Goal: Task Accomplishment & Management: Complete application form

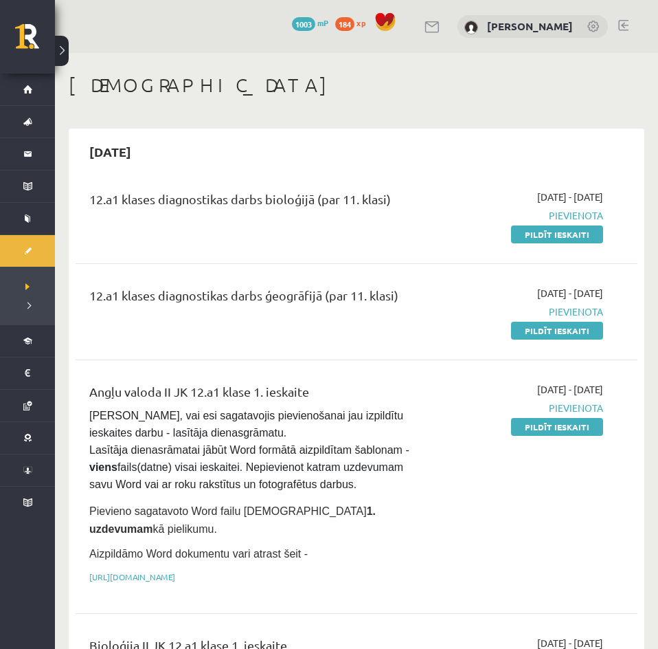
drag, startPoint x: 555, startPoint y: 228, endPoint x: 406, endPoint y: 73, distance: 214.8
click at [555, 228] on link "Pildīt ieskaiti" at bounding box center [557, 234] width 92 height 18
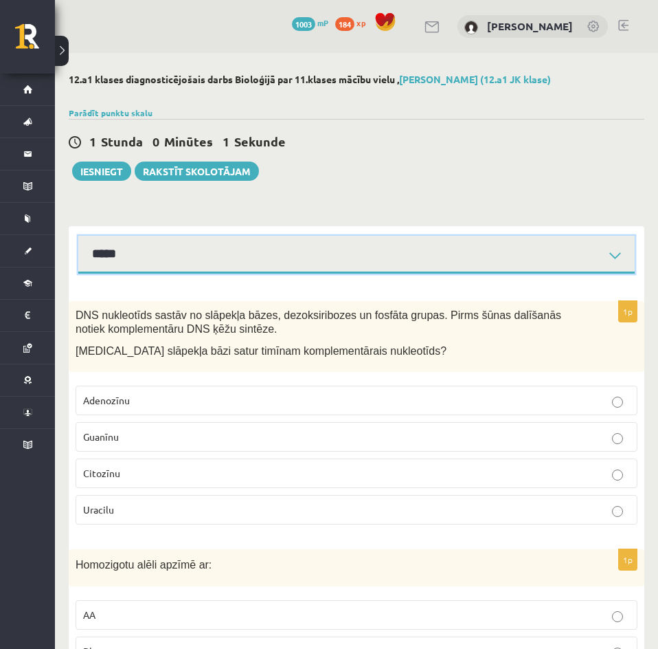
click at [238, 258] on select "**********" at bounding box center [356, 255] width 557 height 38
click at [78, 236] on select "**********" at bounding box center [356, 255] width 557 height 38
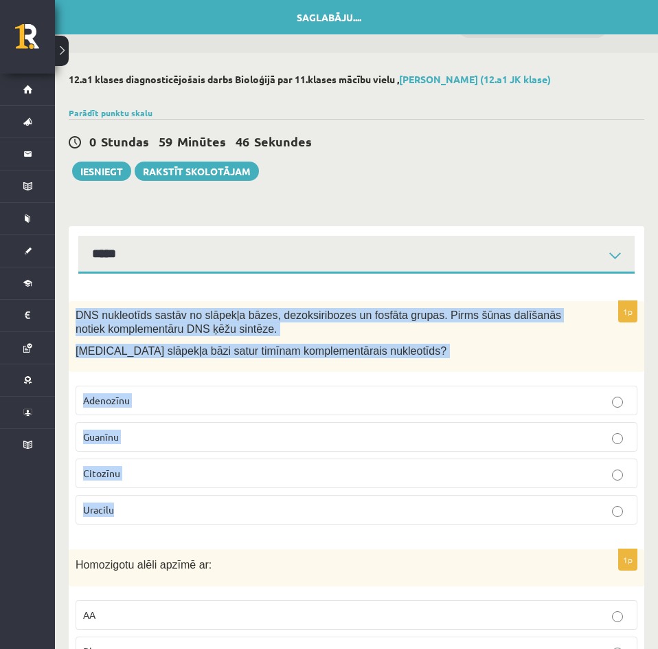
drag, startPoint x: 76, startPoint y: 312, endPoint x: 159, endPoint y: 500, distance: 204.9
click at [159, 500] on div "1p DNS nukleotīds sastāv no slāpekļa bāzes, dezoksiribozes un fosfāta grupas. P…" at bounding box center [357, 418] width 576 height 234
copy div "DNS nukleotīds sastāv no slāpekļa bāzes, dezoksiribozes un fosfāta grupas. Pirm…"
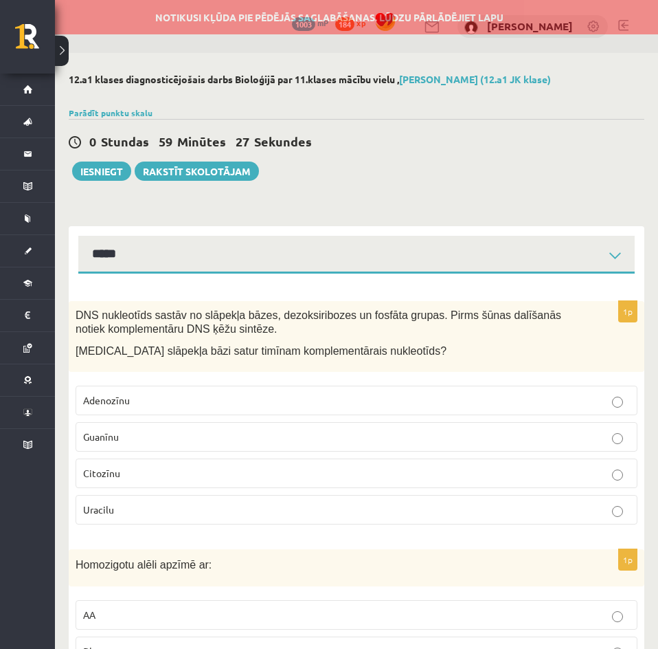
click at [190, 398] on p "Adenozīnu" at bounding box center [356, 400] width 547 height 14
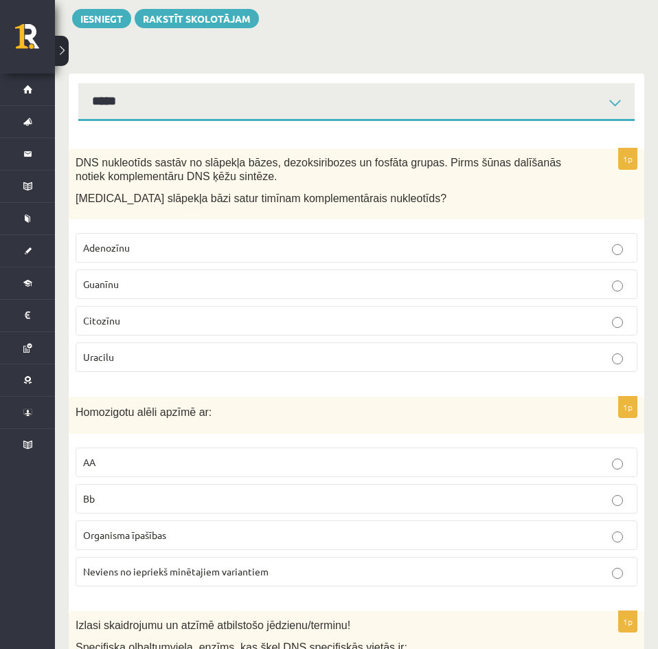
scroll to position [321, 0]
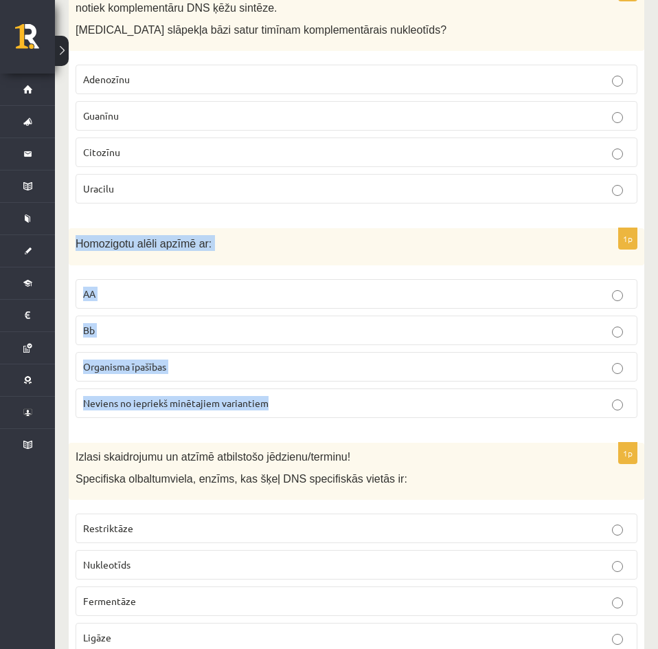
drag, startPoint x: 76, startPoint y: 243, endPoint x: 285, endPoint y: 391, distance: 256.2
click at [285, 391] on div "1p Homozigotu alēli apzīmē ar: AA Bb Organisma īpašības Neviens no iepriekš min…" at bounding box center [357, 328] width 576 height 201
copy div "Homozigotu alēli apzīmē ar: AA Bb Organisma īpašības Neviens no iepriekš minēta…"
click at [292, 247] on p "Homozigotu alēli apzīmē ar:" at bounding box center [322, 243] width 493 height 16
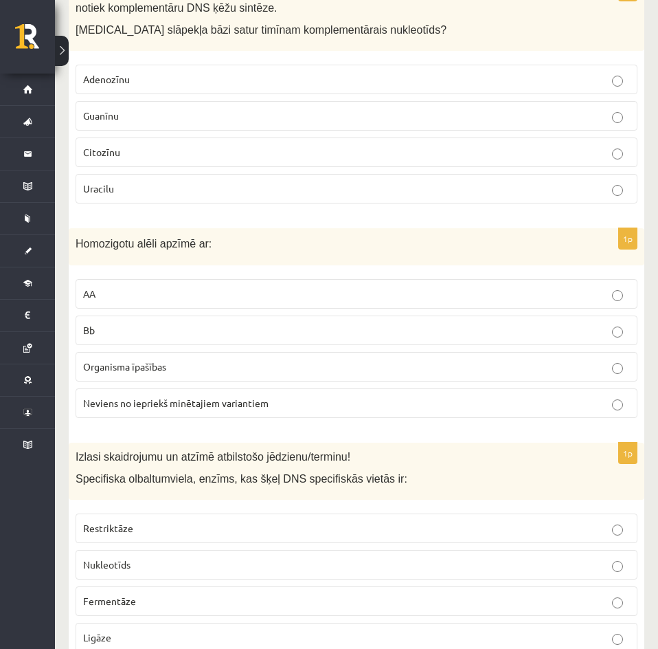
click at [206, 296] on p "AA" at bounding box center [356, 294] width 547 height 14
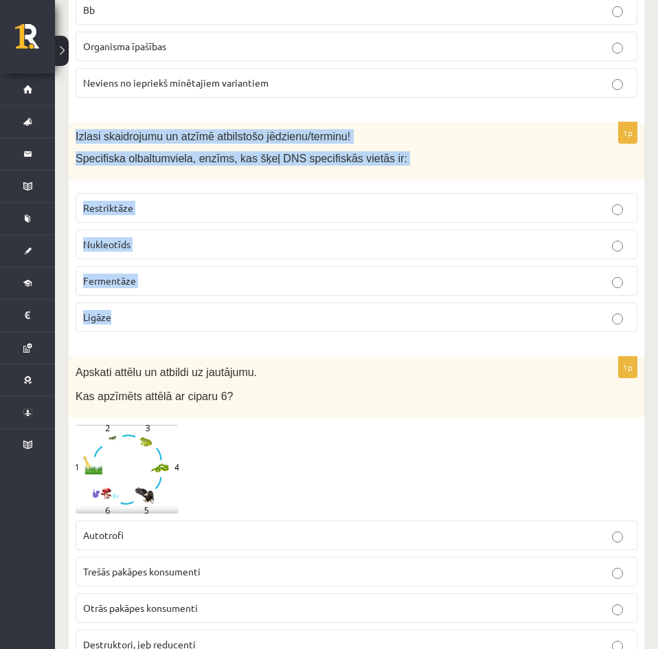
drag, startPoint x: 75, startPoint y: 133, endPoint x: 135, endPoint y: 317, distance: 193.6
click at [135, 317] on div "1p Izlasi skaidrojumu un atzīmē atbilstošo jēdzienu/terminu! Specifiska olbaltu…" at bounding box center [357, 232] width 576 height 221
copy div "Izlasi skaidrojumu un atzīmē atbilstošo jēdzienu/terminu! Specifiska olbaltumvi…"
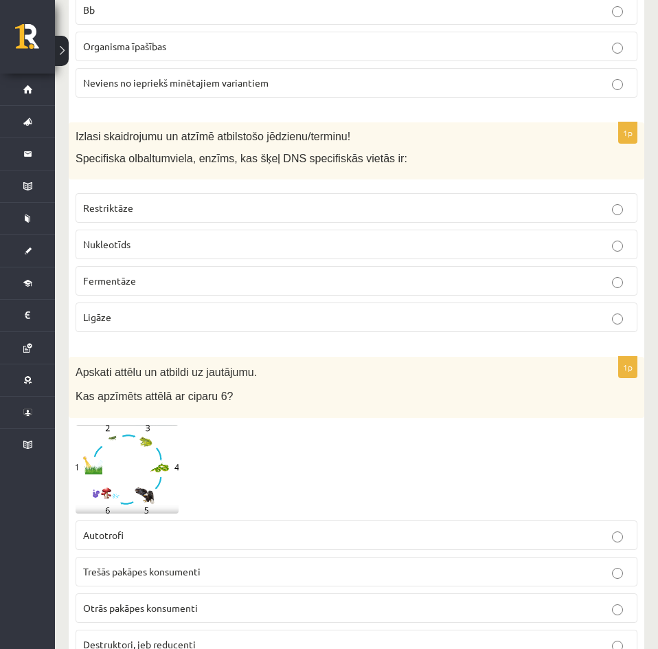
click at [335, 376] on p "Apskati attēlu un atbildi uz jautājumu." at bounding box center [322, 371] width 493 height 16
click at [143, 212] on p "Restriktāze" at bounding box center [356, 208] width 547 height 14
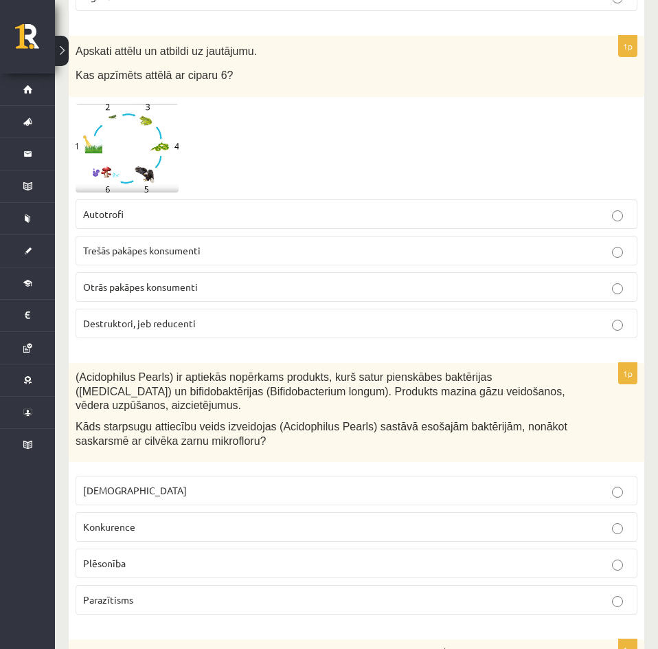
click at [117, 137] on span at bounding box center [128, 137] width 22 height 22
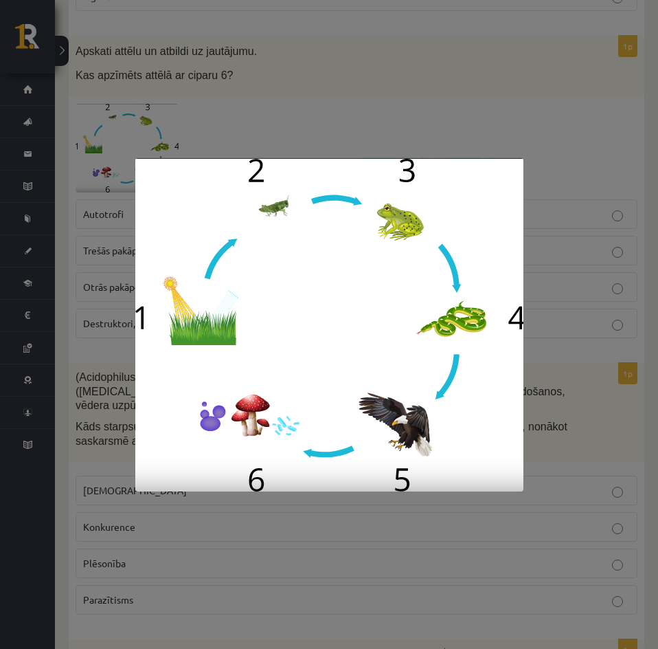
click at [271, 506] on div at bounding box center [329, 324] width 658 height 649
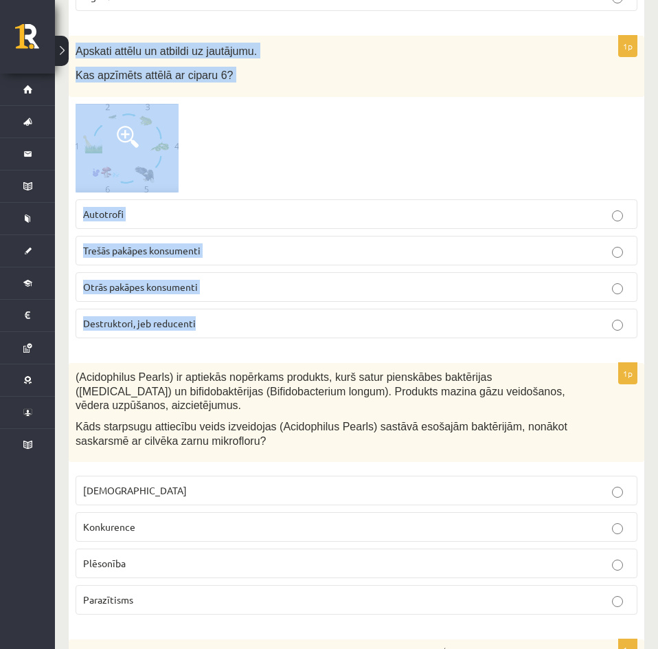
drag, startPoint x: 74, startPoint y: 45, endPoint x: 218, endPoint y: 312, distance: 303.4
click at [218, 312] on div "1p Apskati attēlu un atbildi uz jautājumu. Kas apzīmēts attēlā ar ciparu 6? Aut…" at bounding box center [357, 192] width 576 height 313
copy div "Apskati attēlu un atbildi uz jautājumu. Kas apzīmēts attēlā ar ciparu 6? Autotr…"
click at [277, 170] on div at bounding box center [357, 148] width 562 height 89
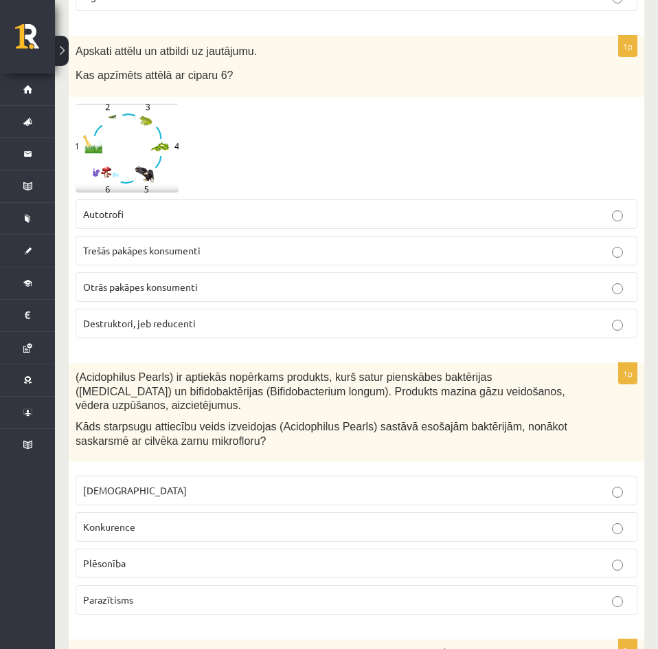
click at [126, 139] on span at bounding box center [128, 137] width 22 height 22
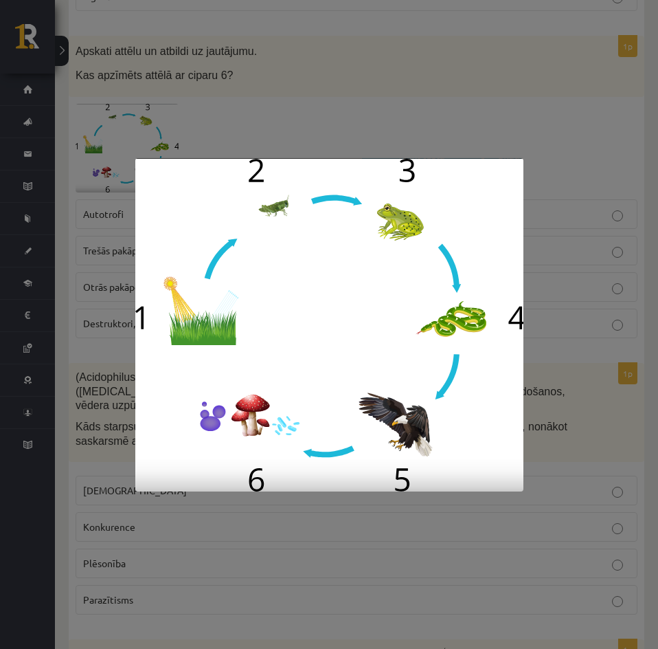
click at [92, 354] on div at bounding box center [329, 324] width 658 height 649
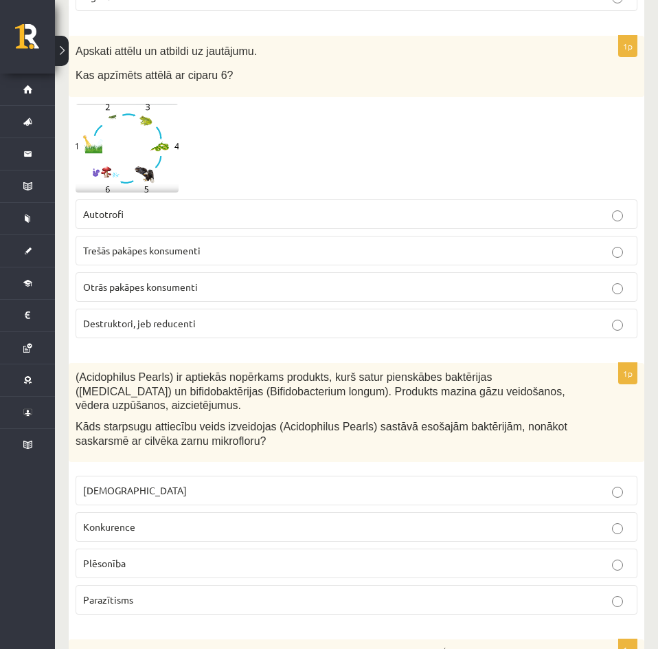
click at [190, 327] on span "Destruktori, jeb reducenti" at bounding box center [139, 323] width 113 height 12
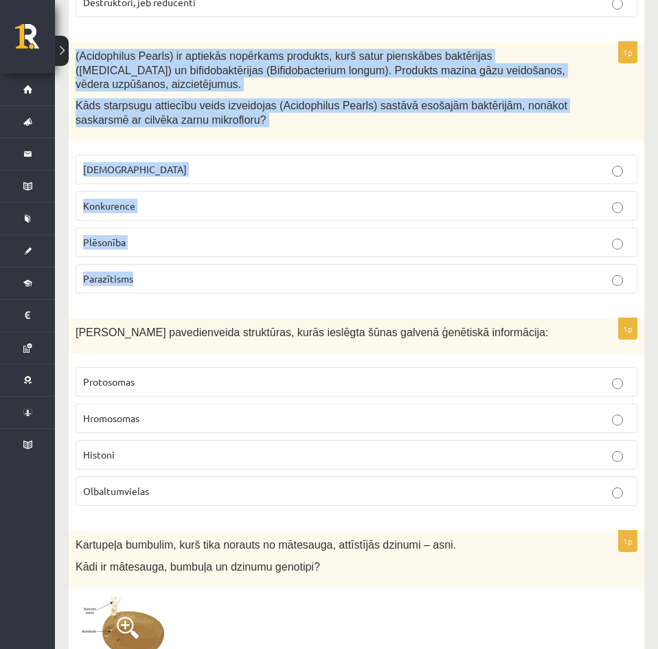
drag, startPoint x: 75, startPoint y: 50, endPoint x: 139, endPoint y: 271, distance: 229.8
click at [139, 271] on div "1p (Acidophilus Pearls) ir aptiekās nopērkams produkts, kurš satur pienskābes b…" at bounding box center [357, 173] width 576 height 262
copy div "(Acidophilus Pearls) ir aptiekās nopērkams produkts, kurš satur pienskābes bakt…"
click at [236, 304] on div "1p (Acidophilus Pearls) ir aptiekās nopērkams produkts, kurš satur pienskābes b…" at bounding box center [357, 173] width 576 height 262
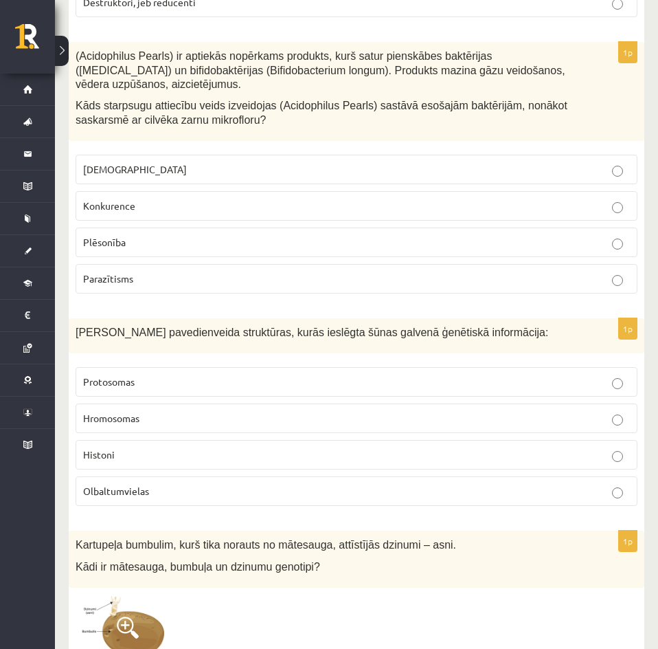
click at [167, 176] on p "Neitrālisms" at bounding box center [356, 169] width 547 height 14
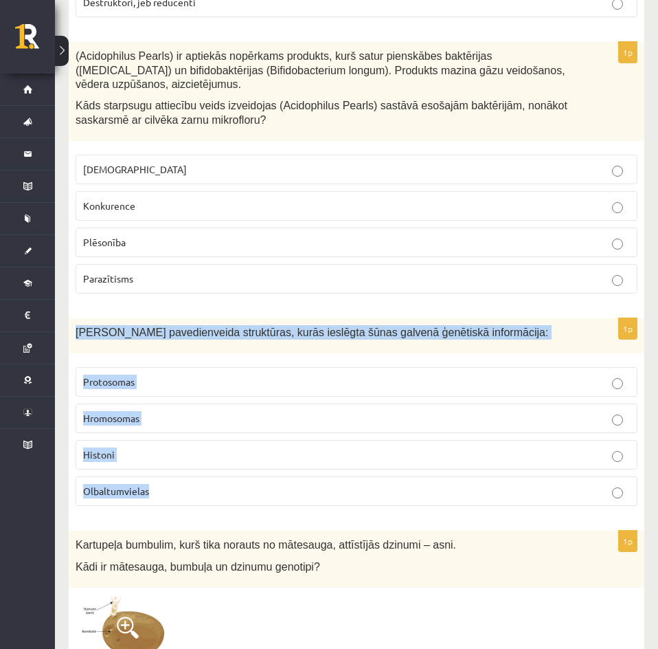
drag, startPoint x: 74, startPoint y: 331, endPoint x: 166, endPoint y: 488, distance: 181.4
click at [166, 488] on div "1p Šūnas kodola pavedienveida struktūras, kurās ieslēgta šūnas galvenā ģenētisk…" at bounding box center [357, 417] width 576 height 199
copy div "Šūnas kodola pavedienveida struktūras, kurās ieslēgta šūnas galvenā ģenētiskā i…"
click at [229, 344] on div "Šūnas kodola pavedienveida struktūras, kurās ieslēgta šūnas galvenā ģenētiskā i…" at bounding box center [357, 335] width 576 height 35
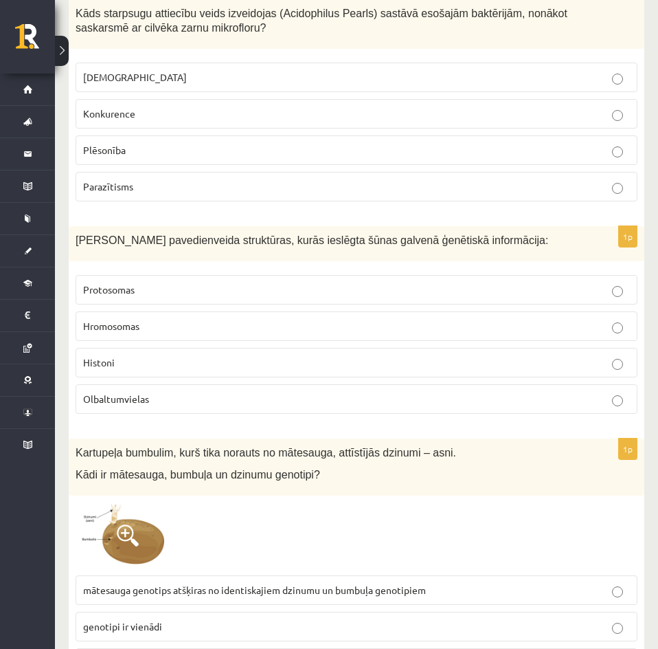
scroll to position [1409, 0]
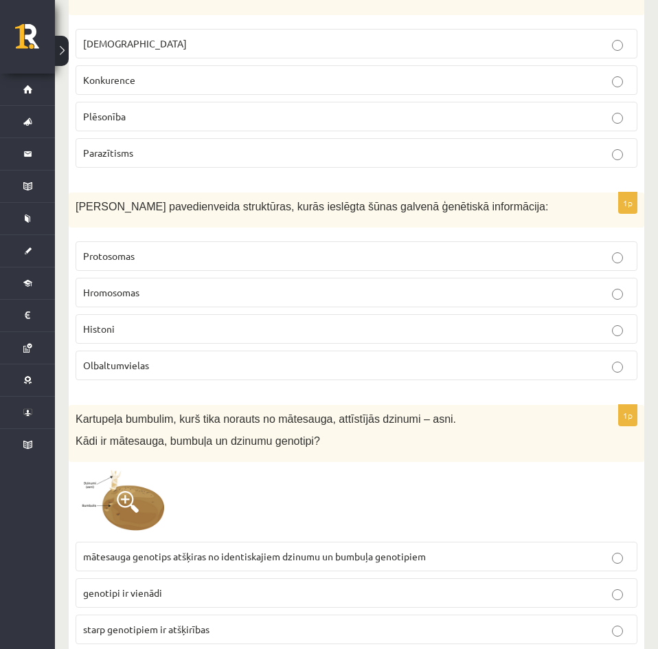
click at [134, 291] on span "Hromosomas" at bounding box center [111, 292] width 56 height 12
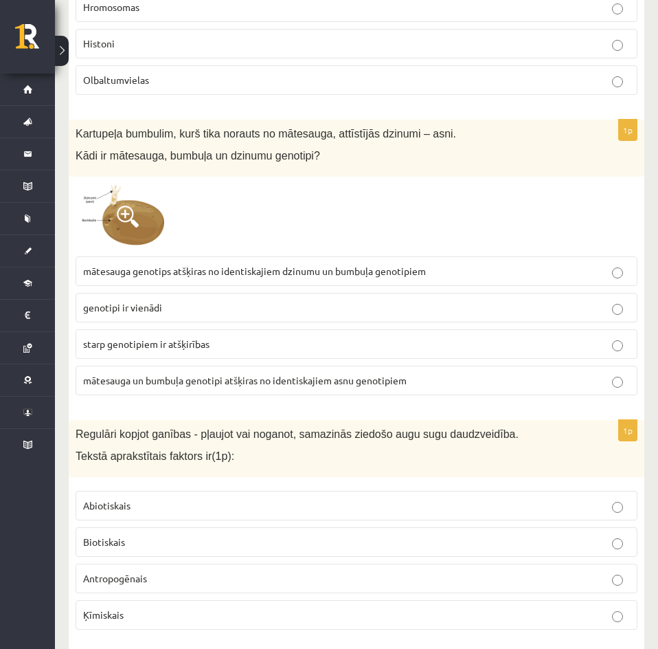
scroll to position [1752, 0]
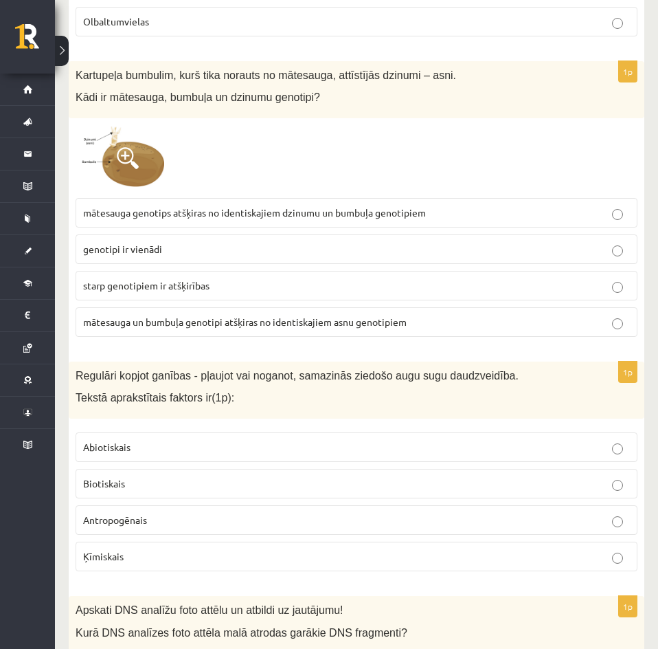
click at [126, 165] on span at bounding box center [128, 158] width 22 height 22
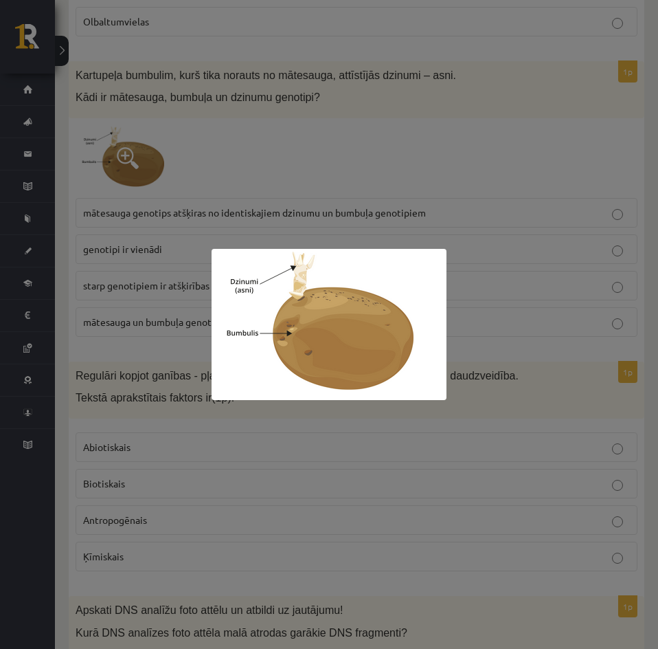
click at [332, 460] on div at bounding box center [329, 324] width 658 height 649
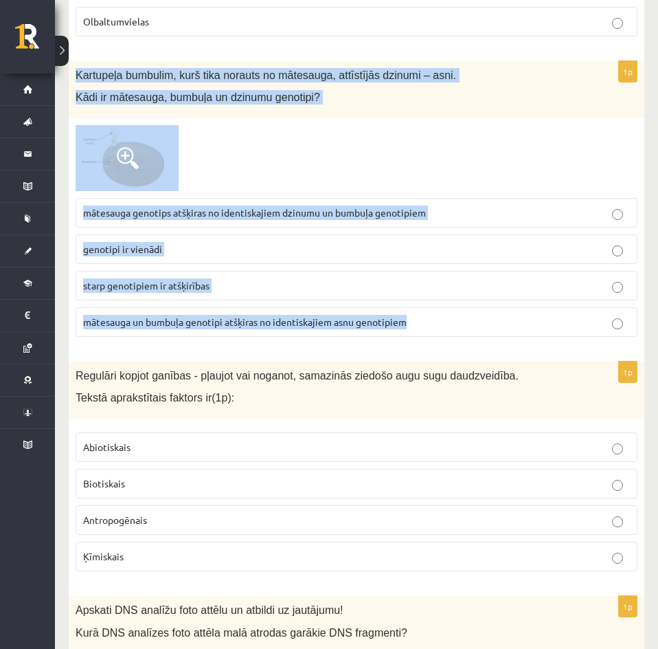
drag, startPoint x: 76, startPoint y: 74, endPoint x: 410, endPoint y: 311, distance: 409.7
click at [410, 311] on div "1p Kartupeļa bumbulim, kurš tika norauts no mātesauga, attīstījās dzinumi – asn…" at bounding box center [357, 204] width 576 height 287
copy div "Kartupeļa bumbulim, kurš tika norauts no mātesauga, attīstījās dzinumi – asni. …"
click at [271, 154] on div at bounding box center [357, 158] width 562 height 66
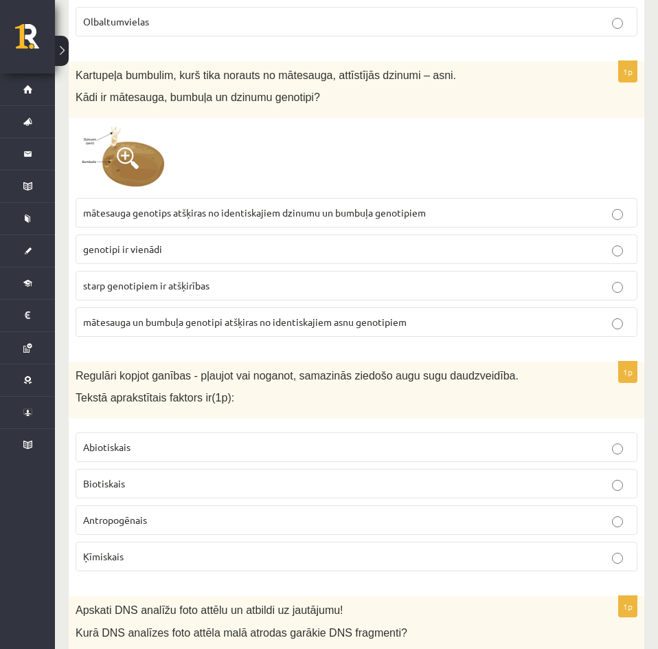
click at [293, 216] on span "mātesauga genotips atšķiras no identiskajiem dzinumu un bumbuļa genotipiem" at bounding box center [254, 212] width 343 height 12
click at [237, 243] on p "genotipi ir vienādi" at bounding box center [356, 249] width 547 height 14
click at [72, 377] on div "Regulāri kopjot ganības - pļaujot vai noganot, samazinās ziedošo augu sugu daud…" at bounding box center [357, 389] width 576 height 57
click at [133, 158] on span at bounding box center [128, 158] width 22 height 22
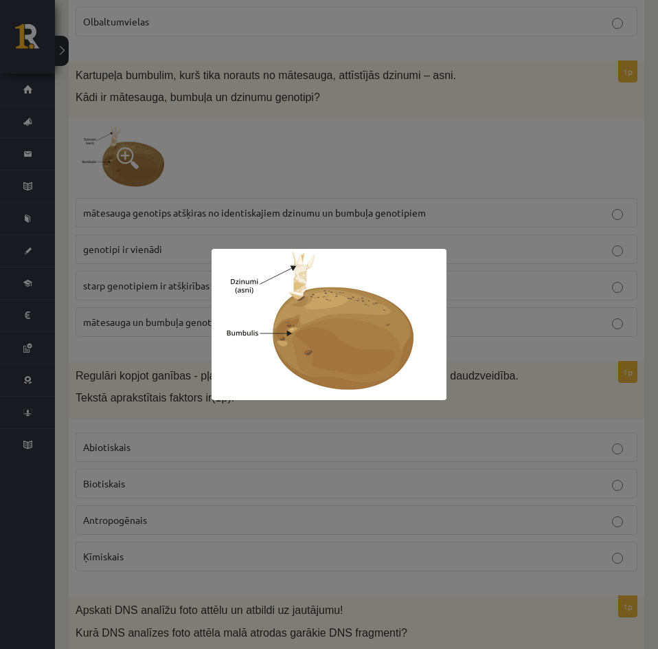
click at [272, 165] on div at bounding box center [329, 324] width 658 height 649
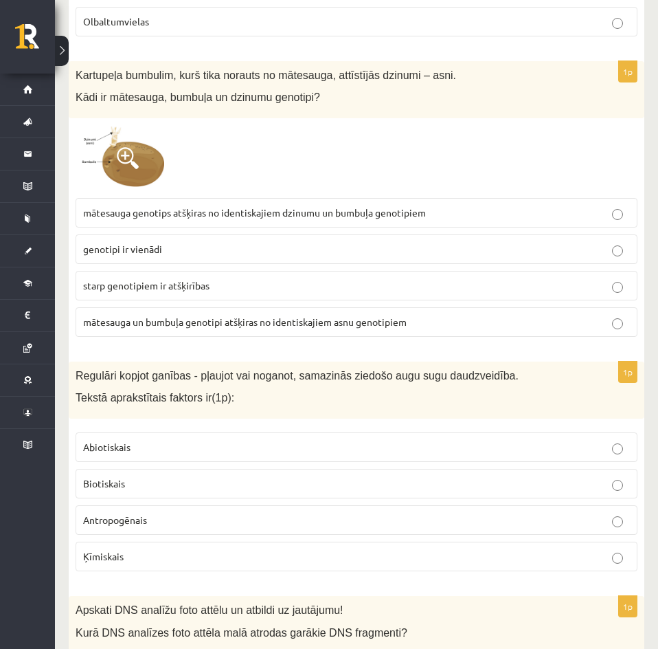
scroll to position [2073, 0]
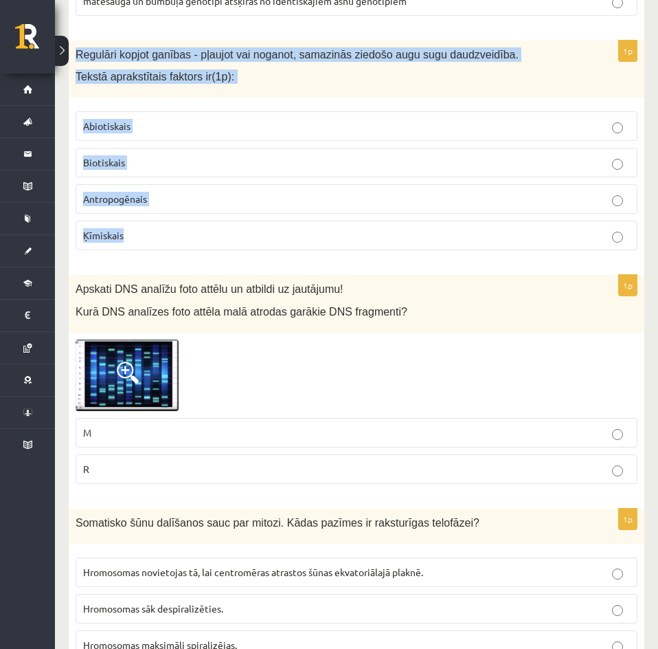
drag, startPoint x: 76, startPoint y: 54, endPoint x: 139, endPoint y: 223, distance: 180.9
click at [139, 223] on div "1p Regulāri kopjot ganības - pļaujot vai noganot, samazinās ziedošo augu sugu d…" at bounding box center [357, 151] width 576 height 221
copy div "Regulāri kopjot ganības - pļaujot vai noganot, samazinās ziedošo augu sugu daud…"
click at [275, 78] on p "Tekstā aprakstītais faktors ir(1p):" at bounding box center [322, 76] width 493 height 14
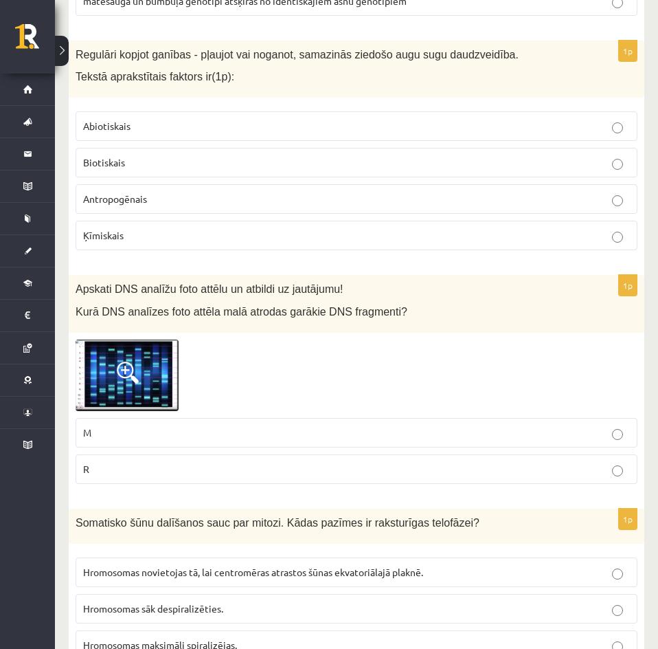
click at [213, 202] on p "Antropogēnais" at bounding box center [356, 199] width 547 height 14
click at [145, 377] on img at bounding box center [127, 374] width 103 height 71
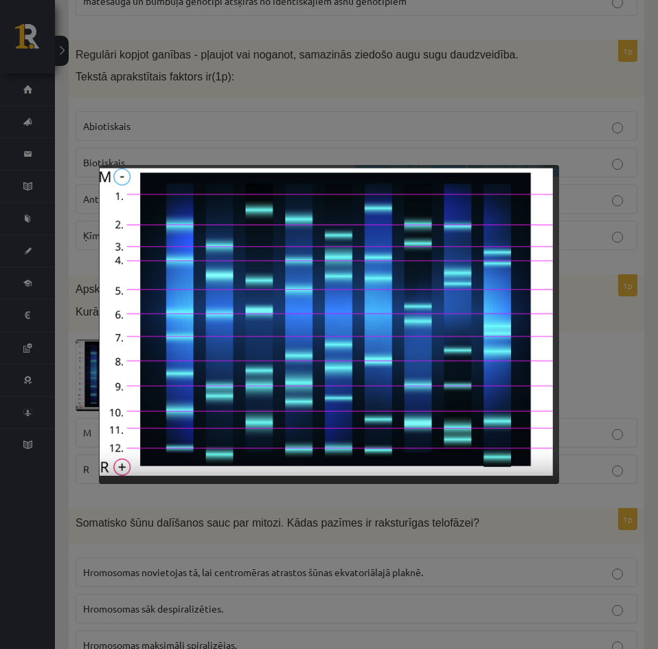
click at [340, 126] on div at bounding box center [329, 324] width 658 height 649
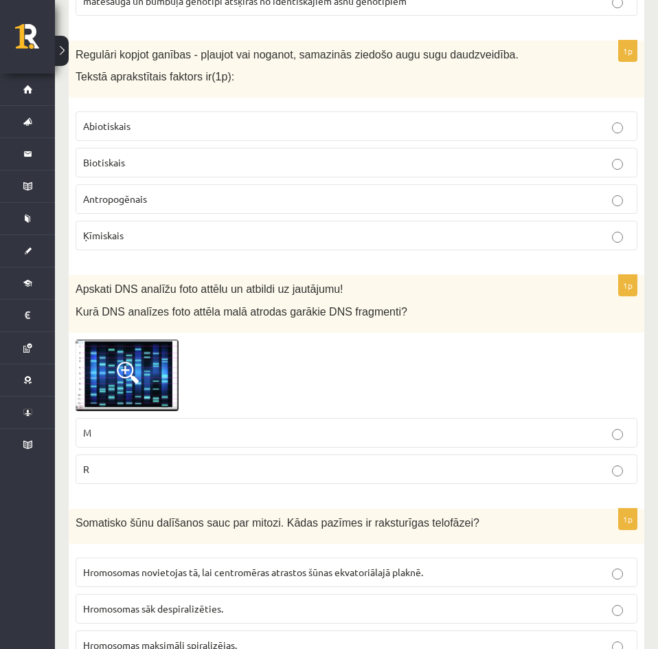
click at [121, 363] on span at bounding box center [128, 372] width 22 height 22
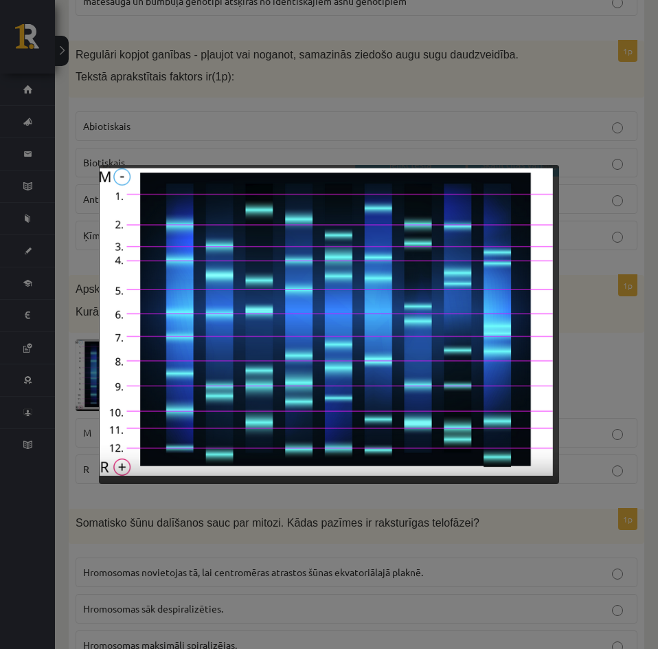
click at [72, 403] on div at bounding box center [329, 324] width 658 height 649
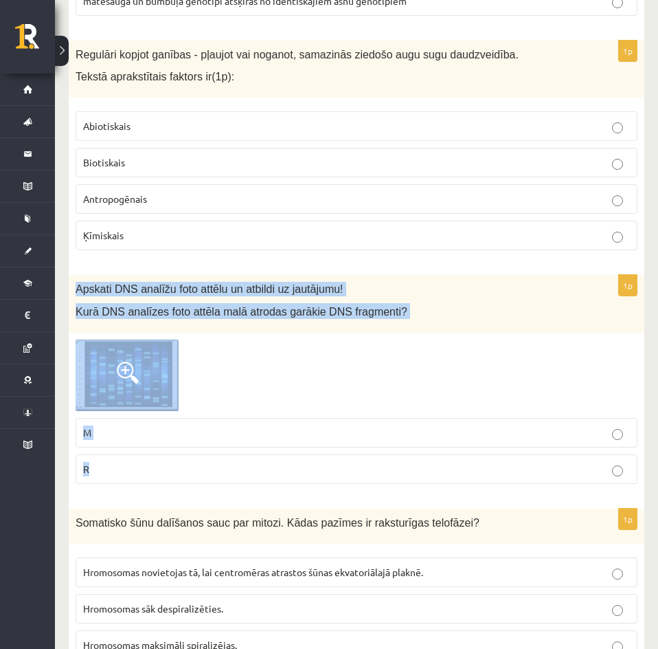
drag, startPoint x: 77, startPoint y: 287, endPoint x: 366, endPoint y: 458, distance: 335.7
click at [366, 458] on div "1p Apskati DNS analīžu foto attēlu un atbildi uz jautājumu! Kurā DNS analīzes f…" at bounding box center [357, 385] width 576 height 220
copy div "Apskati DNS analīžu foto attēlu un atbildi uz jautājumu! Kurā DNS analīzes foto…"
click at [161, 381] on img at bounding box center [127, 374] width 103 height 71
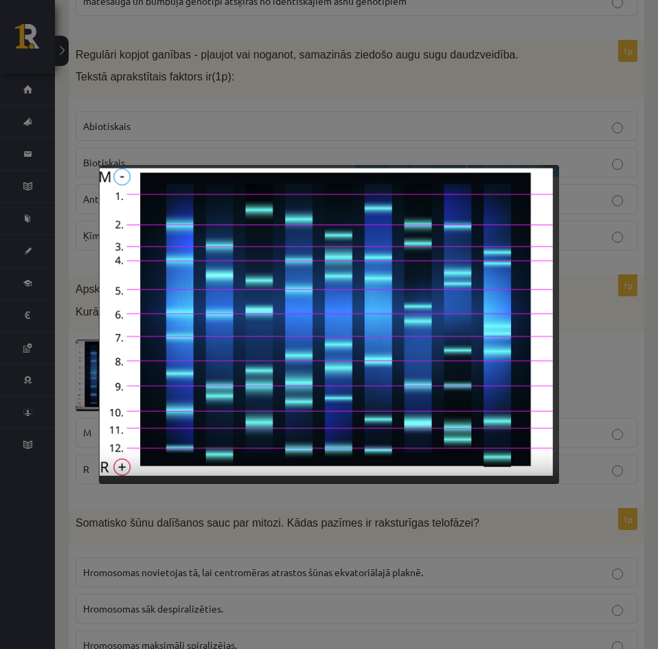
click at [253, 512] on div at bounding box center [329, 324] width 658 height 649
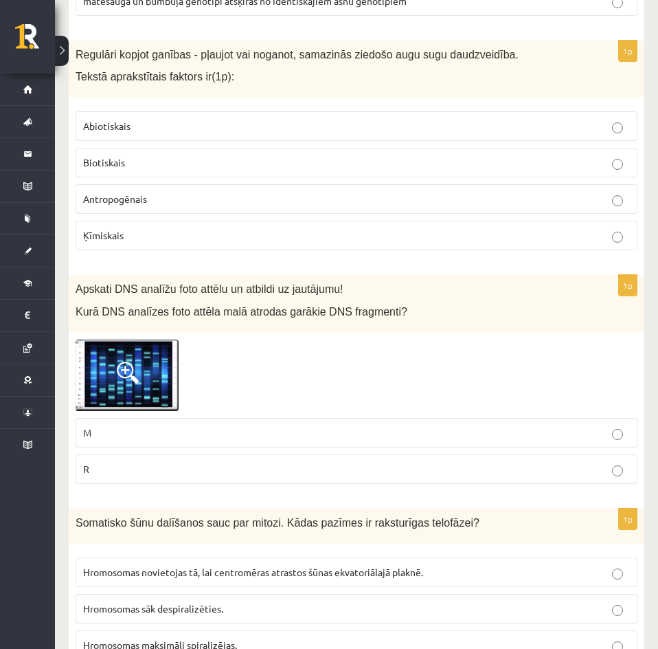
click at [143, 434] on p "M" at bounding box center [356, 432] width 547 height 14
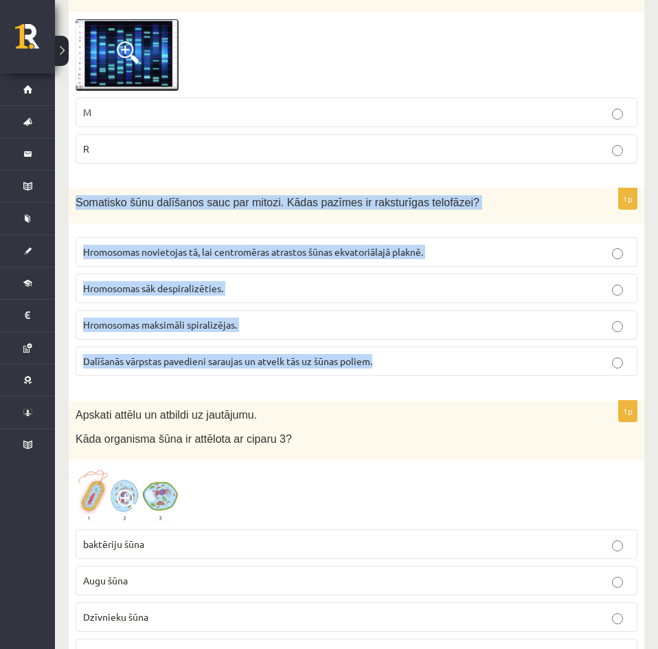
drag, startPoint x: 76, startPoint y: 201, endPoint x: 405, endPoint y: 350, distance: 361.3
click at [405, 350] on div "1p Somatisko šūnu dalīšanos sauc par mitozi. Kādas pazīmes ir raksturīgas telof…" at bounding box center [357, 287] width 576 height 199
copy div "Somatisko šūnu dalīšanos sauc par mitozi. Kādas pazīmes ir raksturīgas telofāze…"
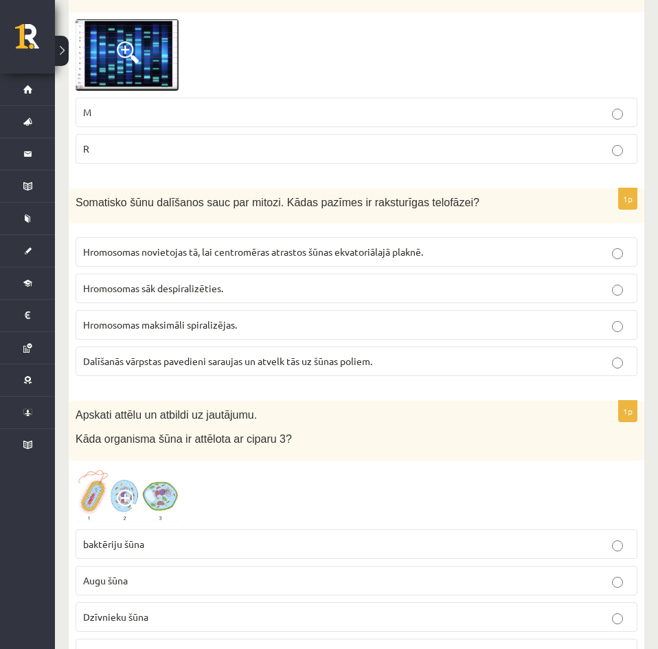
click at [350, 402] on div "Apskati attēlu un atbildi uz jautājumu. Kāda organisma šūna ir attēlota ar cipa…" at bounding box center [357, 431] width 576 height 60
click at [279, 287] on p "Hromosomas sāk despiralizēties." at bounding box center [356, 288] width 547 height 14
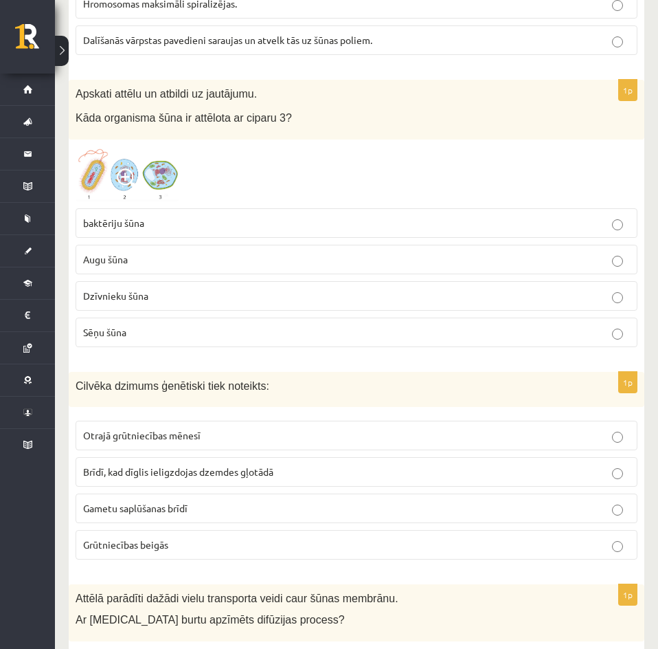
drag, startPoint x: 137, startPoint y: 178, endPoint x: 106, endPoint y: 172, distance: 31.5
click at [106, 172] on img at bounding box center [127, 173] width 103 height 55
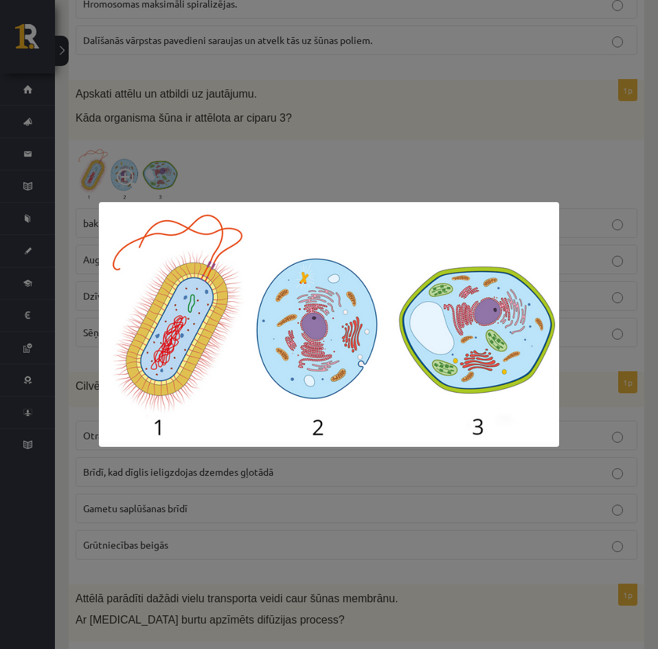
click at [308, 153] on div at bounding box center [329, 324] width 658 height 649
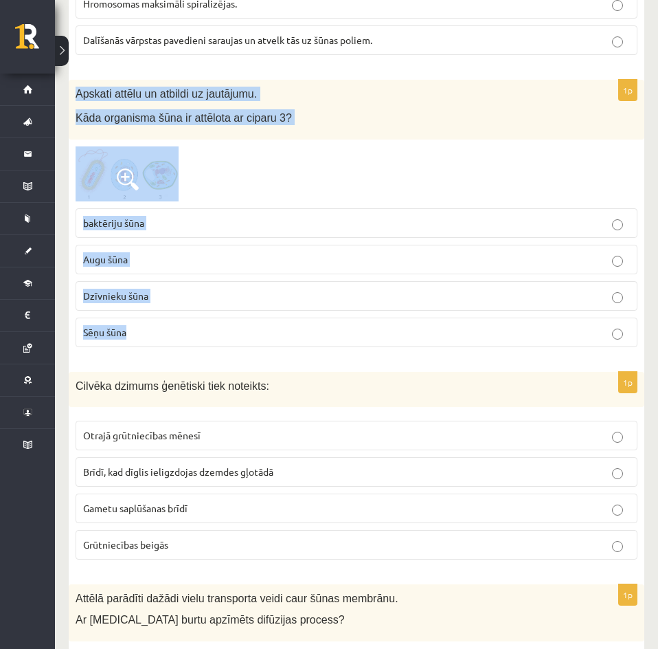
drag, startPoint x: 75, startPoint y: 91, endPoint x: 160, endPoint y: 324, distance: 248.0
click at [160, 324] on div "1p Apskati attēlu un atbildi uz jautājumu. Kāda organisma šūna ir attēlota ar c…" at bounding box center [357, 219] width 576 height 278
click at [267, 178] on div at bounding box center [357, 173] width 562 height 55
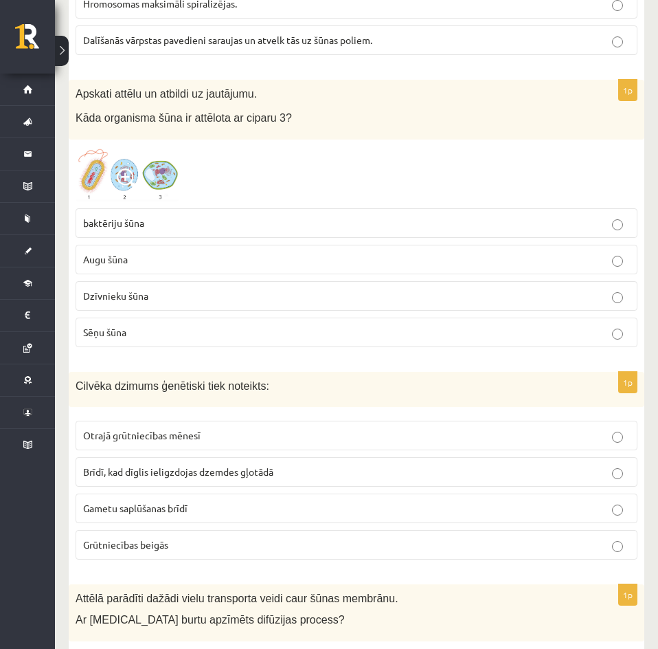
click at [325, 157] on div at bounding box center [357, 173] width 562 height 55
click at [179, 262] on p "Augu šūna" at bounding box center [356, 259] width 547 height 14
click at [158, 179] on img at bounding box center [127, 173] width 103 height 55
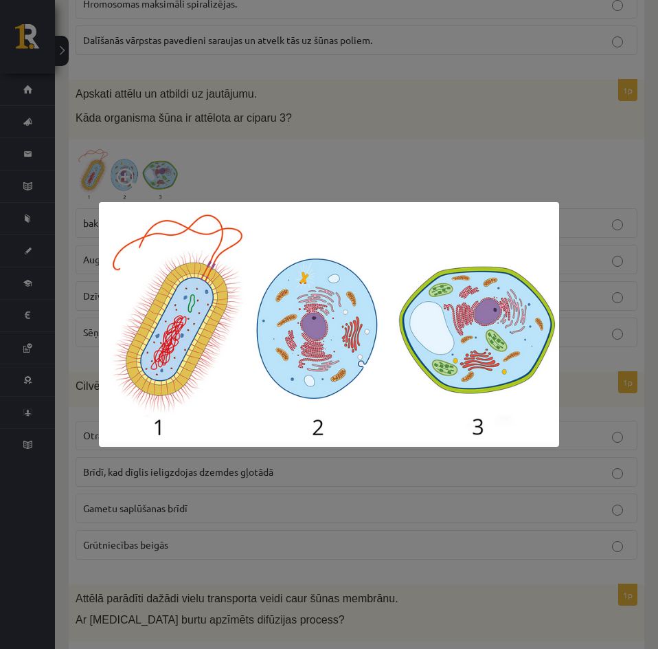
click at [475, 469] on div at bounding box center [329, 324] width 658 height 649
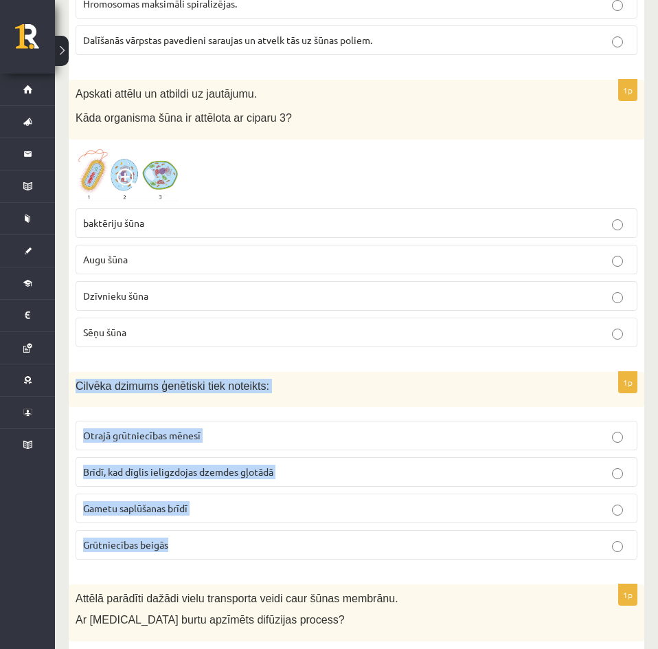
drag, startPoint x: 73, startPoint y: 383, endPoint x: 184, endPoint y: 543, distance: 195.0
click at [184, 543] on div "1p Cilvēka dzimums ģenētiski tiek noteikts: Otrajā grūtniecības mēnesī Brīdī, k…" at bounding box center [357, 471] width 576 height 199
click at [181, 569] on div "1p Cilvēka dzimums ģenētiski tiek noteikts: Otrajā grūtniecības mēnesī Brīdī, k…" at bounding box center [357, 471] width 576 height 199
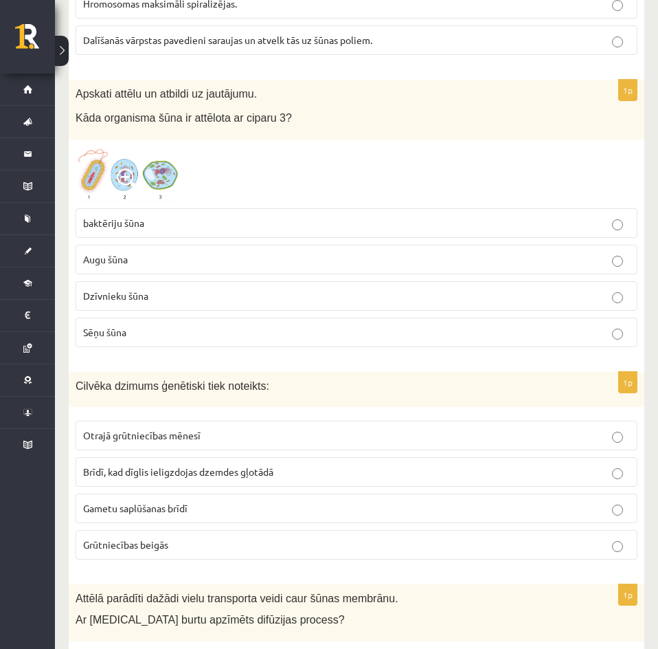
click at [200, 506] on p "Gametu saplūšanas brīdī" at bounding box center [356, 508] width 547 height 14
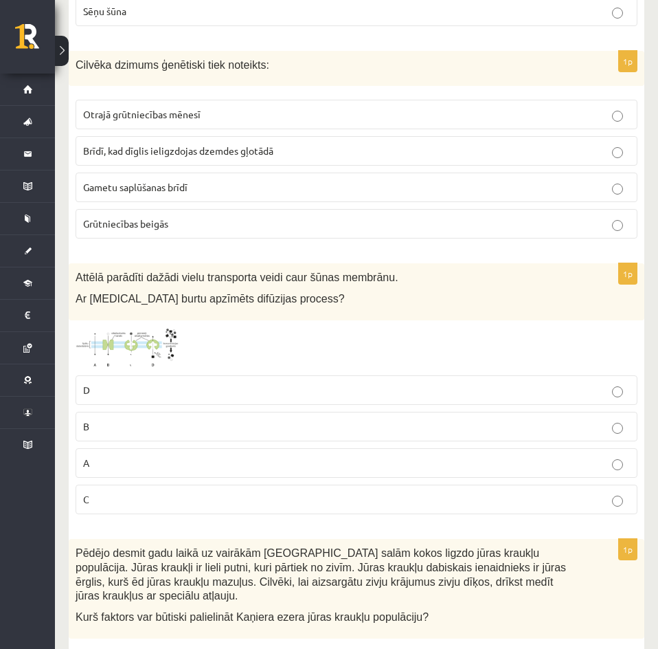
click at [148, 350] on img at bounding box center [127, 348] width 103 height 42
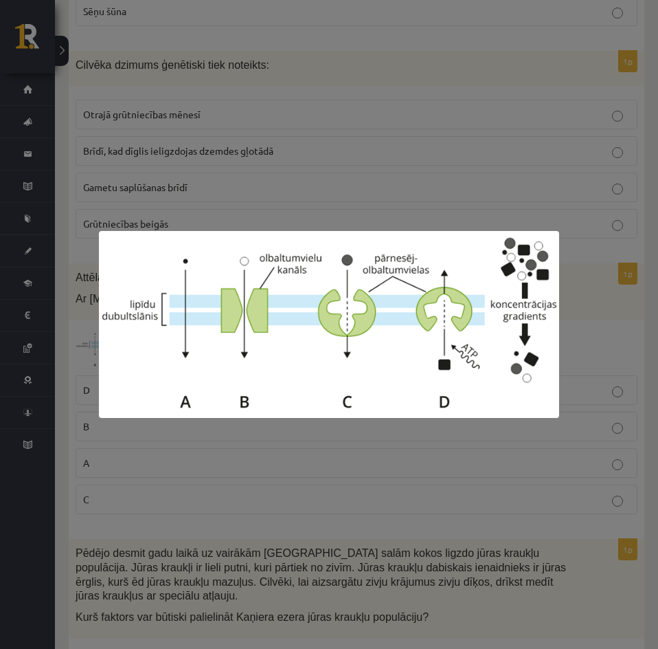
click at [291, 441] on div at bounding box center [329, 324] width 658 height 649
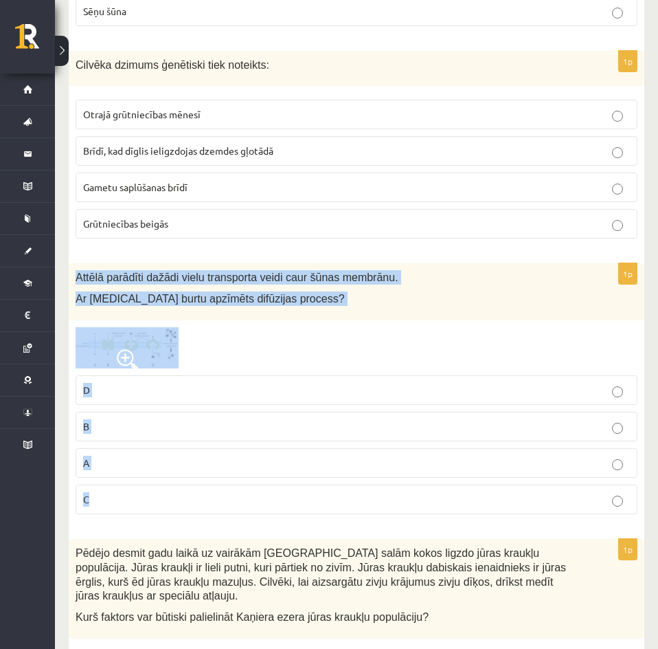
drag, startPoint x: 77, startPoint y: 276, endPoint x: 128, endPoint y: 486, distance: 215.8
click at [128, 486] on div "1p Attēlā parādīti dažādi vielu transporta veidi caur šūnas membrānu. Ar kuru b…" at bounding box center [357, 394] width 576 height 262
click at [349, 353] on div at bounding box center [357, 348] width 562 height 42
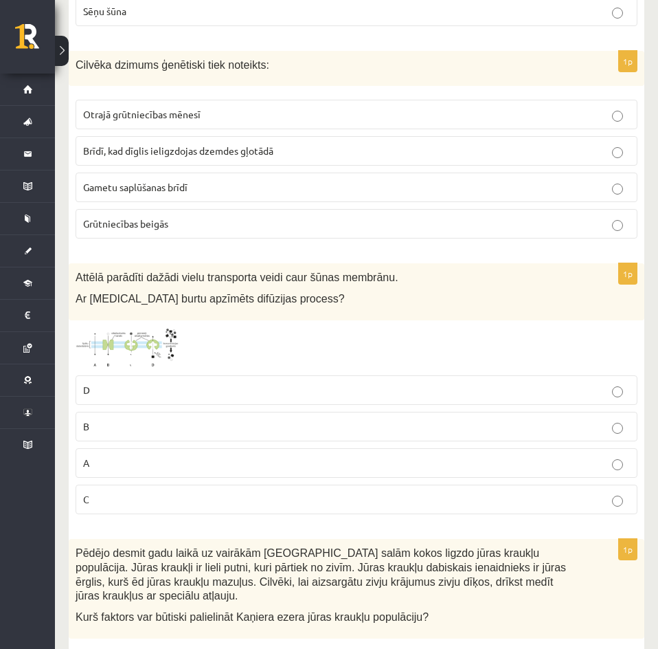
click at [124, 462] on p "A" at bounding box center [356, 463] width 547 height 14
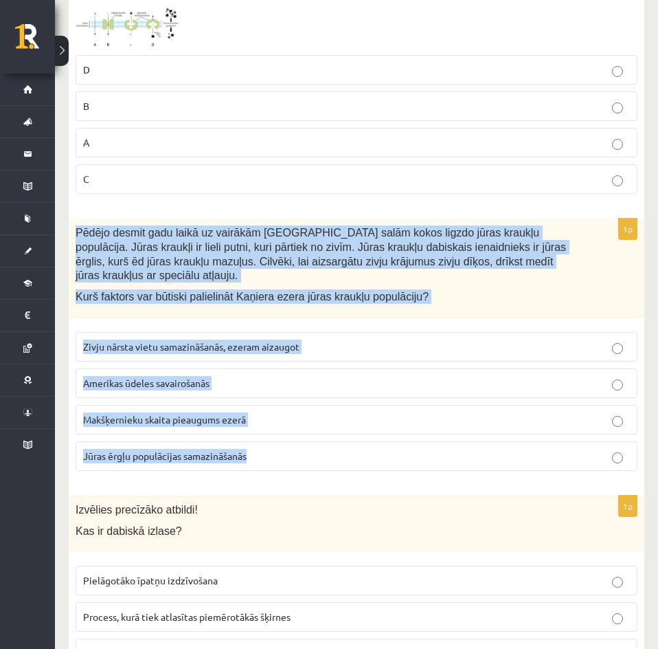
drag, startPoint x: 75, startPoint y: 233, endPoint x: 300, endPoint y: 436, distance: 303.1
click at [300, 436] on div "1p Pēdējo desmit gadu laikā uz vairākām Kaņiera ezera salām kokos ligzdo jūras …" at bounding box center [357, 350] width 576 height 262
click at [472, 290] on p "Kurš faktors var būtiski palielināt Kaņiera ezera jūras kraukļu populāciju?" at bounding box center [322, 296] width 493 height 14
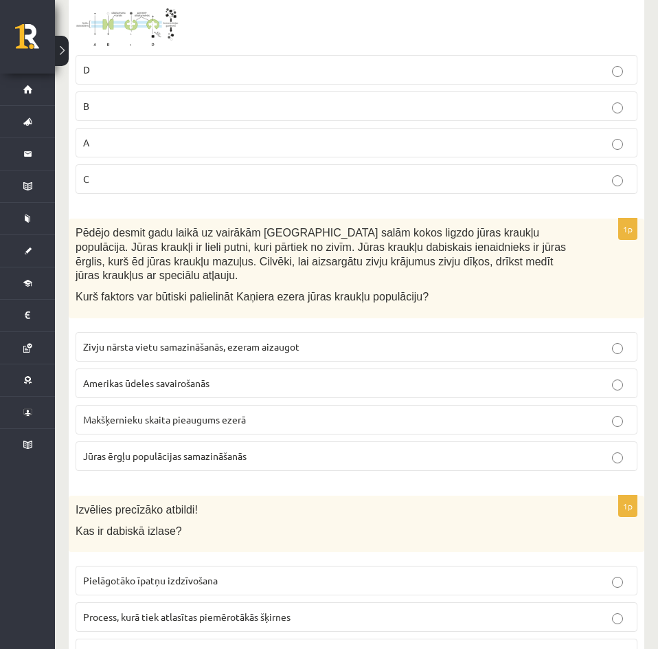
click at [196, 449] on span "Jūras ērgļu populācijas samazināšanās" at bounding box center [165, 455] width 164 height 12
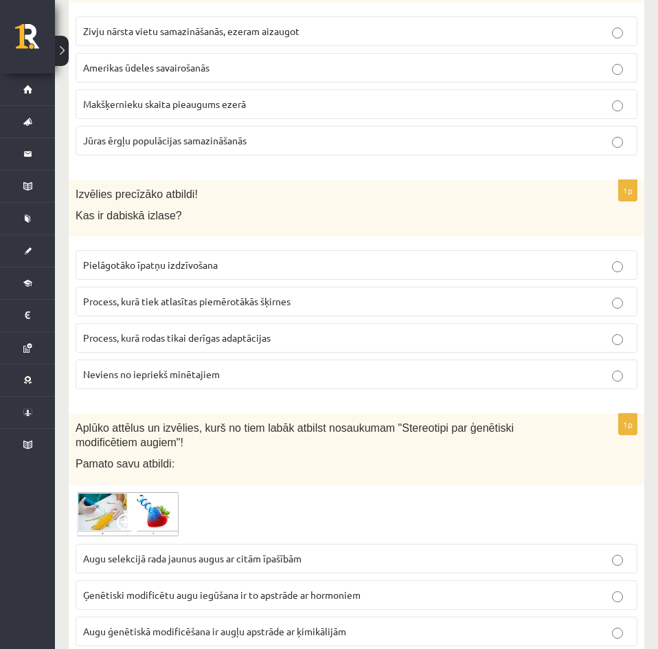
scroll to position [3676, 0]
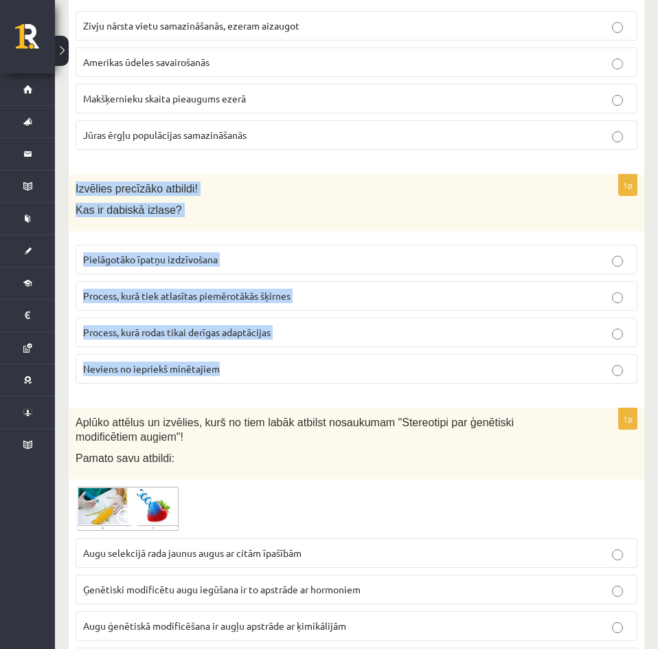
drag, startPoint x: 76, startPoint y: 172, endPoint x: 260, endPoint y: 351, distance: 257.5
click at [260, 351] on div "1p Izvēlies precīzāko atbildi! Kas ir dabiskā izlase? Pielāgotāko īpatņu izdzīv…" at bounding box center [357, 285] width 576 height 221
click at [260, 203] on p "Kas ir dabiskā izlase?" at bounding box center [322, 210] width 493 height 14
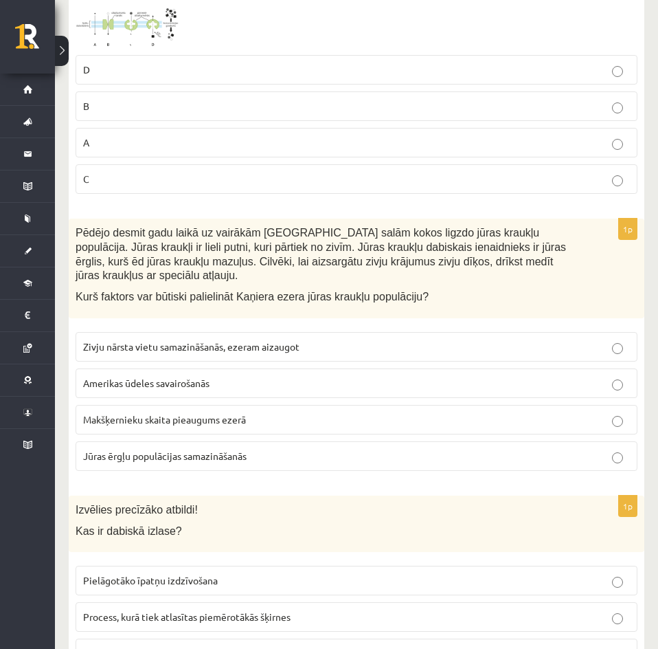
scroll to position [3035, 0]
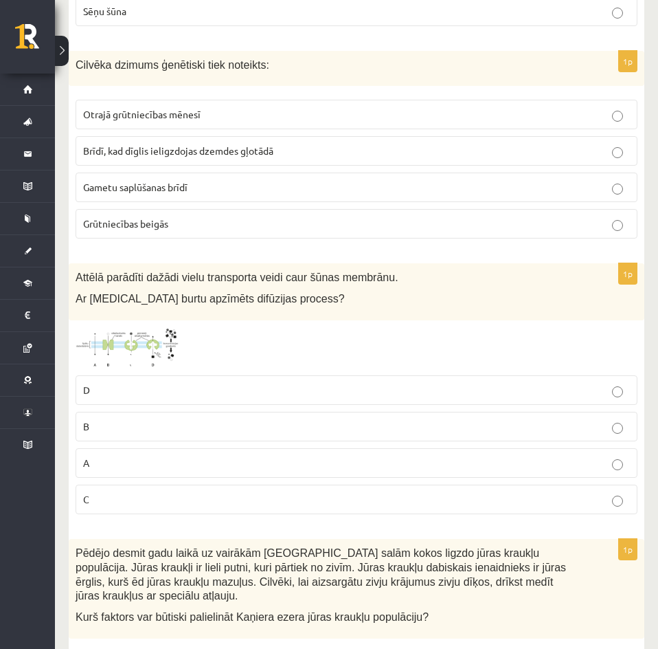
click at [143, 357] on img at bounding box center [127, 348] width 103 height 42
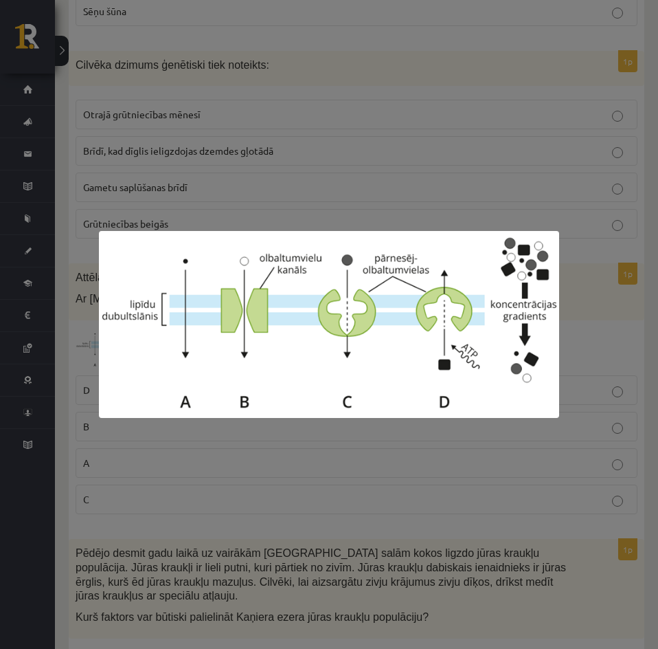
click at [582, 308] on div at bounding box center [329, 324] width 658 height 649
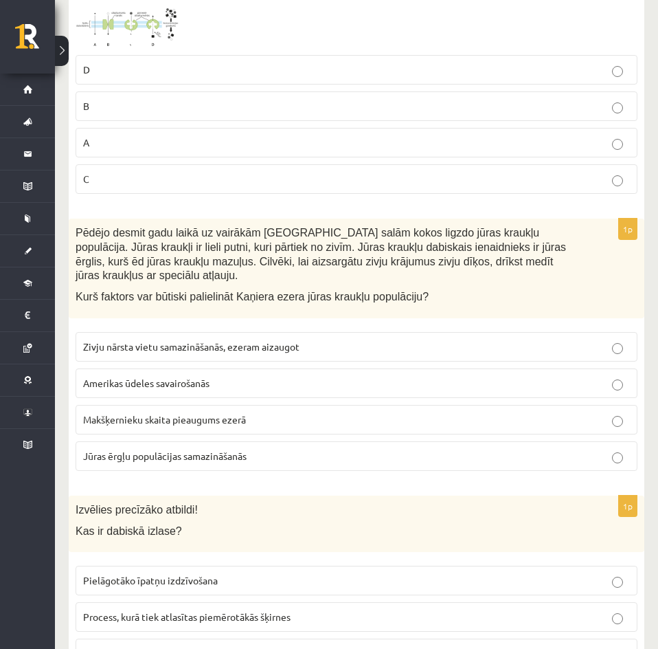
scroll to position [3676, 0]
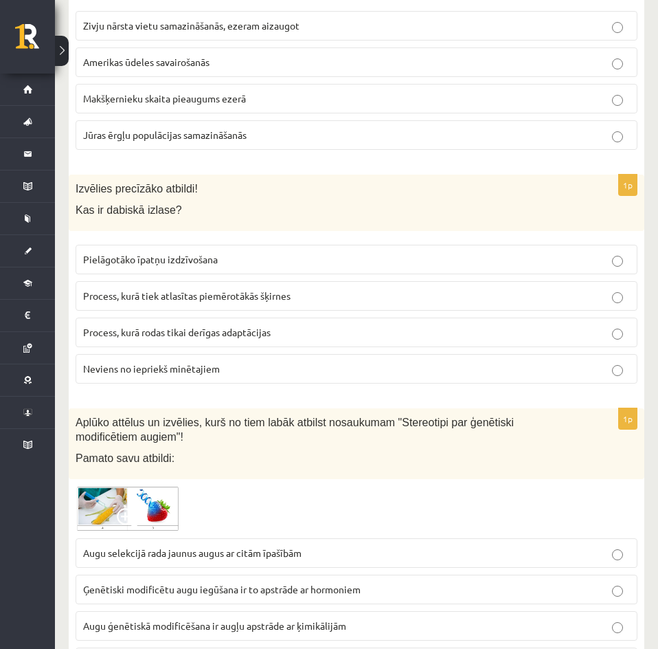
click at [153, 253] on span "Pielāgotāko īpatņu izdzīvošana" at bounding box center [150, 259] width 135 height 12
click at [142, 486] on img at bounding box center [127, 508] width 103 height 45
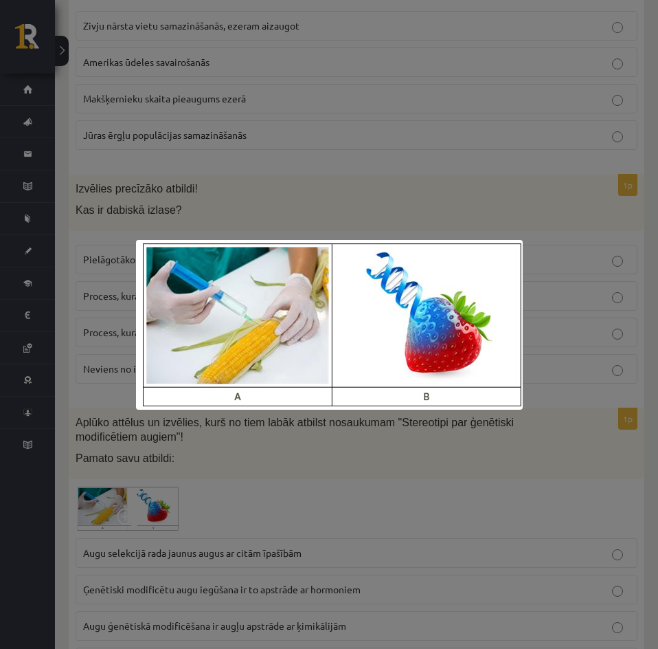
click at [270, 457] on div at bounding box center [329, 324] width 658 height 649
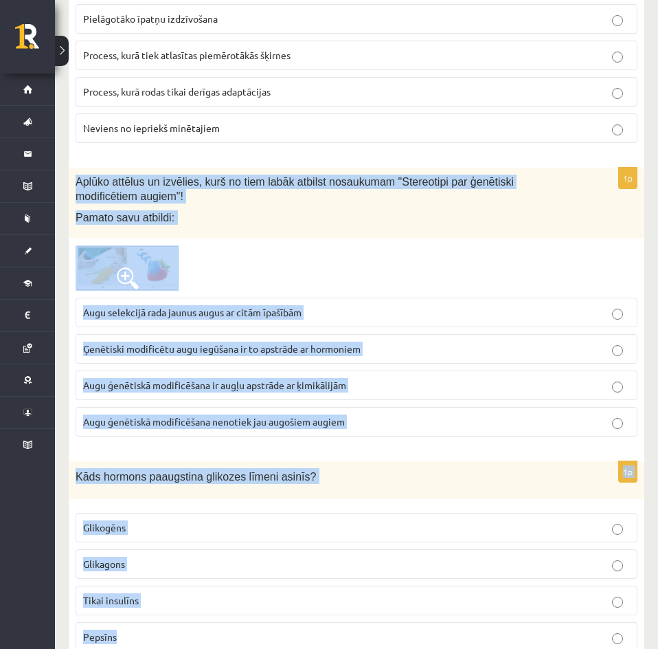
scroll to position [3997, 0]
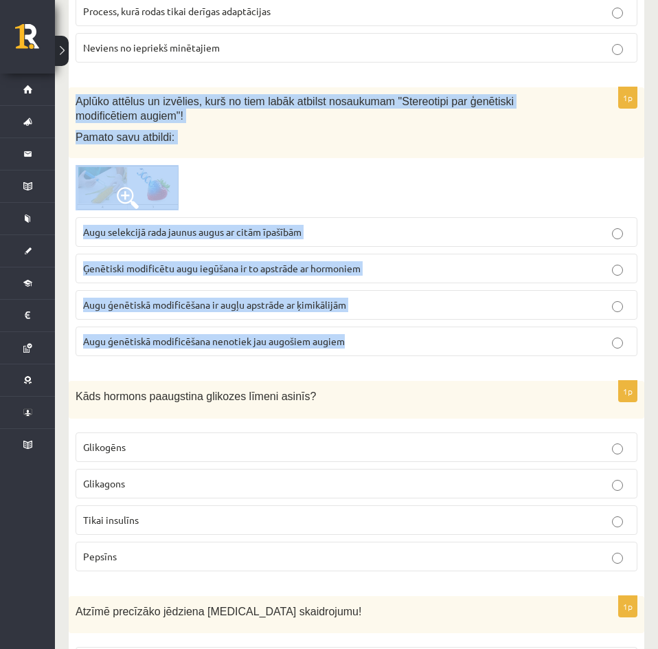
drag, startPoint x: 75, startPoint y: 405, endPoint x: 349, endPoint y: 322, distance: 286.3
click at [349, 322] on div "1p Aplūko attēlus un izvēlies, kurš no tiem labāk atbilst nosaukumam "Stereotip…" at bounding box center [357, 227] width 576 height 280
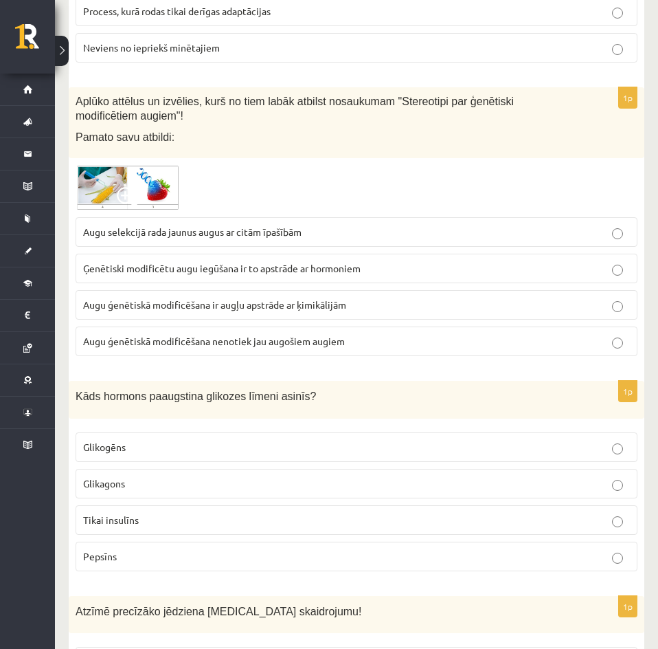
click at [348, 334] on p "Augu ģenētiskā modificēšana nenotiek jau augošiem augiem" at bounding box center [356, 341] width 547 height 14
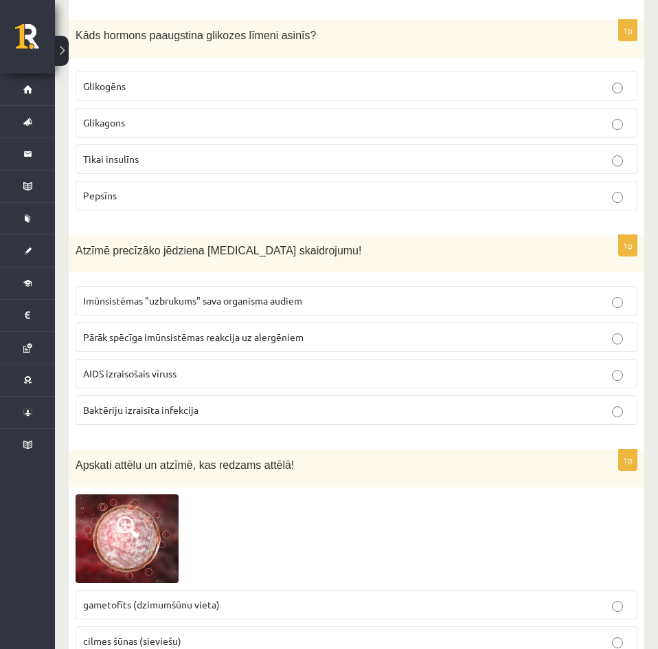
scroll to position [4332, 0]
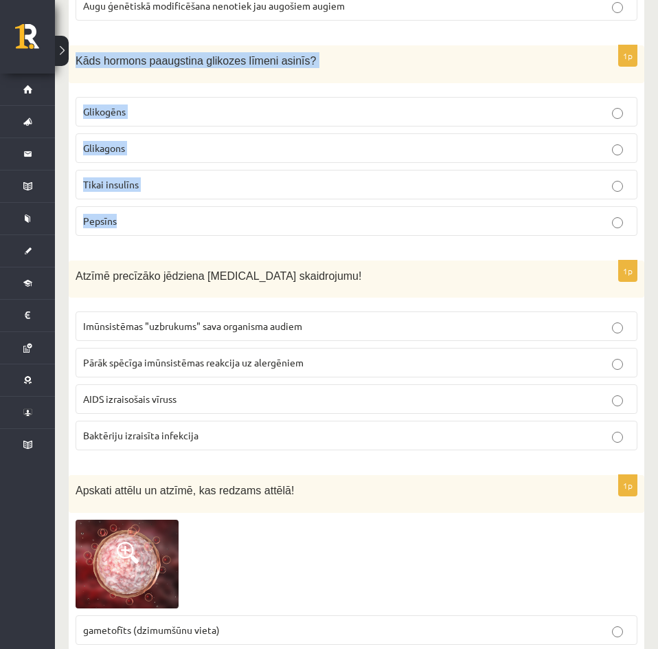
drag, startPoint x: 74, startPoint y: 45, endPoint x: 122, endPoint y: 197, distance: 159.9
click at [122, 197] on div "1p Kāds hormons paaugstina glikozes līmeni asinīs? Glikogēns Glikagons Tikai in…" at bounding box center [357, 145] width 576 height 201
click at [205, 141] on p "Glikagons" at bounding box center [356, 148] width 547 height 14
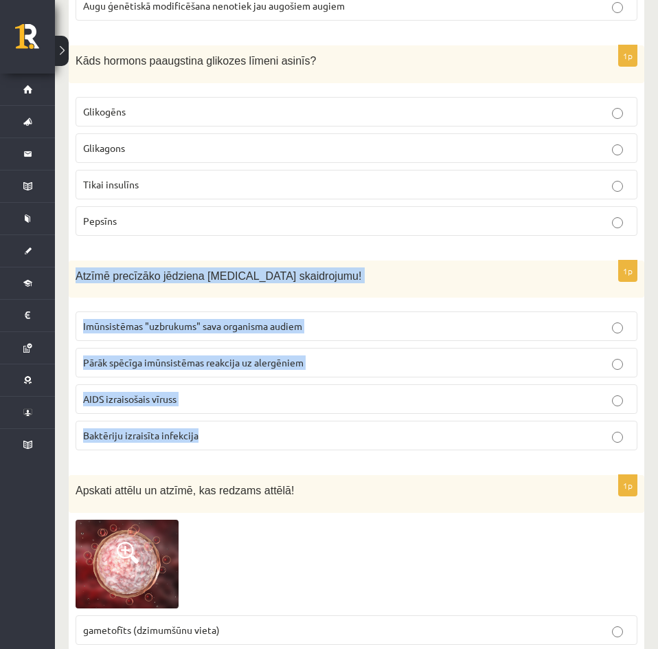
drag, startPoint x: 76, startPoint y: 263, endPoint x: 221, endPoint y: 410, distance: 206.5
click at [221, 410] on div "1p Atzīmē precīzāko jēdziena HIV skaidrojumu! Imūnsistēmas "uzbrukums" sava org…" at bounding box center [357, 360] width 576 height 201
click at [394, 271] on div "Atzīmē precīzāko jēdziena HIV skaidrojumu!" at bounding box center [357, 279] width 576 height 38
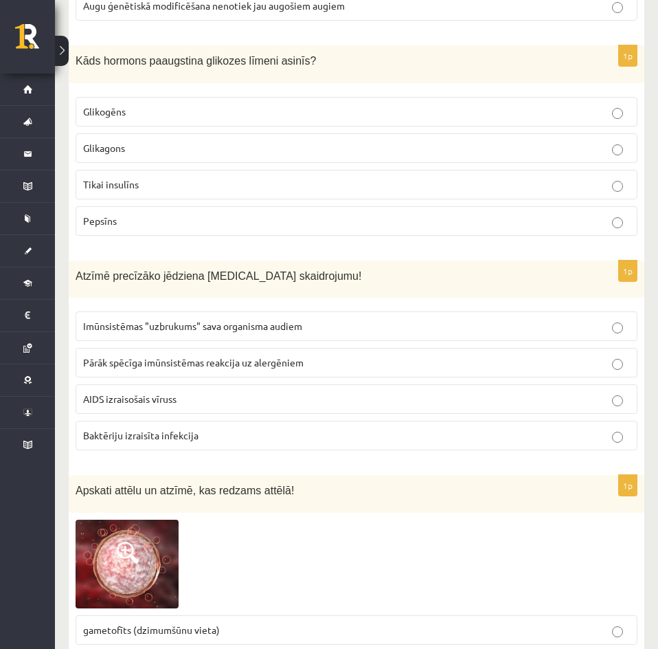
click at [219, 392] on p "AIDS izraisošais vīruss" at bounding box center [356, 399] width 547 height 14
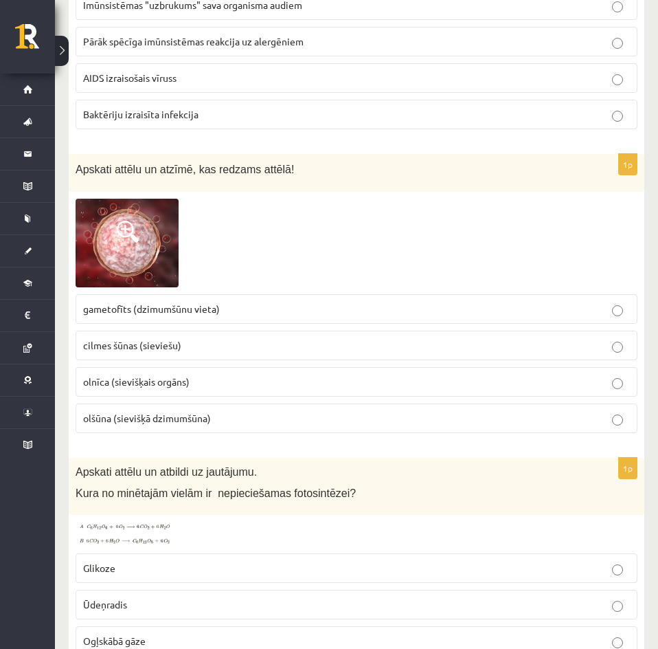
click at [154, 250] on img at bounding box center [127, 243] width 103 height 89
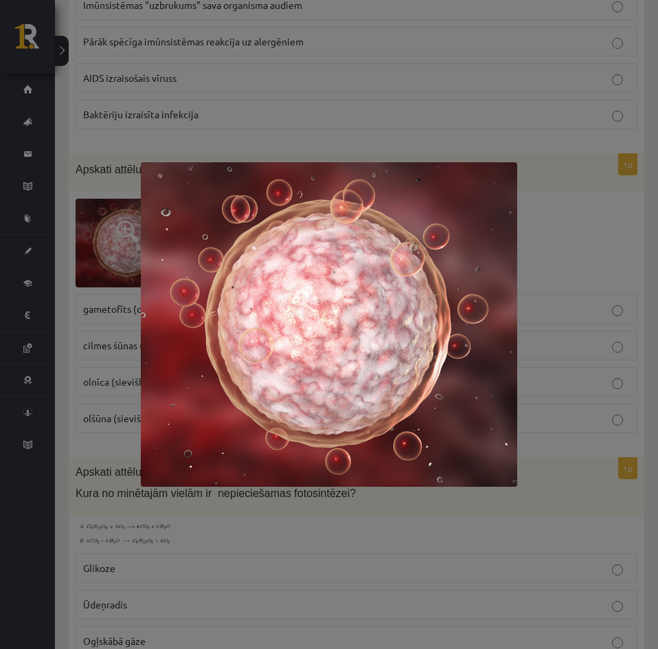
click at [657, 188] on div at bounding box center [329, 324] width 658 height 649
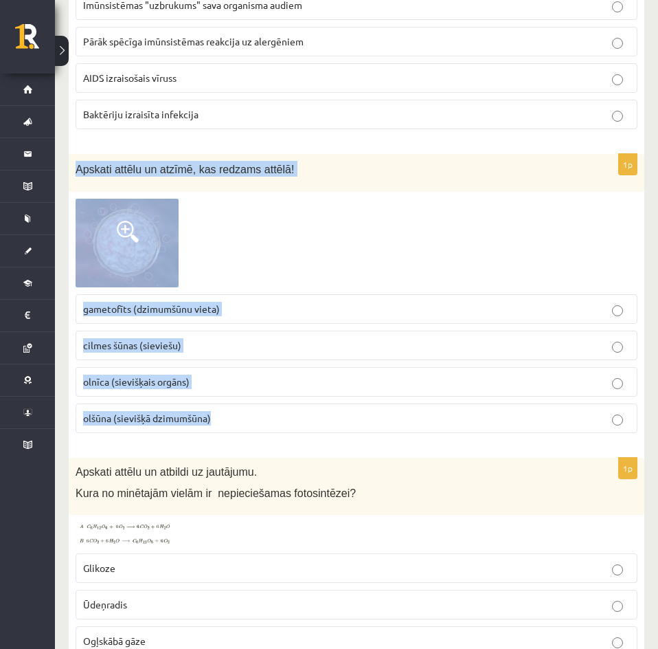
drag, startPoint x: 74, startPoint y: 152, endPoint x: 216, endPoint y: 403, distance: 288.7
click at [216, 403] on div "1p Apskati attēlu un atzīmē, kas redzams attēlā! gametofīts (dzimumšūnu vieta) …" at bounding box center [357, 299] width 576 height 290
click at [339, 315] on fieldset "gametofīts (dzimumšūnu vieta) cilmes šūnas (sieviešu) olnīca (sievišķais orgāns…" at bounding box center [357, 362] width 562 height 150
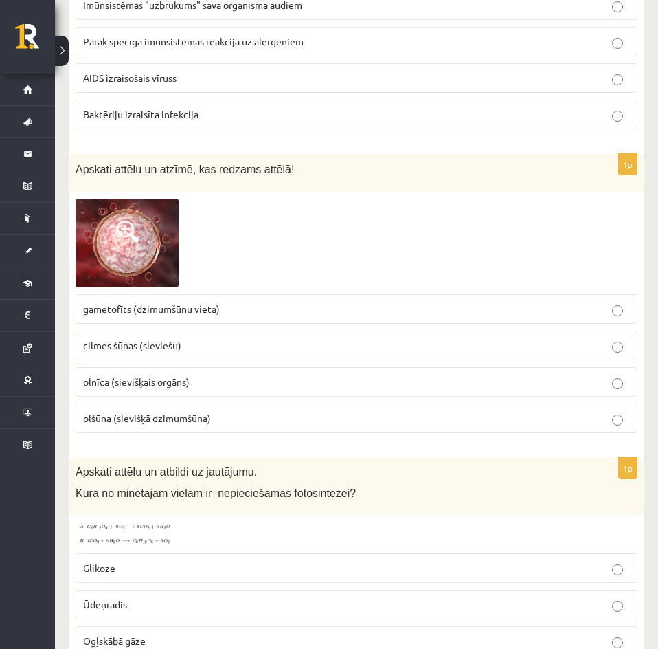
click at [228, 411] on p "olšūna (sievišķā dzimumšūna)" at bounding box center [356, 418] width 547 height 14
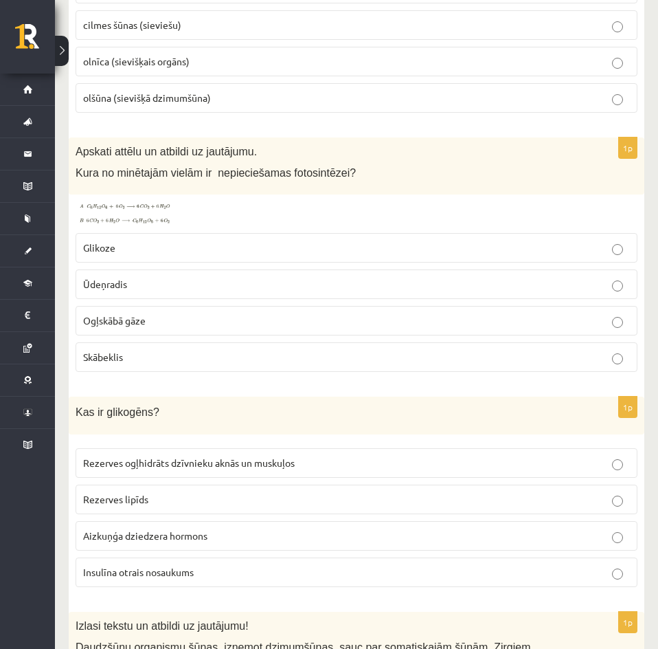
click at [105, 201] on img at bounding box center [127, 213] width 103 height 25
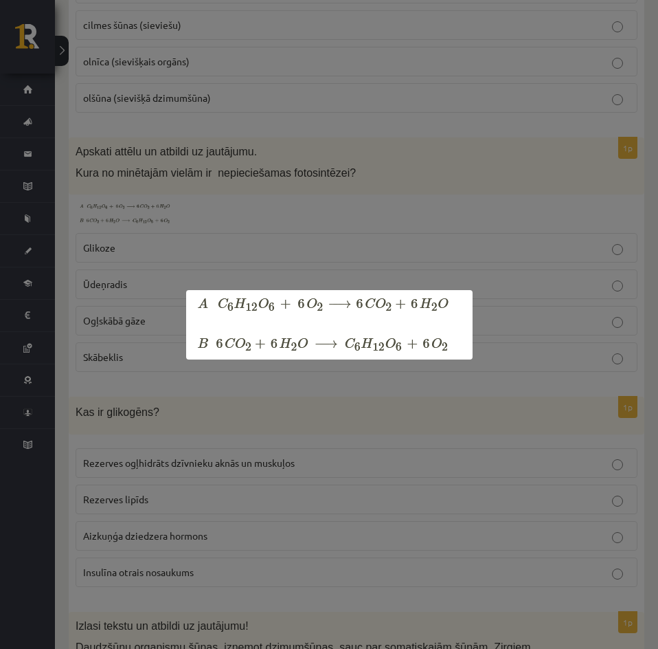
click at [291, 187] on div at bounding box center [329, 324] width 658 height 649
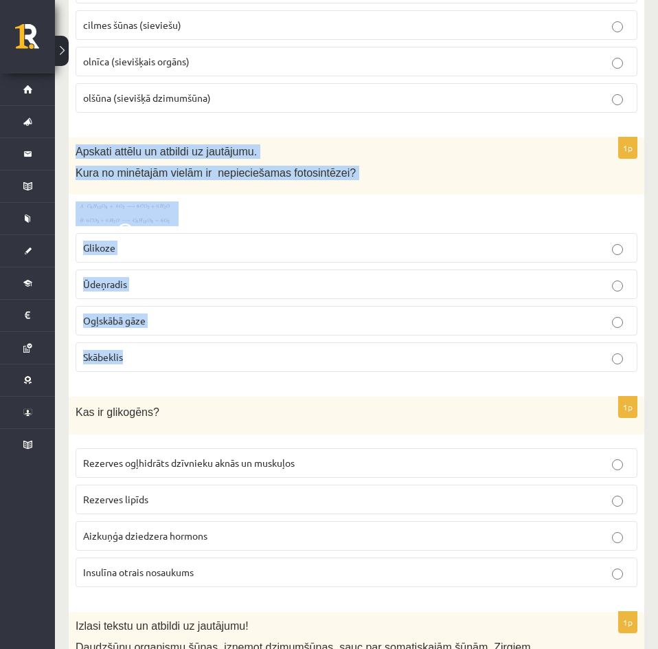
drag, startPoint x: 76, startPoint y: 140, endPoint x: 261, endPoint y: 348, distance: 277.9
click at [261, 348] on div "1p Apskati attēlu un atbildi uz jautājumu. Kura no minētajām vielām ir nepiecie…" at bounding box center [357, 259] width 576 height 245
click at [177, 201] on img at bounding box center [127, 213] width 103 height 25
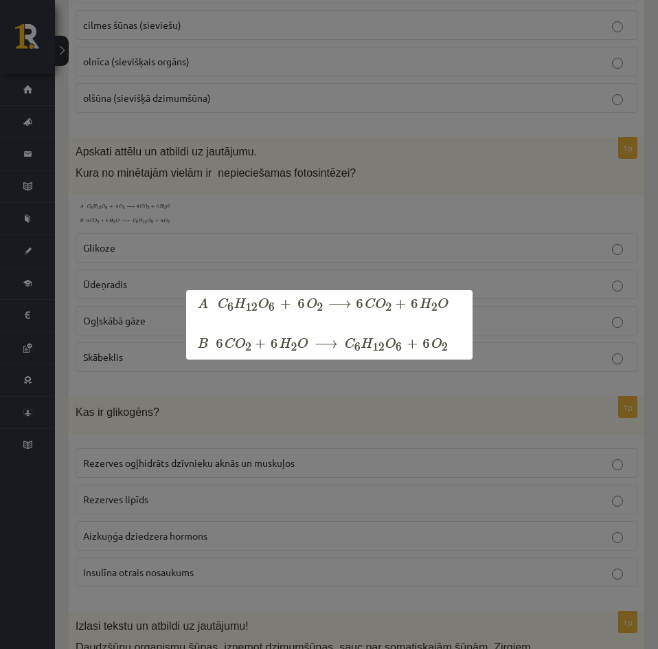
click at [332, 208] on div at bounding box center [329, 324] width 658 height 649
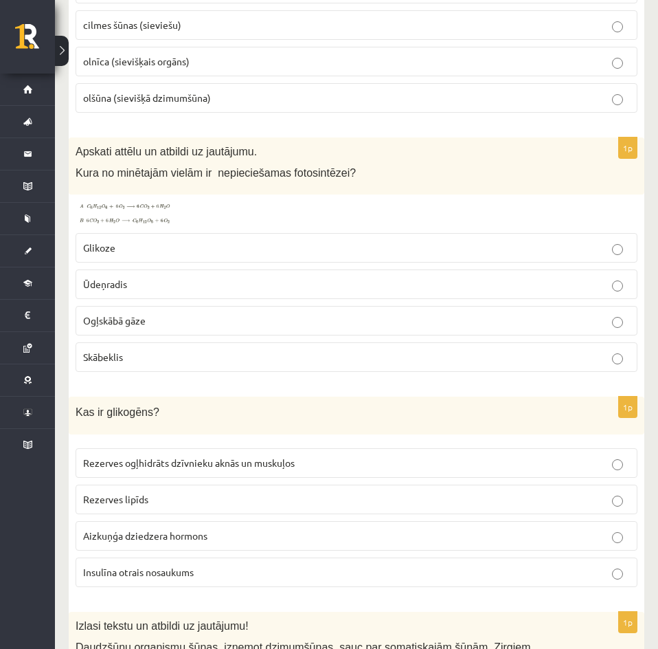
click at [155, 313] on p "Ogļskābā gāze" at bounding box center [356, 320] width 547 height 14
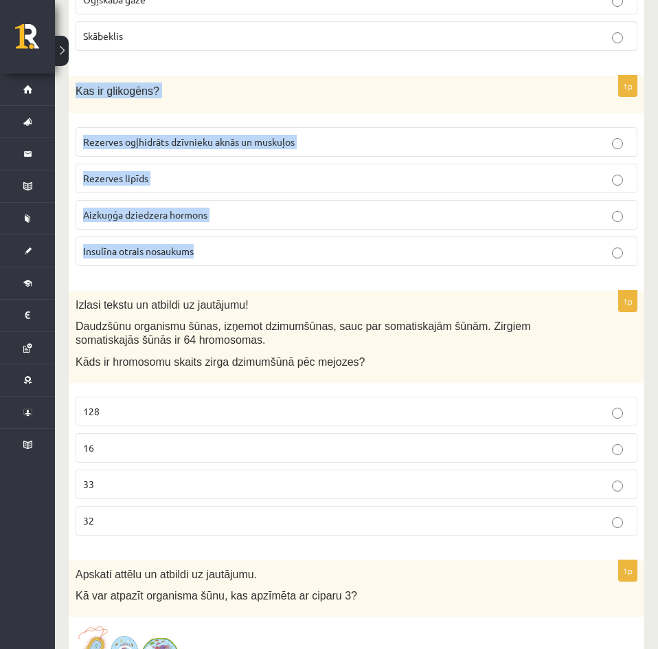
drag, startPoint x: 76, startPoint y: 78, endPoint x: 219, endPoint y: 235, distance: 212.6
click at [219, 235] on div "1p Kas ir glikogēns? Rezerves ogļhidrāts dzīvnieku aknās un muskuļos Rezerves l…" at bounding box center [357, 176] width 576 height 201
click at [254, 261] on div "1p Kas ir glikogēns? Rezerves ogļhidrāts dzīvnieku aknās un muskuļos Rezerves l…" at bounding box center [357, 176] width 576 height 201
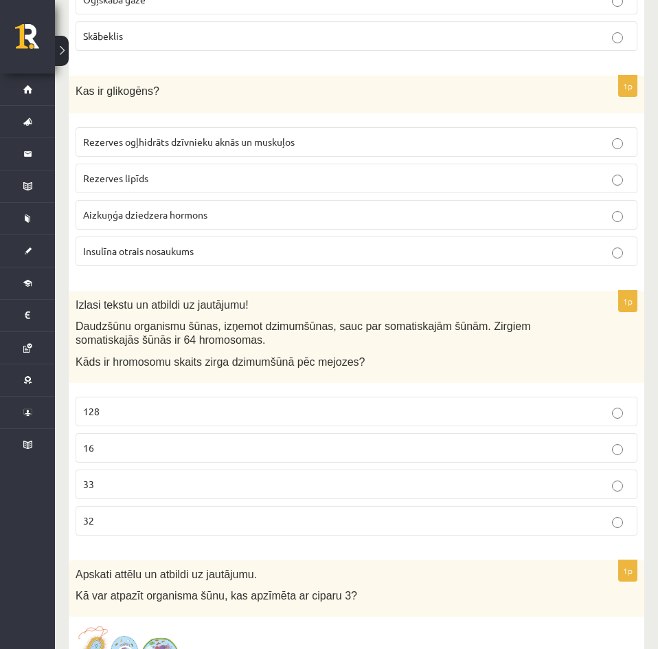
click at [218, 135] on span "Rezerves ogļhidrāts dzīvnieku aknās un muskuļos" at bounding box center [189, 141] width 212 height 12
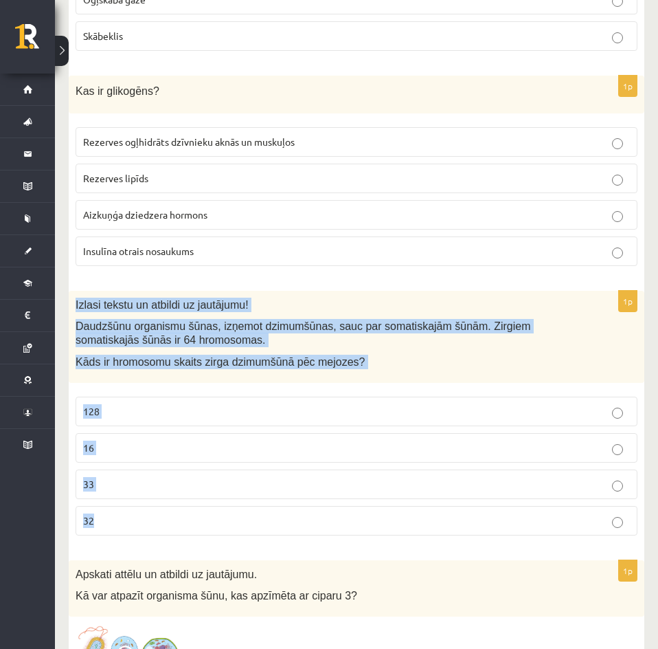
drag, startPoint x: 76, startPoint y: 288, endPoint x: 128, endPoint y: 499, distance: 217.3
click at [128, 499] on div "1p Izlasi tekstu un atbildi uz jautājumu! Daudzšūnu organismu šūnas, izņemot dz…" at bounding box center [357, 419] width 576 height 256
click at [374, 331] on p "Daudzšūnu organismu šūnas, izņemot dzimumšūnas, sauc par somatiskajām šūnām. Zi…" at bounding box center [322, 333] width 493 height 28
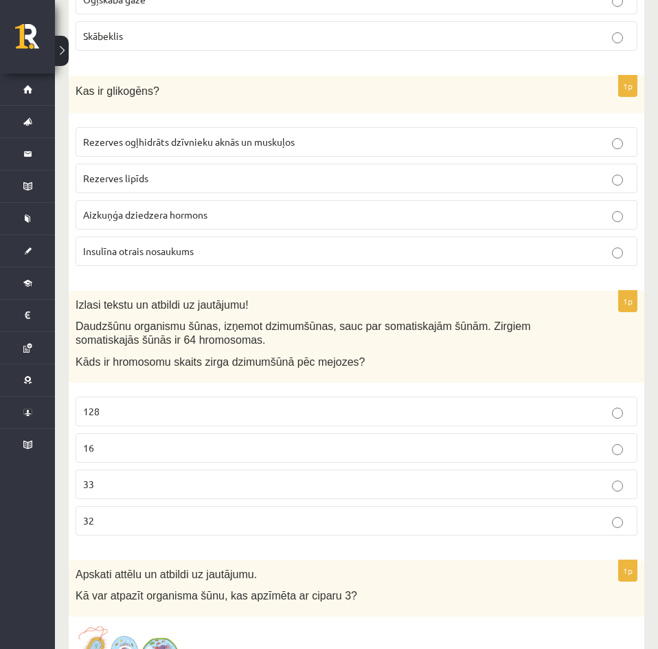
click at [126, 513] on p "32" at bounding box center [356, 520] width 547 height 14
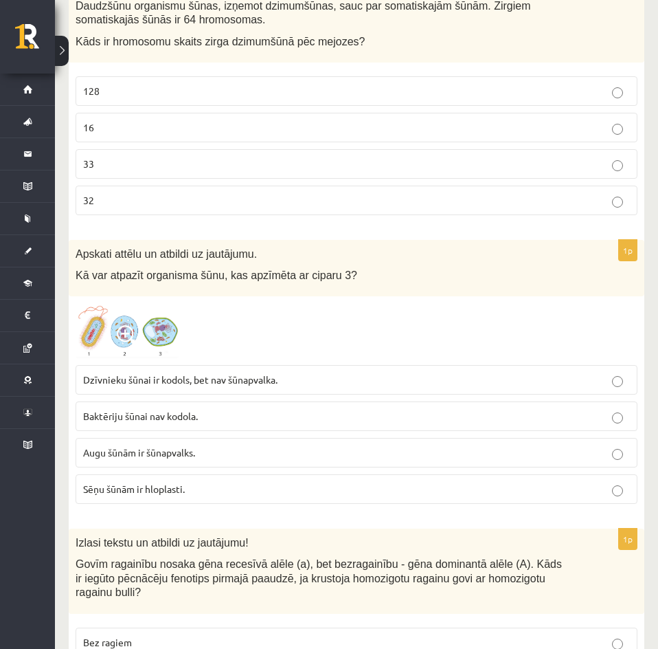
scroll to position [5615, 0]
click at [172, 317] on img at bounding box center [127, 329] width 103 height 55
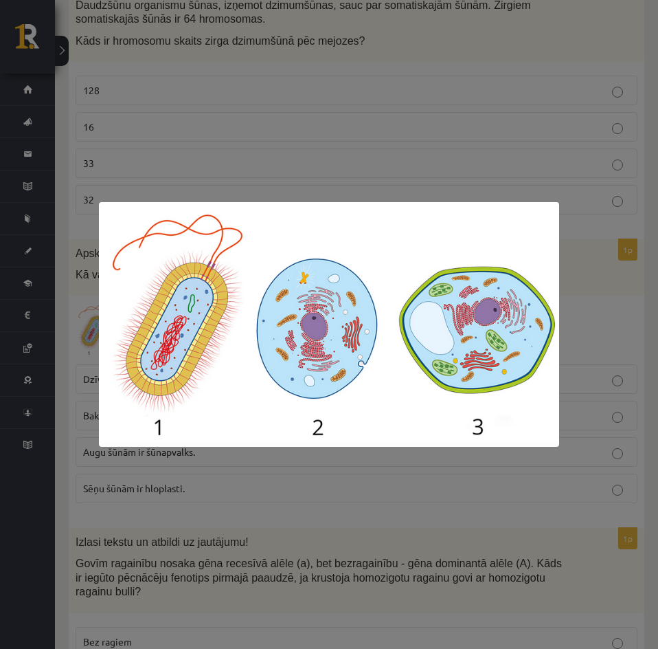
click at [300, 155] on div at bounding box center [329, 324] width 658 height 649
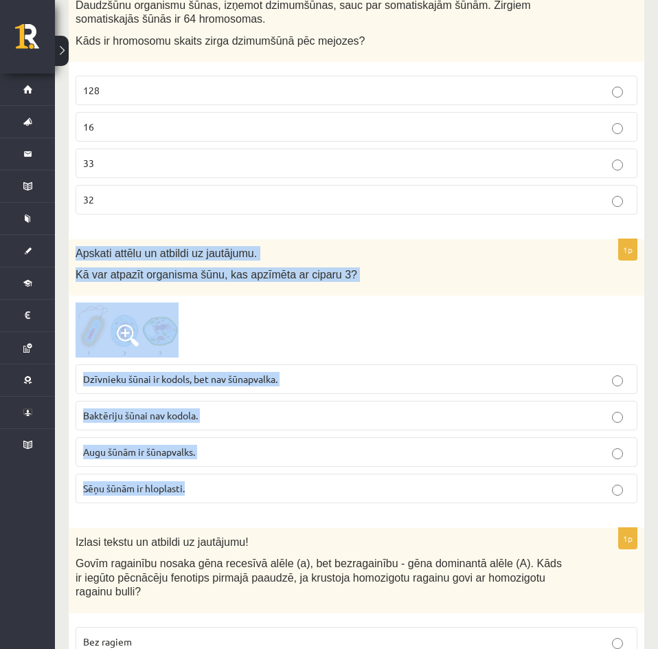
drag, startPoint x: 73, startPoint y: 240, endPoint x: 193, endPoint y: 466, distance: 256.1
click at [193, 466] on div "1p Apskati attēlu un atbildi uz jautājumu. Kā var atpazīt organisma šūnu, kas a…" at bounding box center [357, 376] width 576 height 275
click at [443, 305] on div at bounding box center [357, 329] width 562 height 55
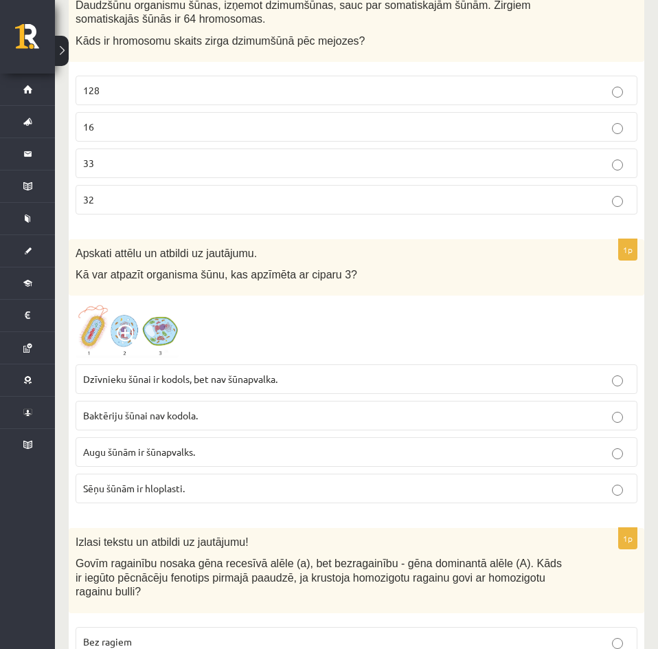
click at [216, 445] on p "Augu šūnām ir šūnapvalks." at bounding box center [356, 452] width 547 height 14
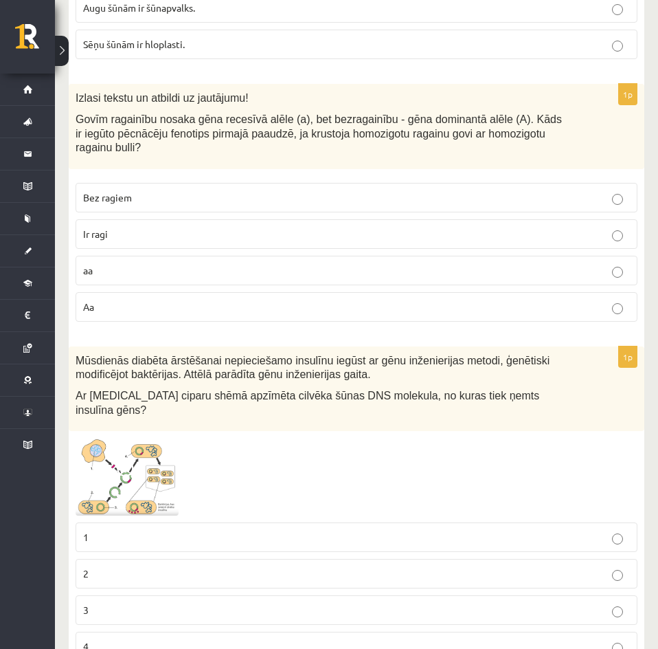
scroll to position [6068, 0]
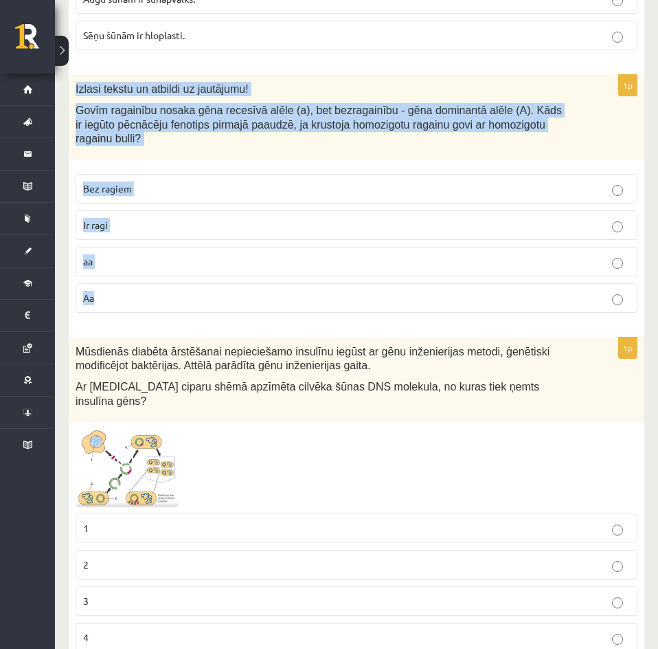
drag, startPoint x: 75, startPoint y: 77, endPoint x: 159, endPoint y: 258, distance: 200.1
click at [159, 258] on div "1p Izlasi tekstu un atbildi uz jautājumu! Govīm ragainību nosaka gēna recesīvā …" at bounding box center [357, 199] width 576 height 249
click at [174, 295] on div "1p Izlasi tekstu un atbildi uz jautājumu! Govīm ragainību nosaka gēna recesīvā …" at bounding box center [357, 199] width 576 height 249
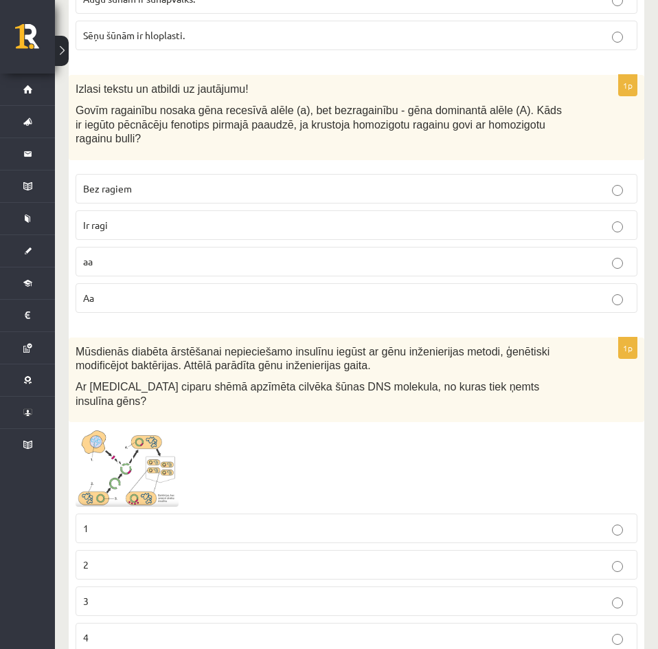
click at [127, 218] on p "Ir ragi" at bounding box center [356, 225] width 547 height 14
click at [134, 451] on span at bounding box center [128, 462] width 22 height 22
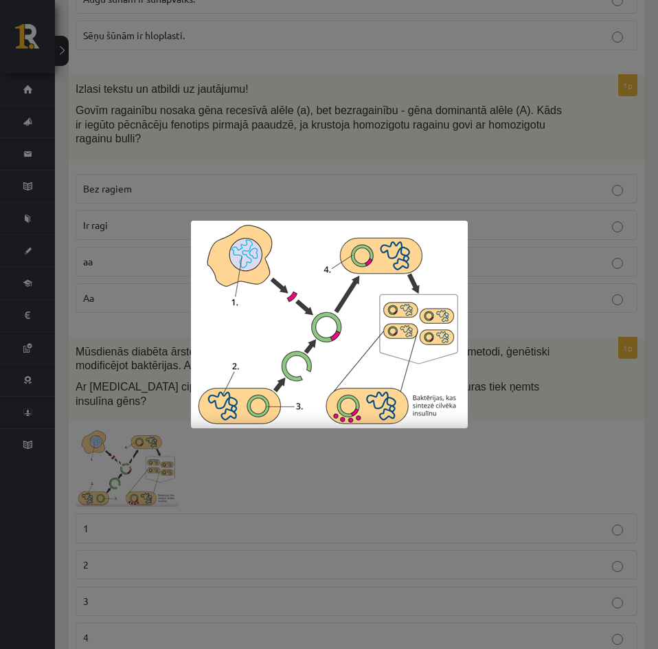
click at [412, 486] on div at bounding box center [329, 324] width 658 height 649
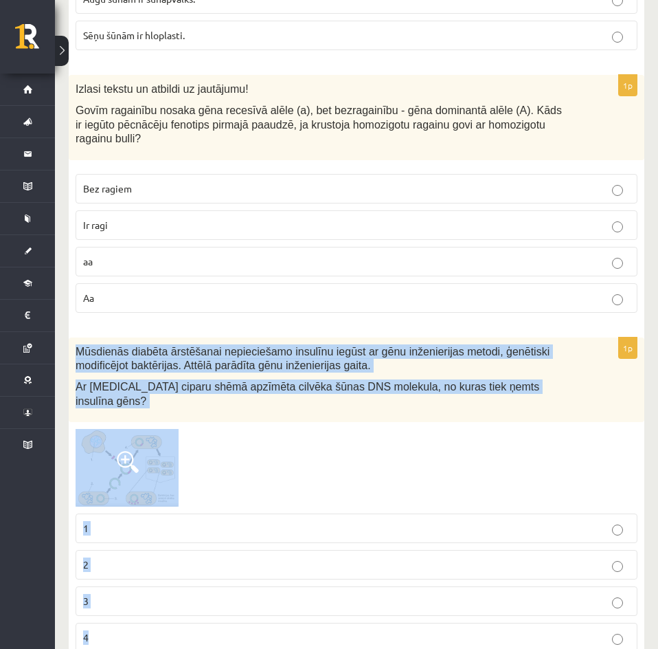
drag, startPoint x: 74, startPoint y: 322, endPoint x: 147, endPoint y: 580, distance: 267.8
click at [147, 580] on div "1p Mūsdienās diabēta ārstēšanai nepieciešamo insulīnu iegūst ar gēnu inženierij…" at bounding box center [357, 500] width 576 height 326
click at [284, 429] on div at bounding box center [357, 467] width 562 height 77
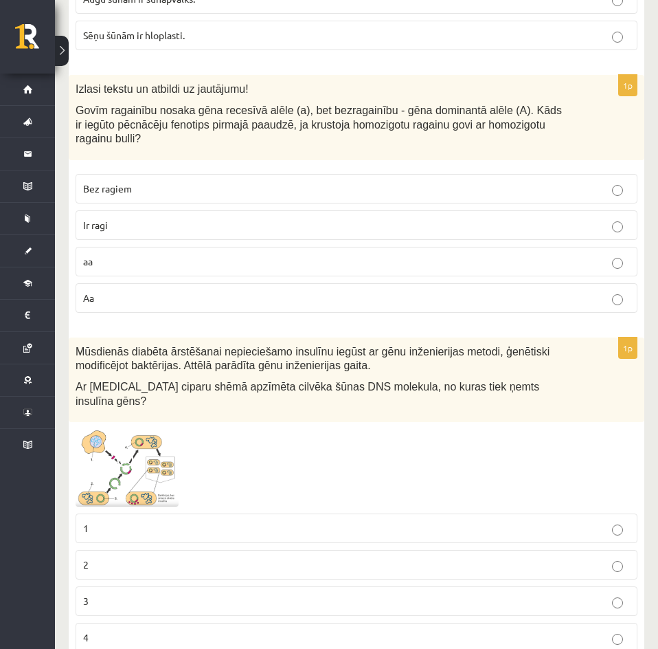
scroll to position [6388, 0]
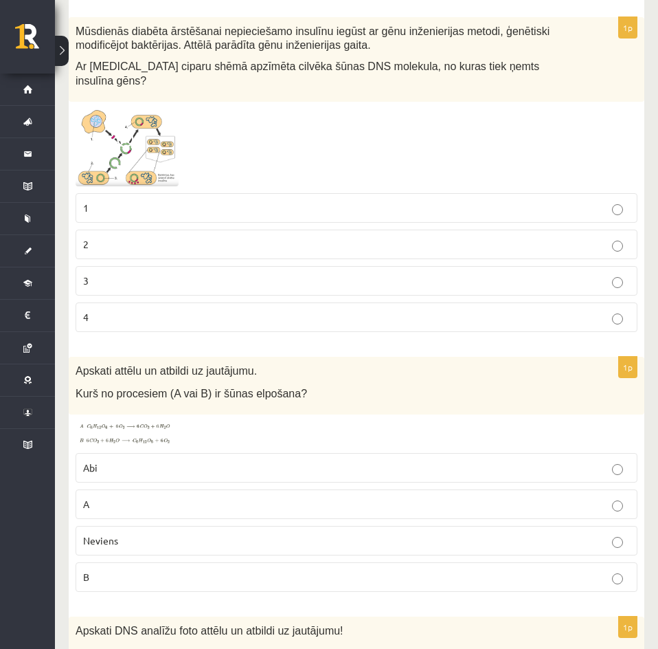
click at [181, 201] on p "1" at bounding box center [356, 208] width 547 height 14
click at [160, 421] on img at bounding box center [127, 433] width 103 height 25
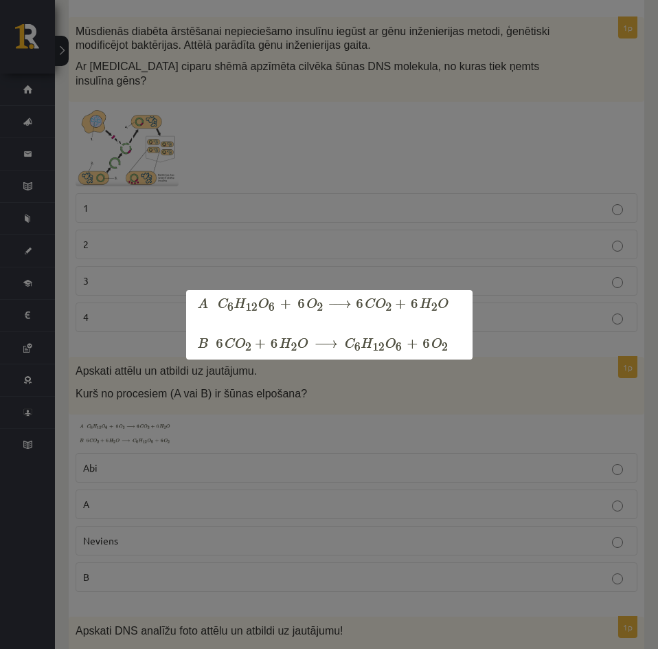
click at [283, 392] on div at bounding box center [329, 324] width 658 height 649
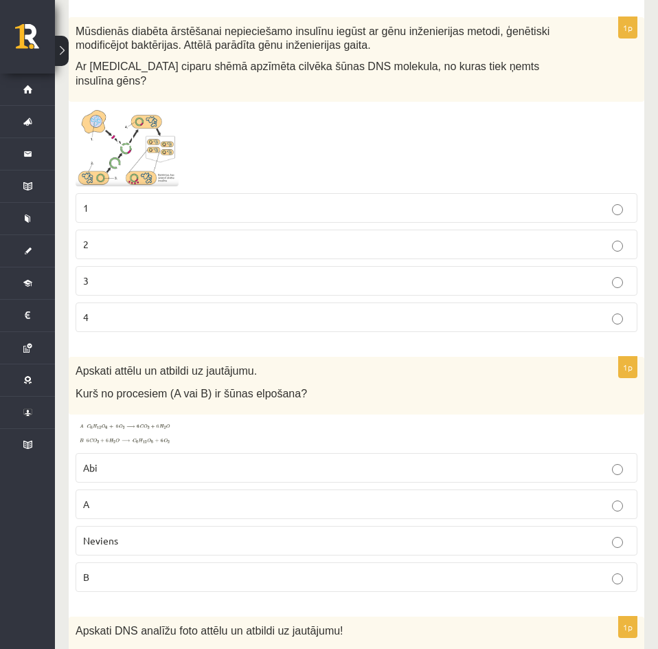
click at [124, 421] on img at bounding box center [127, 433] width 103 height 25
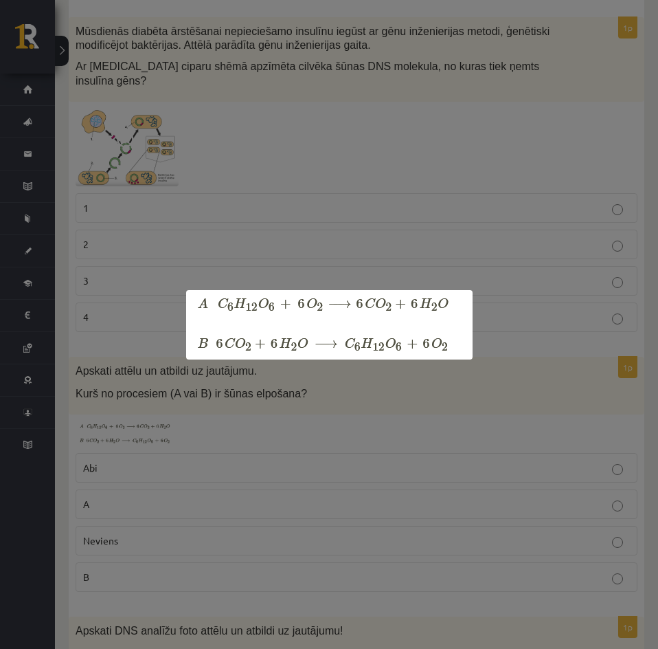
click at [124, 381] on div at bounding box center [329, 324] width 658 height 649
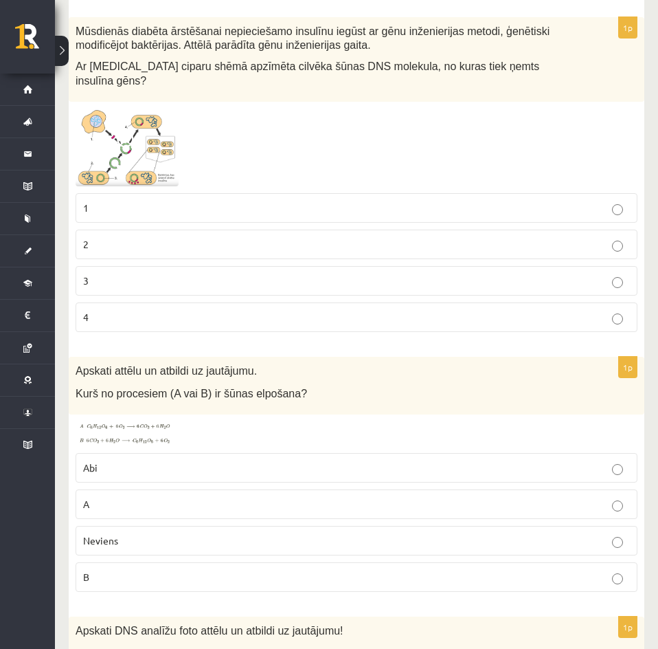
click at [143, 421] on img at bounding box center [127, 433] width 103 height 25
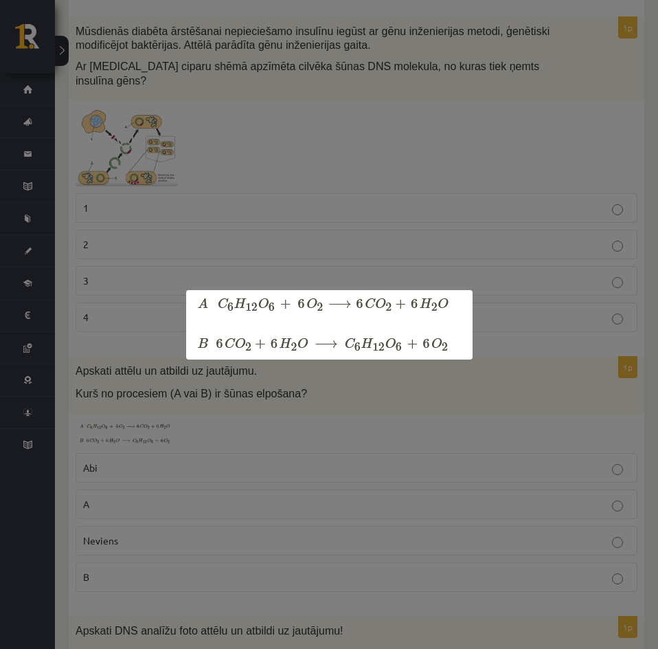
click at [324, 379] on div at bounding box center [329, 324] width 658 height 649
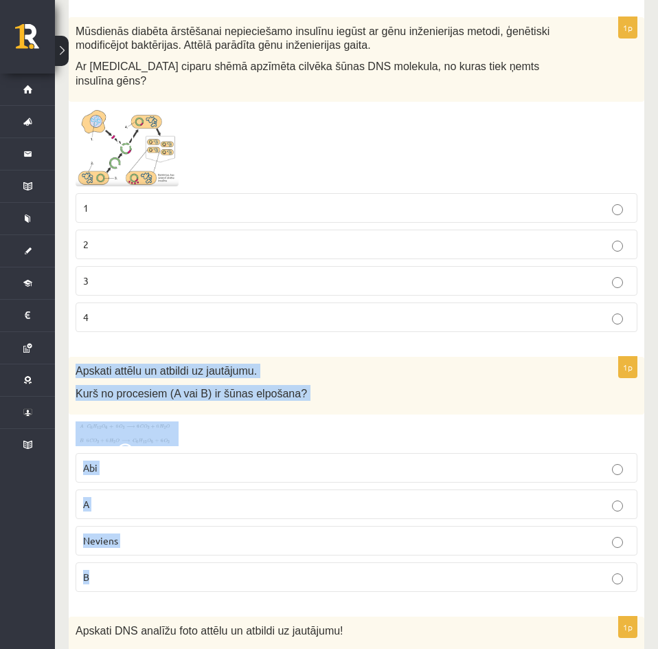
drag, startPoint x: 74, startPoint y: 326, endPoint x: 111, endPoint y: 517, distance: 194.6
click at [111, 517] on div "1p Apskati attēlu un atbildi uz jautājumu. Kurš no procesiem (A vai B) ir šūnas…" at bounding box center [357, 480] width 576 height 247
click at [268, 372] on div "Apskati attēlu un atbildi uz jautājumu. Kurš no procesiem (A vai B) ir šūnas el…" at bounding box center [357, 386] width 576 height 58
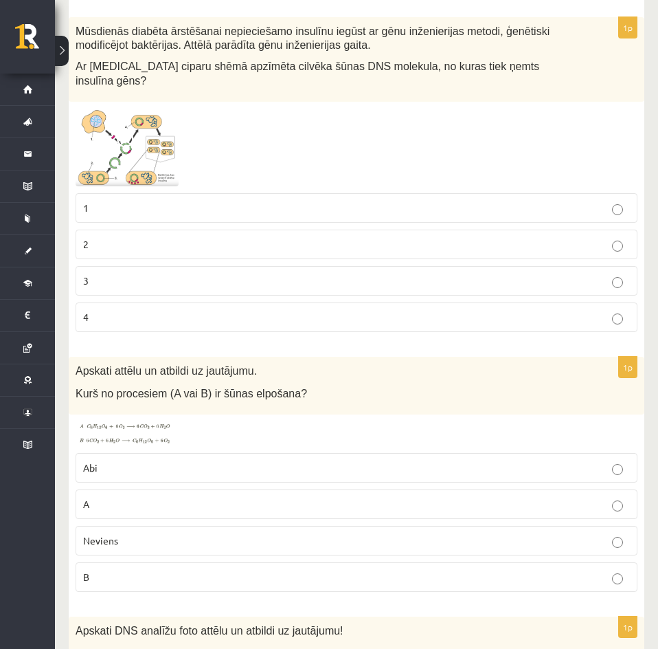
click at [141, 497] on p "A" at bounding box center [356, 504] width 547 height 14
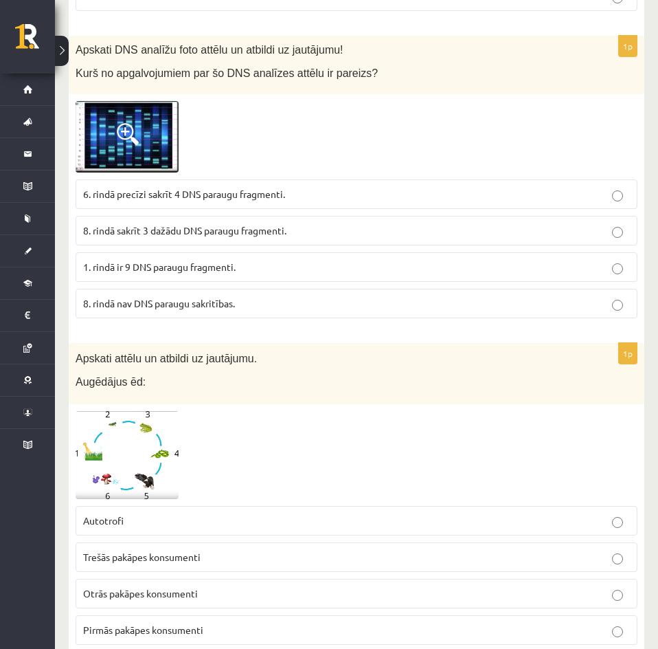
scroll to position [6942, 0]
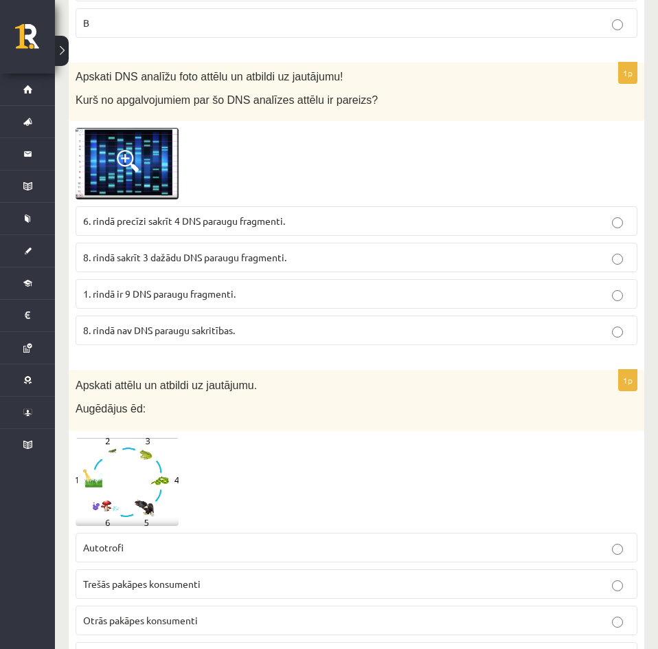
click at [119, 150] on span at bounding box center [128, 161] width 22 height 22
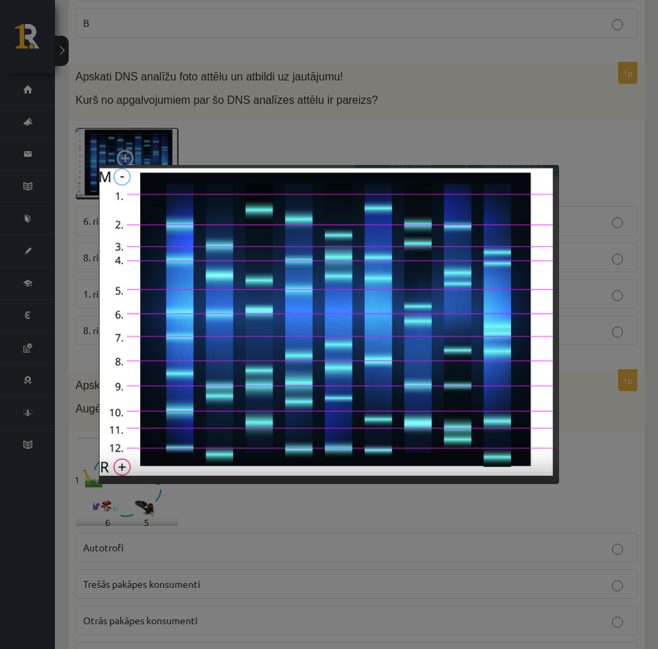
click at [325, 100] on div at bounding box center [329, 324] width 658 height 649
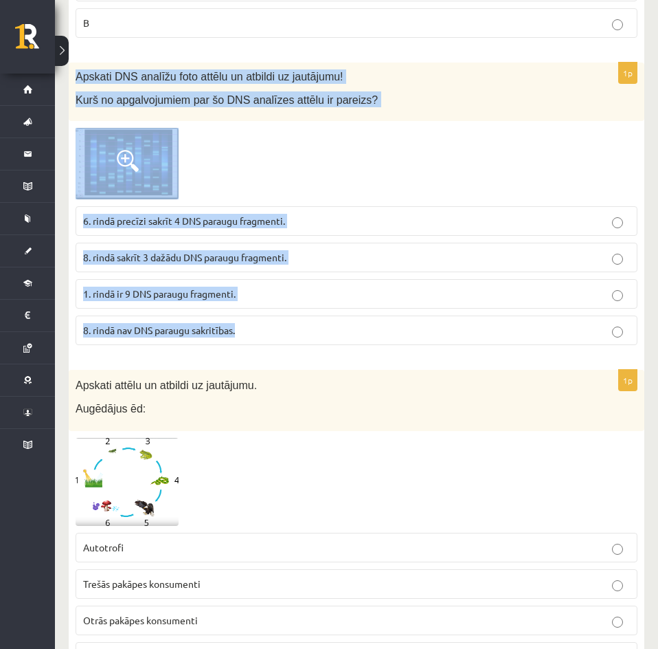
drag, startPoint x: 74, startPoint y: 28, endPoint x: 249, endPoint y: 281, distance: 307.6
click at [249, 281] on div "1p Apskati DNS analīžu foto attēlu un atbildi uz jautājumu! Kurš no apgalvojumi…" at bounding box center [357, 209] width 576 height 293
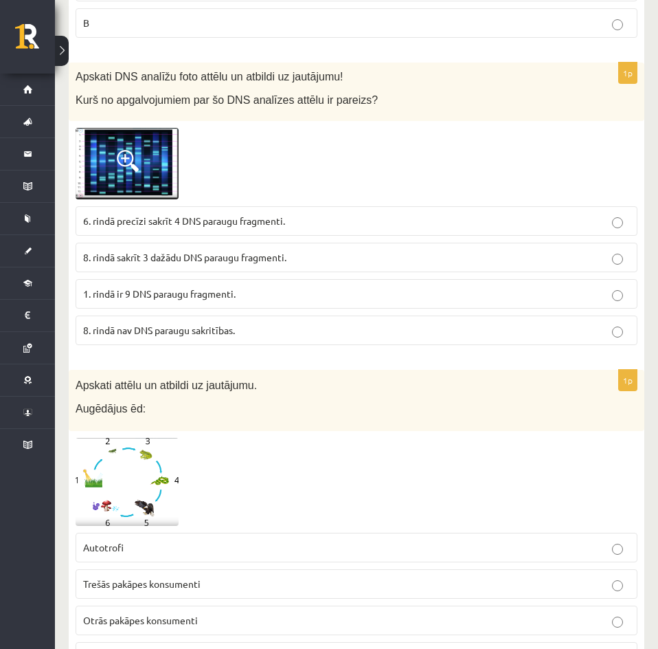
click at [192, 251] on span "8. rindā sakrīt 3 dažādu DNS paraugu fragmenti." at bounding box center [184, 257] width 203 height 12
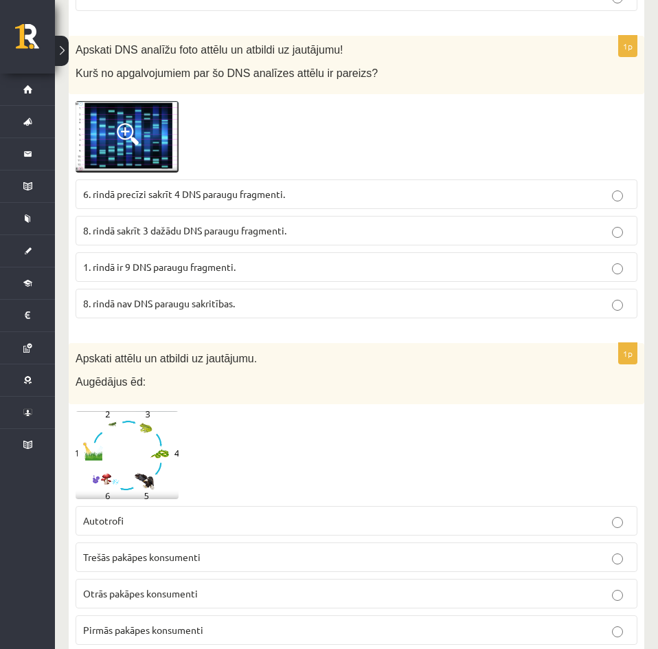
click at [136, 433] on span at bounding box center [128, 444] width 22 height 22
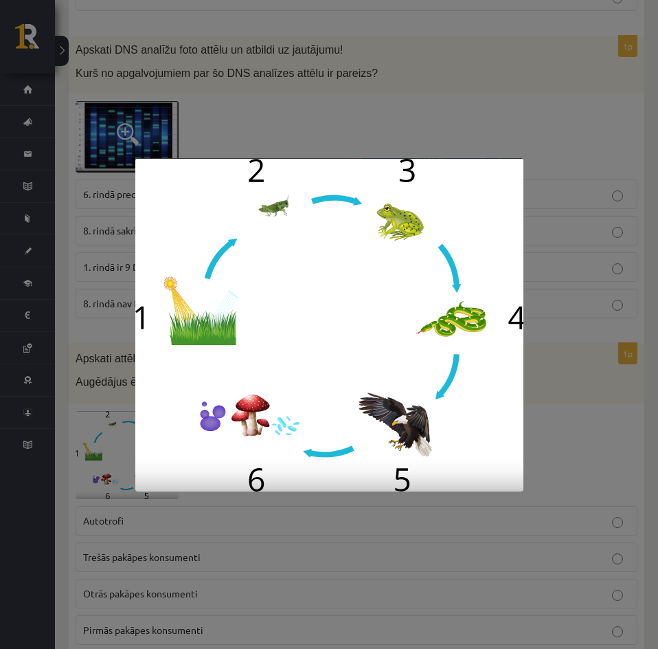
click at [104, 365] on div at bounding box center [329, 324] width 658 height 649
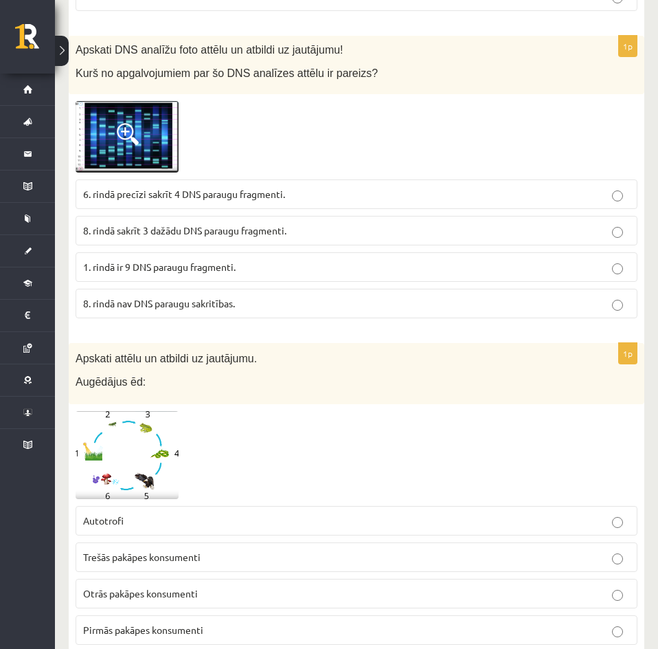
click at [153, 411] on img at bounding box center [127, 455] width 103 height 89
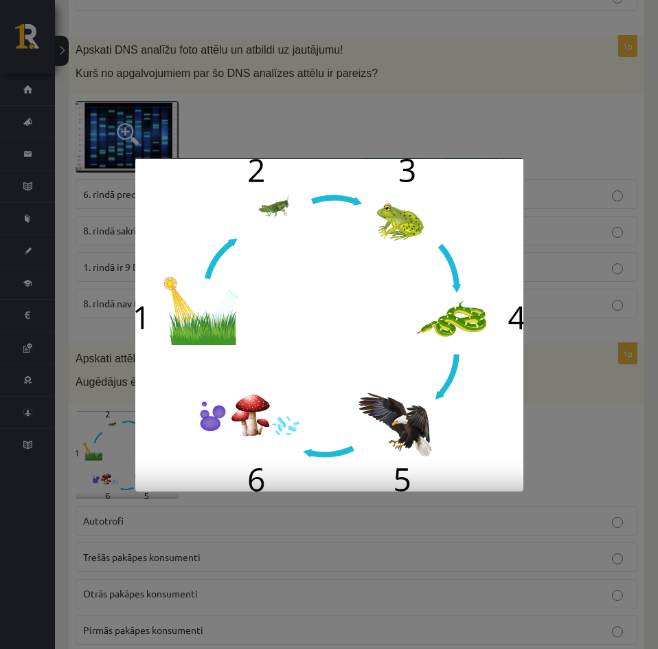
click at [109, 385] on div at bounding box center [329, 324] width 658 height 649
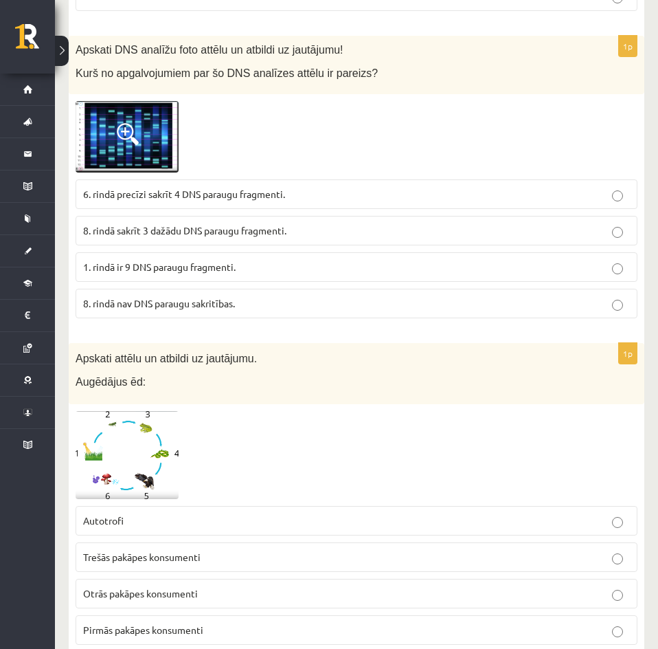
click at [172, 550] on span "Trešās pakāpes konsumenti" at bounding box center [141, 556] width 117 height 12
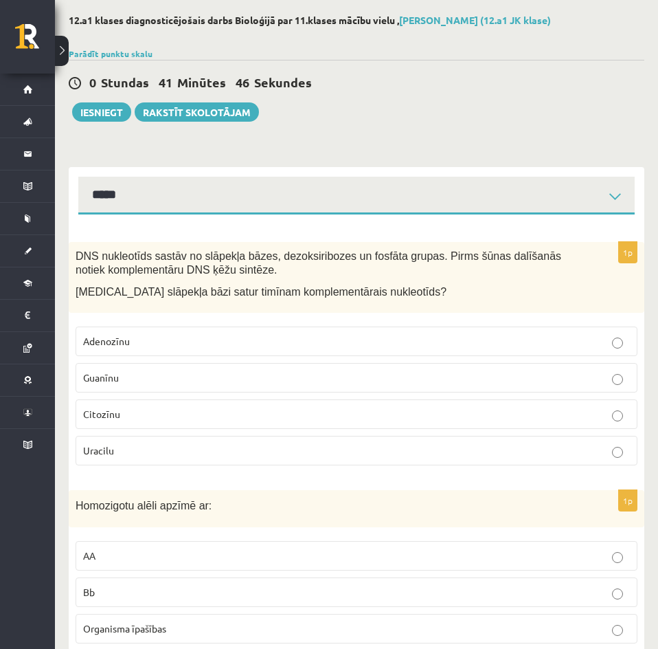
scroll to position [0, 0]
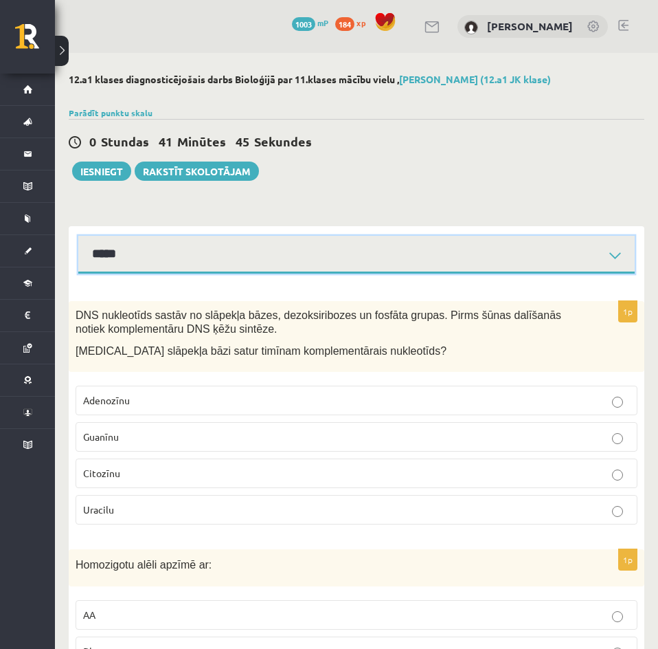
click at [141, 258] on select "**********" at bounding box center [356, 255] width 557 height 38
select select "**********"
click at [78, 236] on select "**********" at bounding box center [356, 255] width 557 height 38
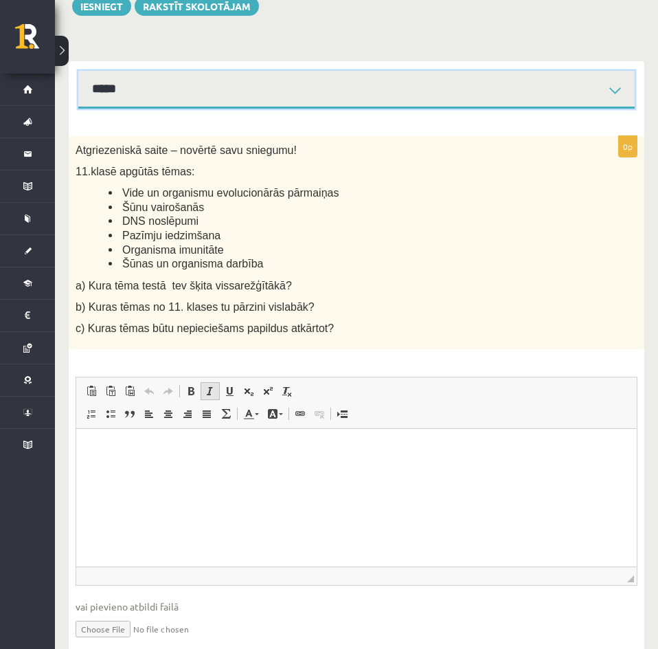
scroll to position [214, 0]
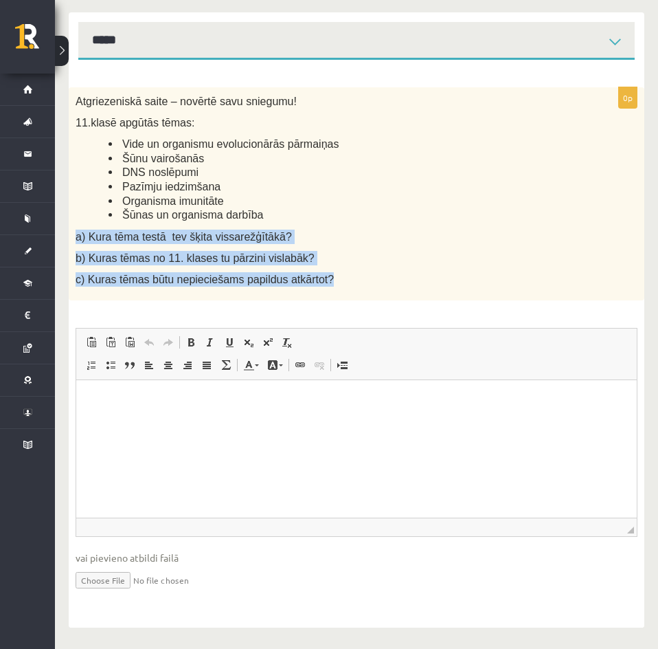
drag, startPoint x: 76, startPoint y: 236, endPoint x: 335, endPoint y: 280, distance: 262.7
click at [335, 280] on div "Atgriezeniskā saite – novērtē savu sniegumu! 11.klasē apgūtās tēmas: Vide un or…" at bounding box center [357, 193] width 576 height 213
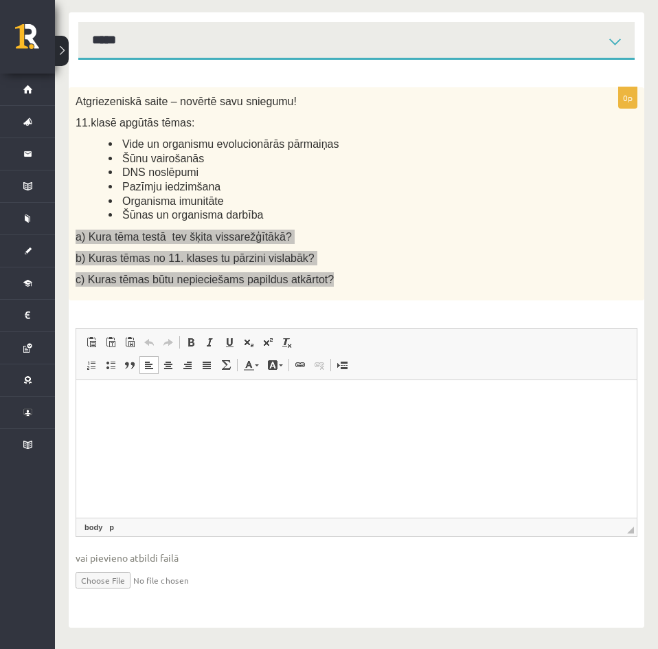
click at [102, 411] on html at bounding box center [356, 401] width 561 height 42
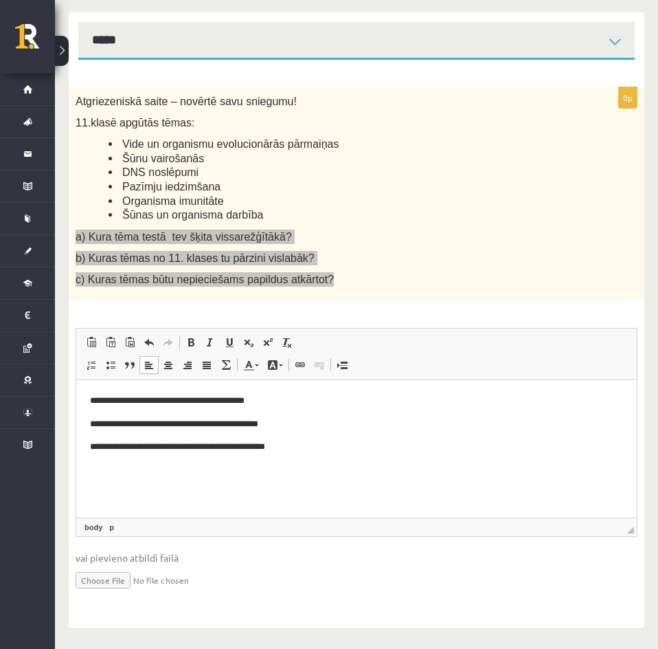
click at [311, 397] on p "**********" at bounding box center [356, 401] width 533 height 14
click at [336, 441] on p "**********" at bounding box center [356, 447] width 533 height 14
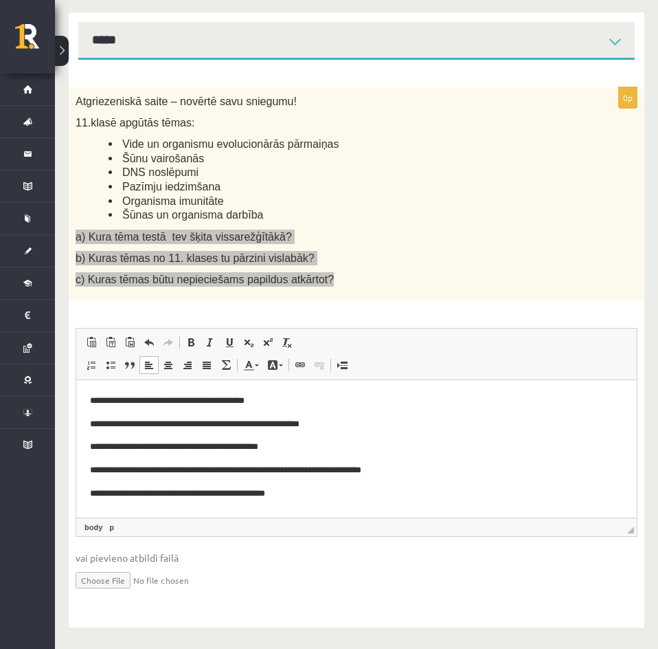
click at [368, 495] on p "**********" at bounding box center [356, 493] width 533 height 14
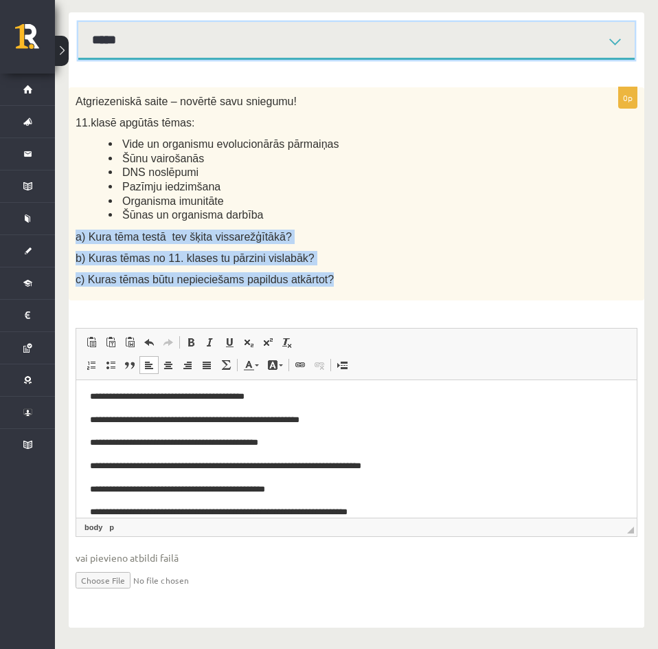
click at [262, 37] on select "**********" at bounding box center [356, 41] width 557 height 38
select select "**********"
click at [78, 22] on select "**********" at bounding box center [356, 41] width 557 height 38
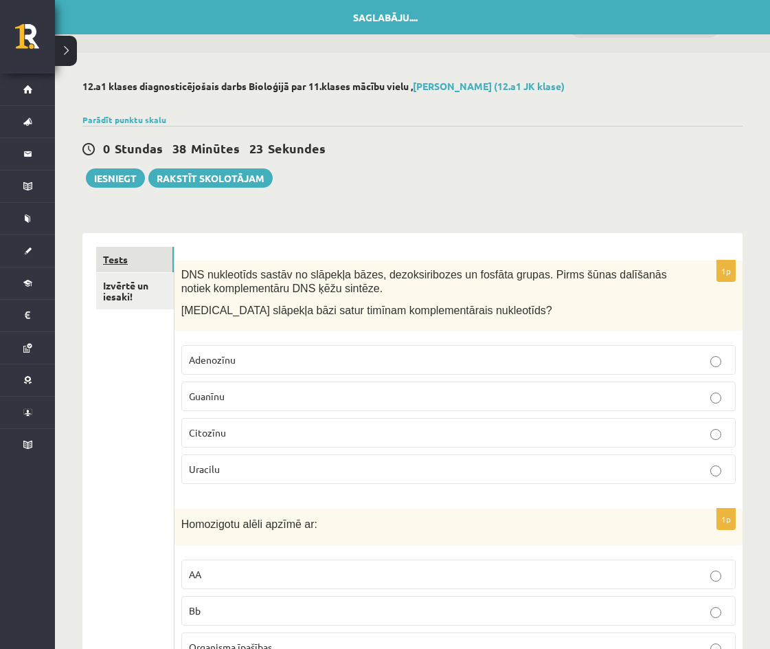
click at [139, 256] on link "Tests" at bounding box center [135, 259] width 78 height 25
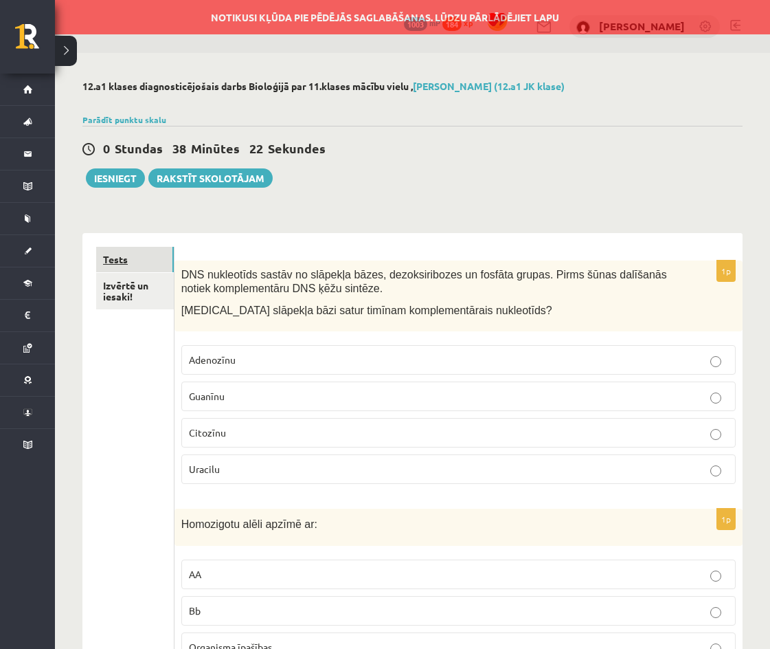
click at [139, 256] on link "Tests" at bounding box center [135, 259] width 78 height 25
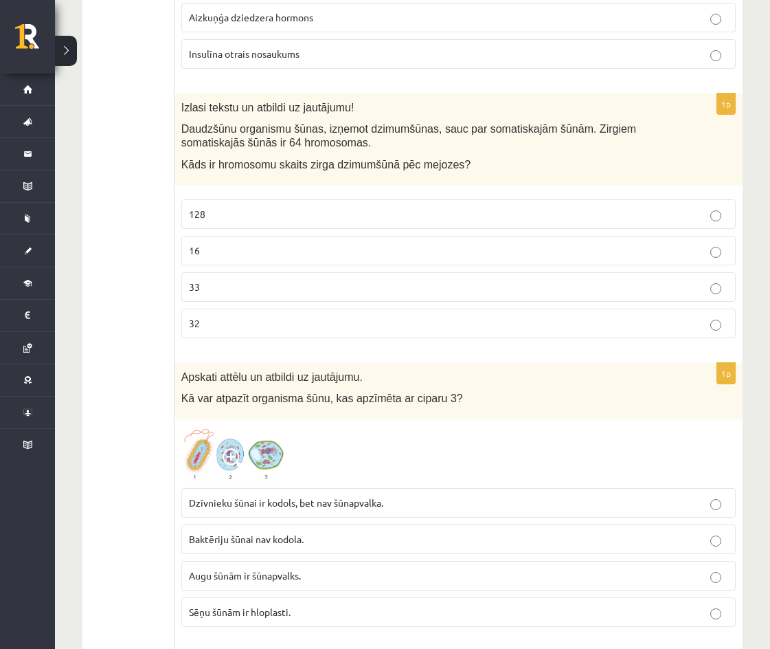
scroll to position [6936, 0]
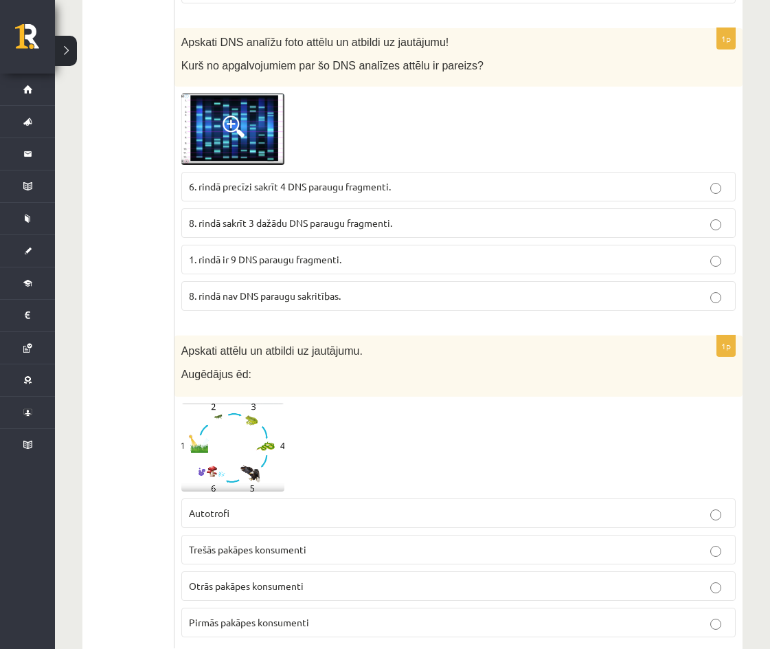
click at [304, 543] on span "Trešās pakāpes konsumenti" at bounding box center [247, 549] width 117 height 12
click at [314, 216] on span "8. rindā sakrīt 3 dažādu DNS paraugu fragmenti." at bounding box center [290, 222] width 203 height 12
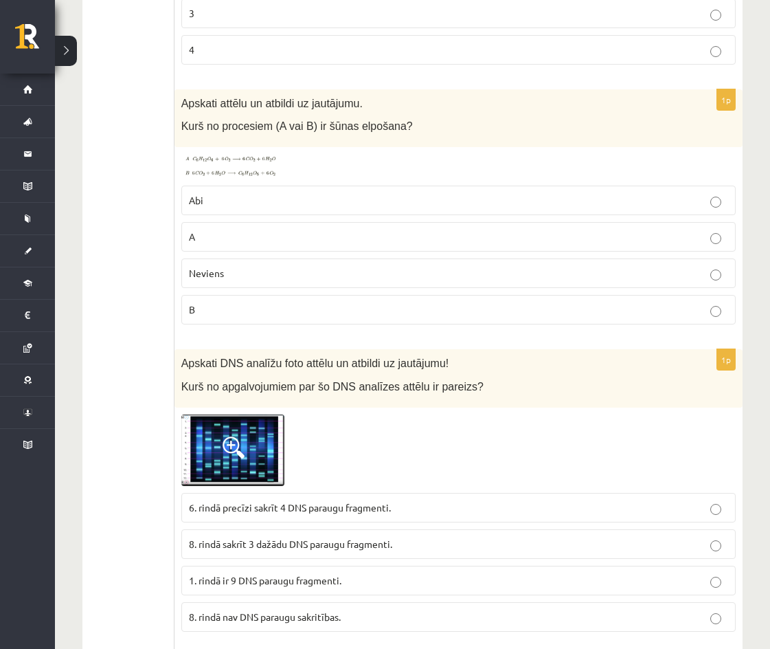
click at [212, 302] on p "B" at bounding box center [458, 309] width 539 height 14
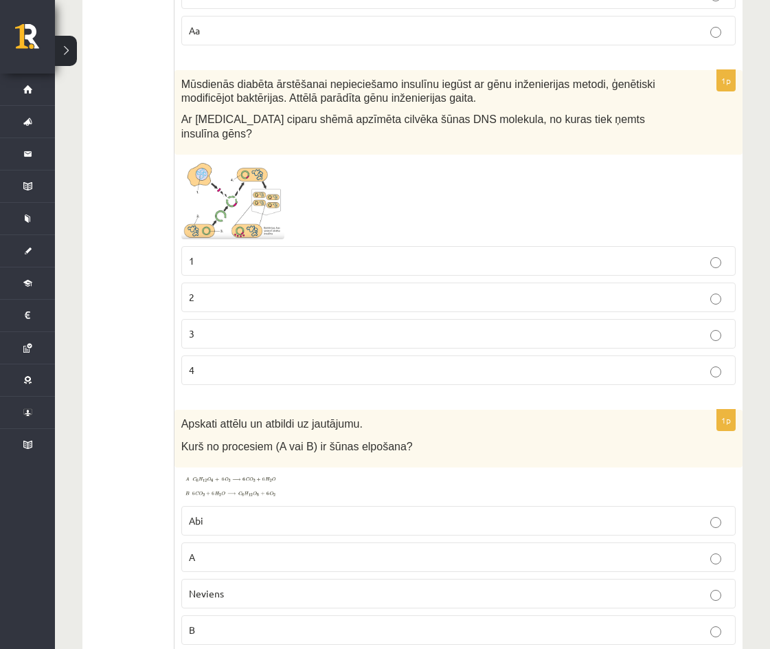
click at [240, 254] on p "1" at bounding box center [458, 261] width 539 height 14
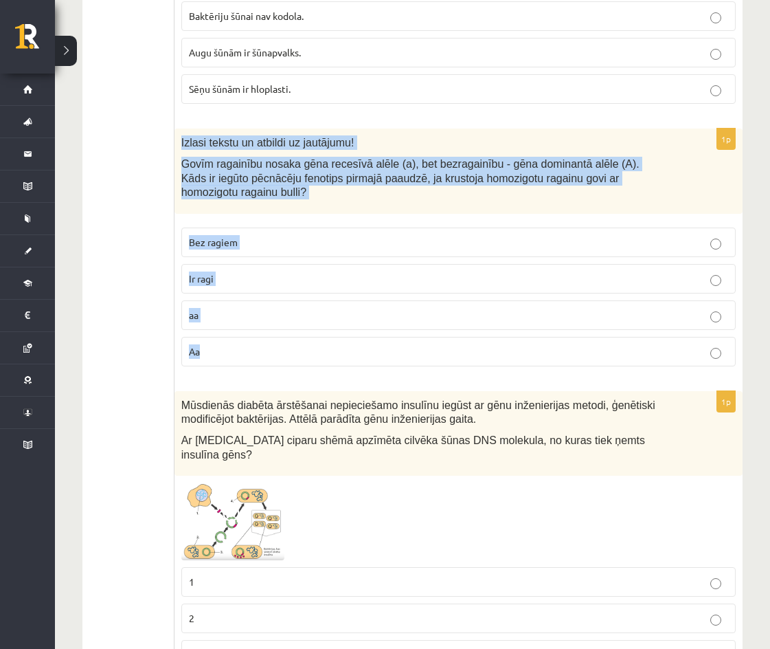
drag, startPoint x: 183, startPoint y: 128, endPoint x: 231, endPoint y: 309, distance: 187.7
click at [231, 309] on div "1p Izlasi tekstu un atbildi uz jautājumu! Govīm ragainību nosaka gēna recesīvā …" at bounding box center [459, 252] width 568 height 249
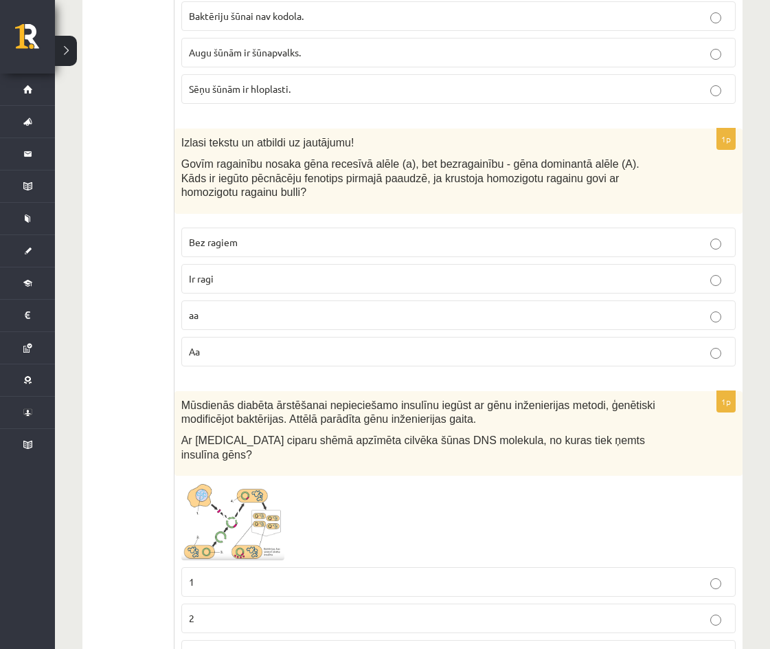
click at [249, 271] on p "Ir ragi" at bounding box center [458, 278] width 539 height 14
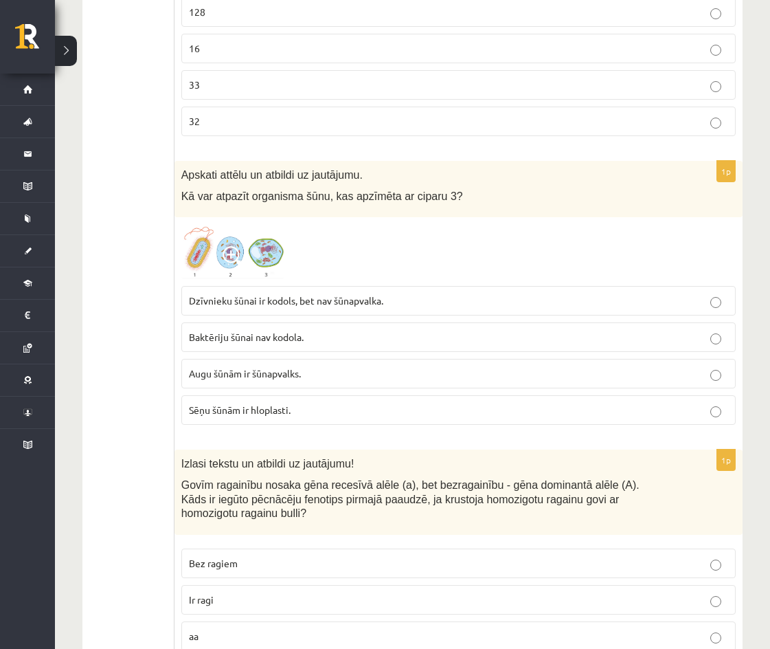
scroll to position [5333, 0]
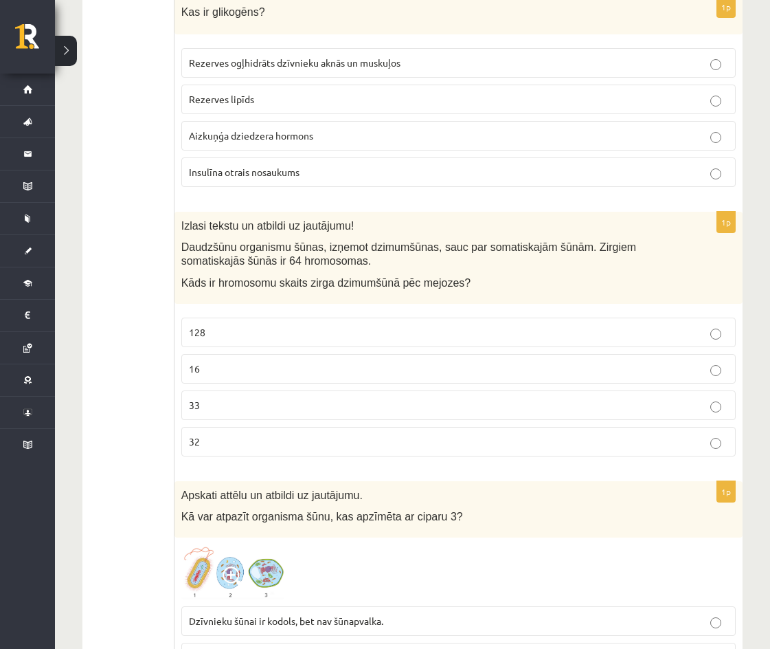
click at [201, 434] on p "32" at bounding box center [458, 441] width 539 height 14
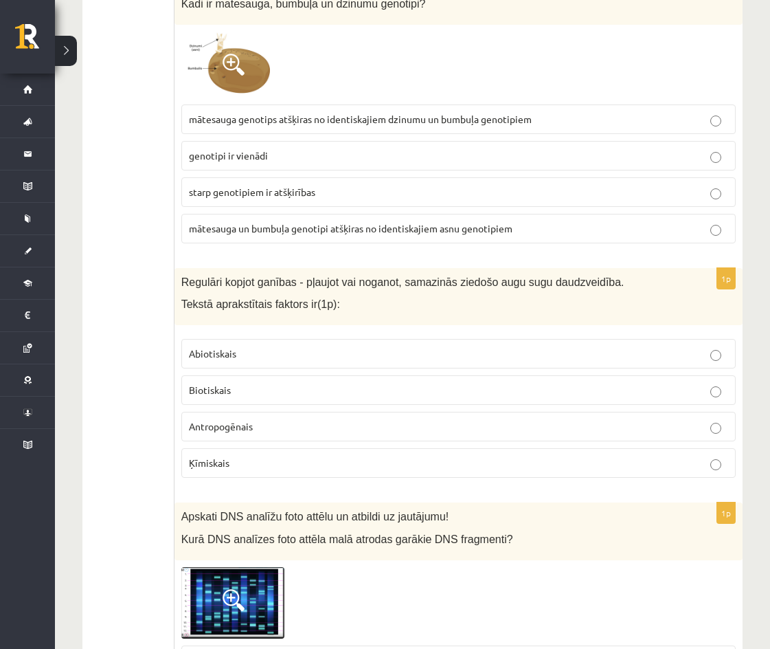
scroll to position [2126, 0]
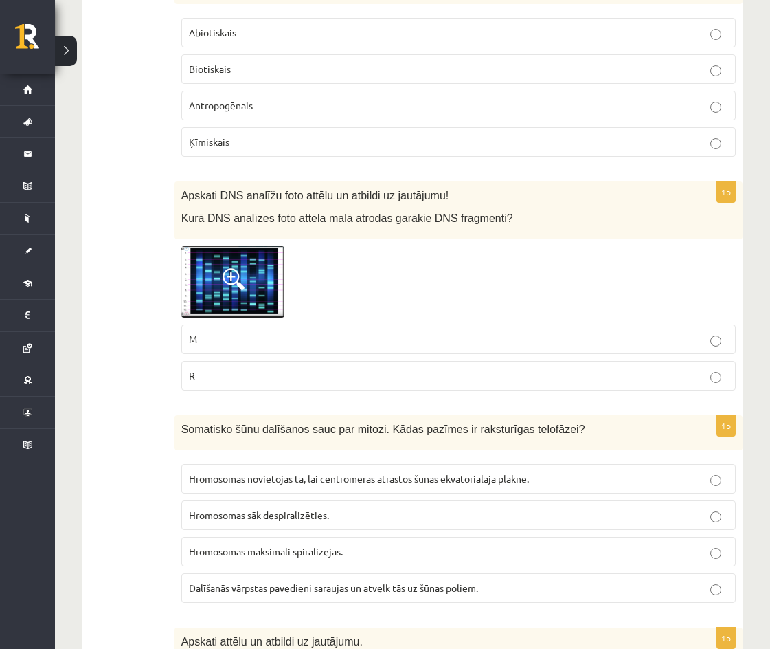
click at [265, 344] on p "M" at bounding box center [458, 339] width 539 height 14
click at [265, 105] on p "Antropogēnais" at bounding box center [458, 105] width 539 height 14
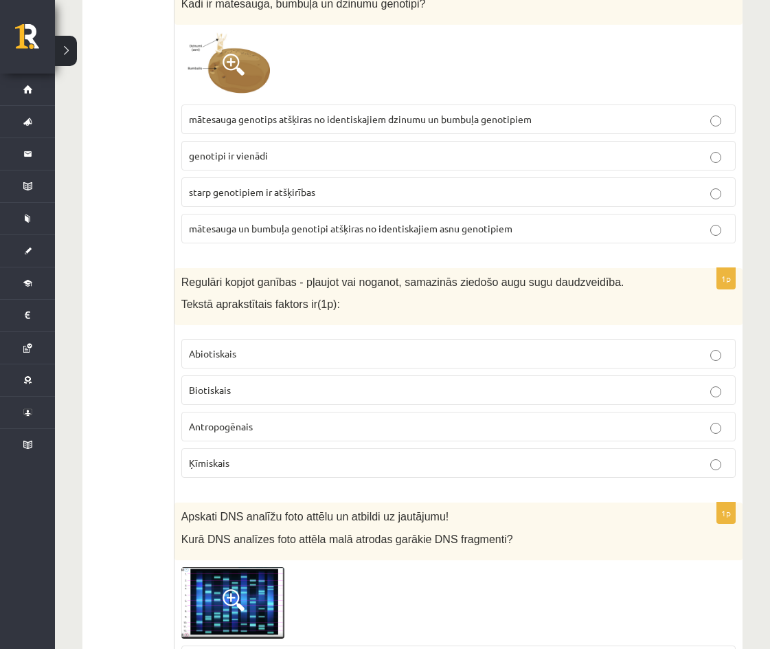
click at [255, 157] on span "genotipi ir vienādi" at bounding box center [228, 155] width 79 height 12
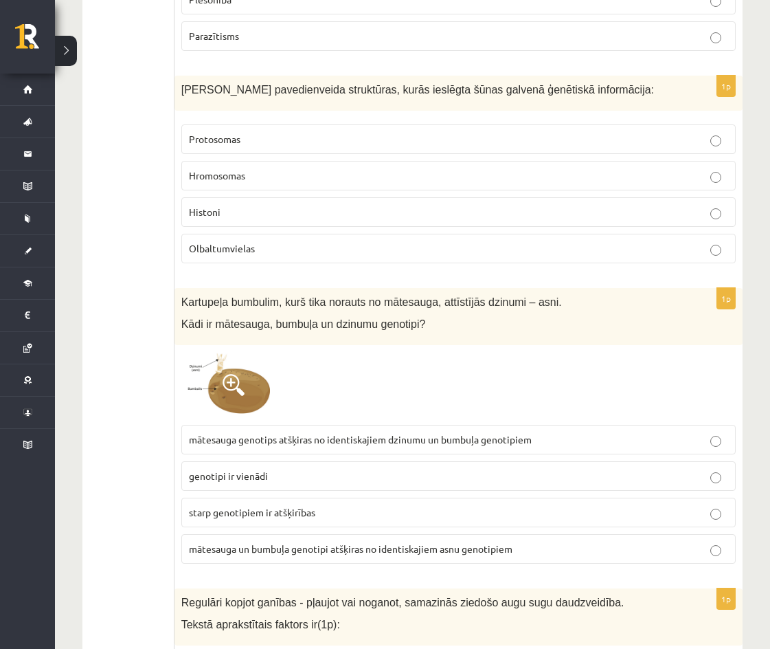
click at [263, 174] on p "Hromosomas" at bounding box center [458, 175] width 539 height 14
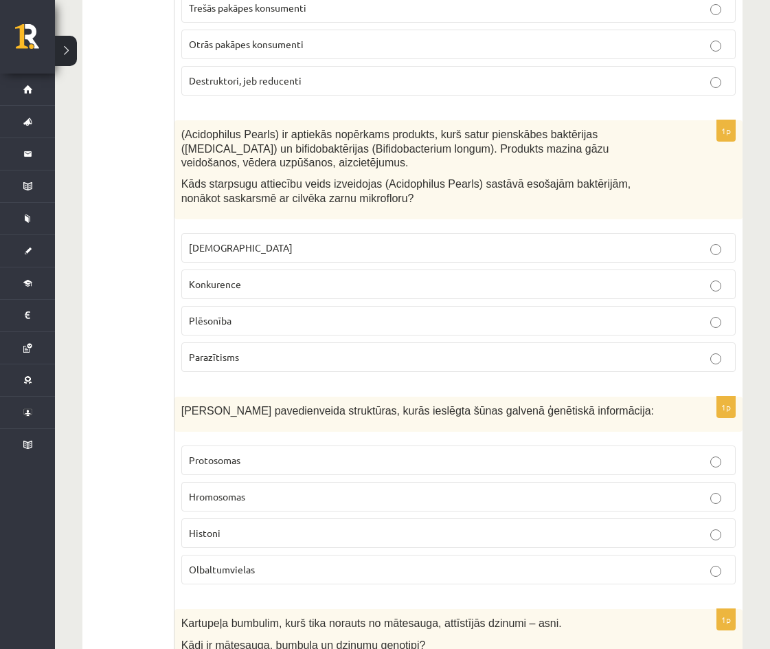
click at [257, 243] on p "Neitrālisms" at bounding box center [458, 247] width 539 height 14
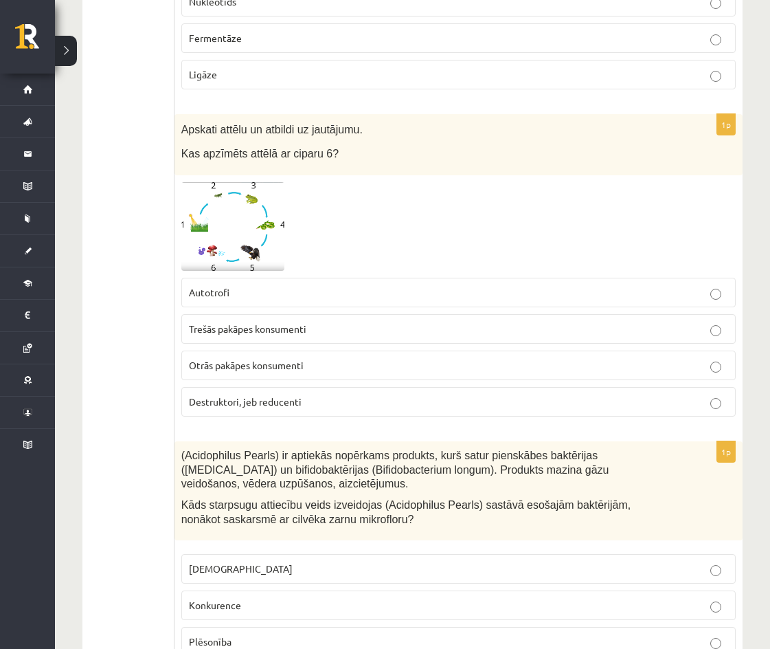
click at [297, 405] on span "Destruktori, jeb reducenti" at bounding box center [245, 401] width 113 height 12
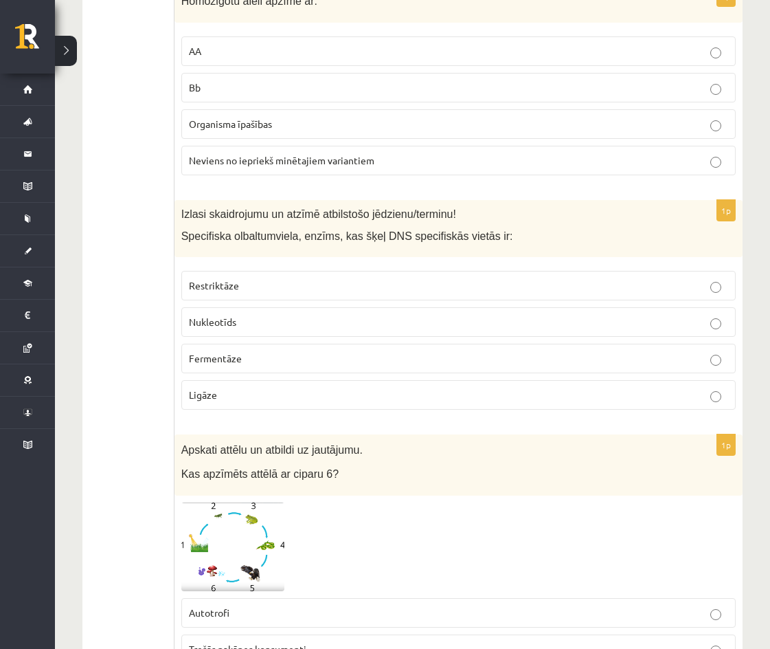
click at [255, 293] on p "Restriktāze" at bounding box center [458, 285] width 539 height 14
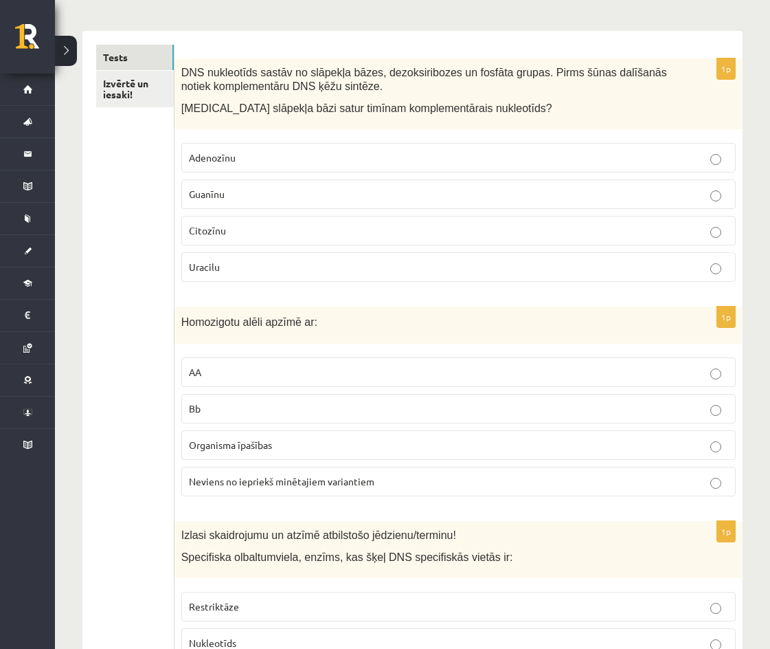
click at [313, 368] on p "AA" at bounding box center [458, 372] width 539 height 14
click at [302, 159] on p "Adenozīnu" at bounding box center [458, 157] width 539 height 14
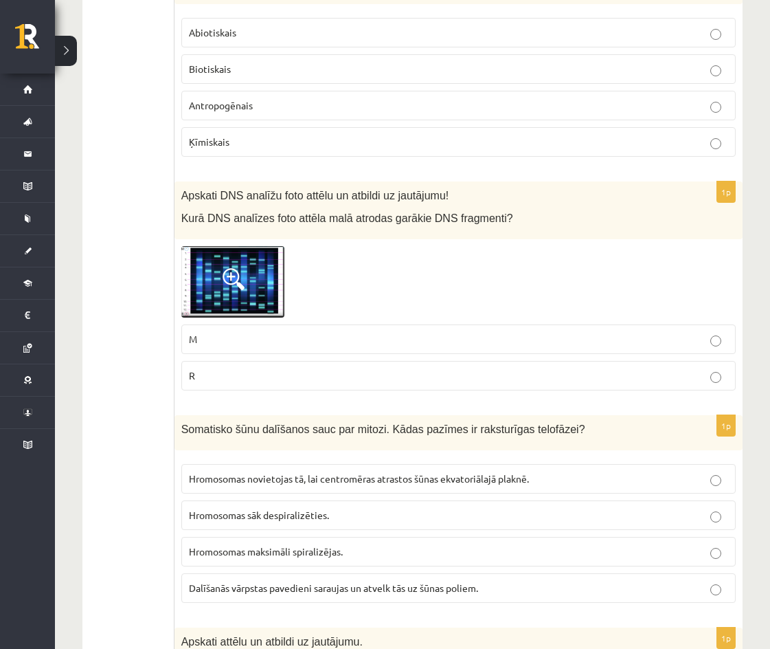
scroll to position [2447, 0]
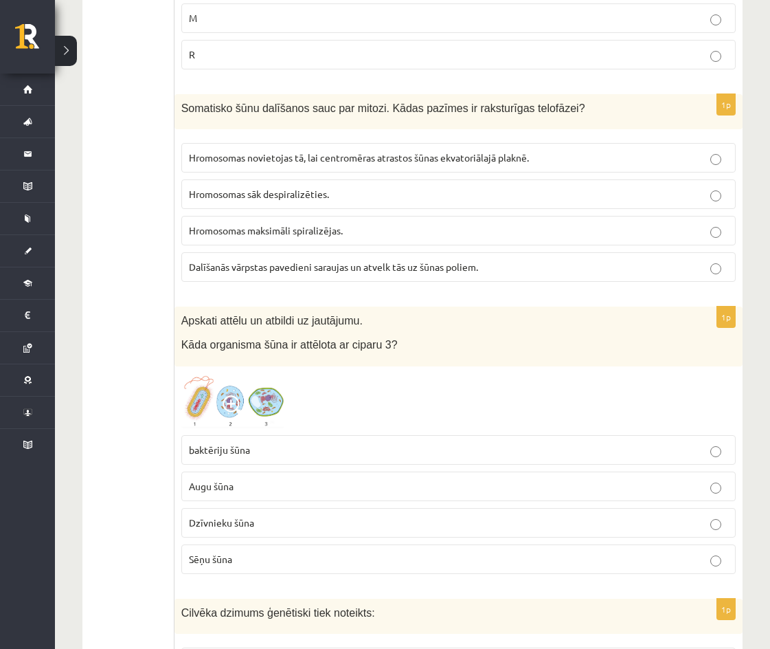
click at [247, 493] on p "Augu šūna" at bounding box center [458, 486] width 539 height 14
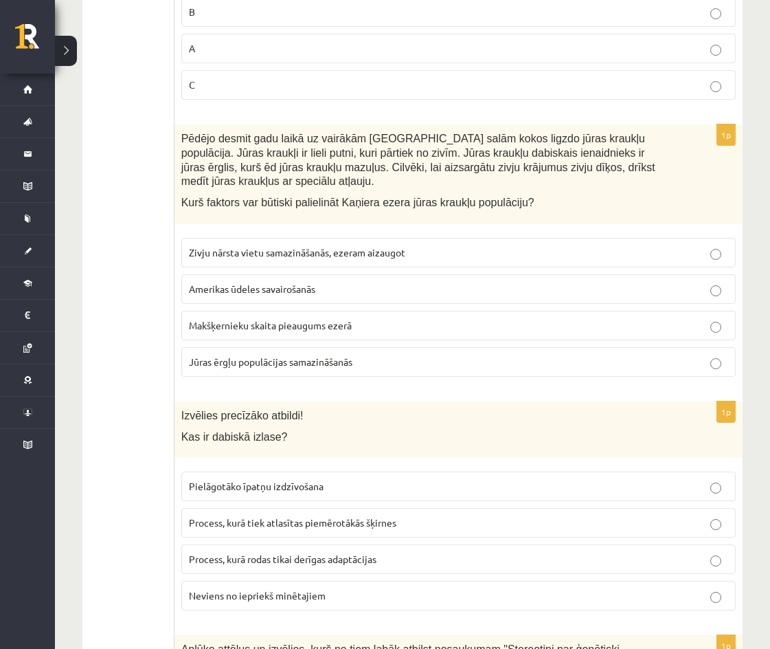
scroll to position [3088, 0]
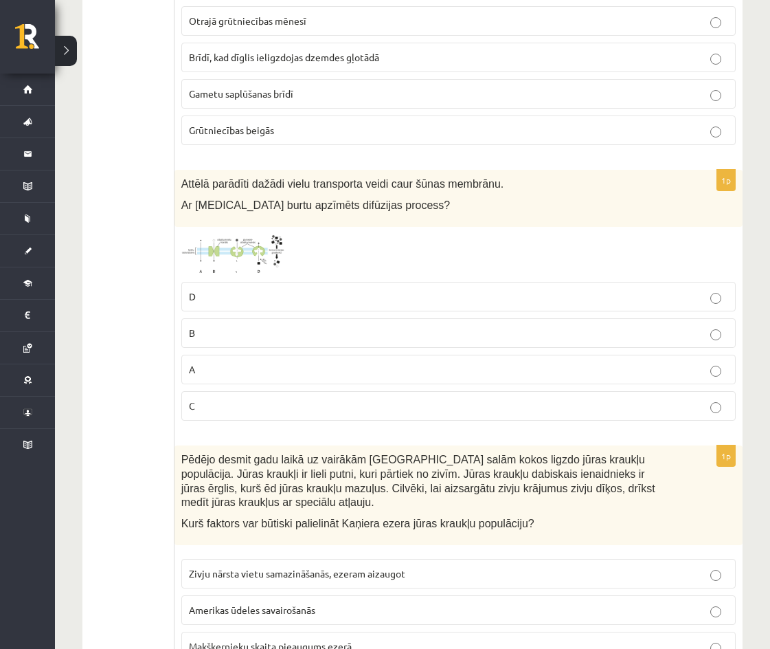
click at [213, 369] on p "A" at bounding box center [458, 369] width 539 height 14
click at [228, 90] on span "Gametu saplūšanas brīdī" at bounding box center [241, 93] width 104 height 12
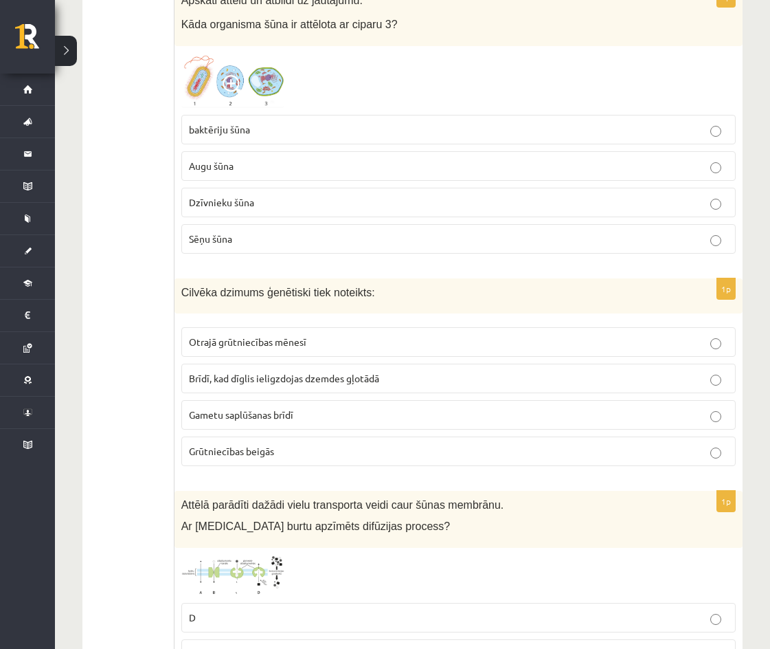
scroll to position [2447, 0]
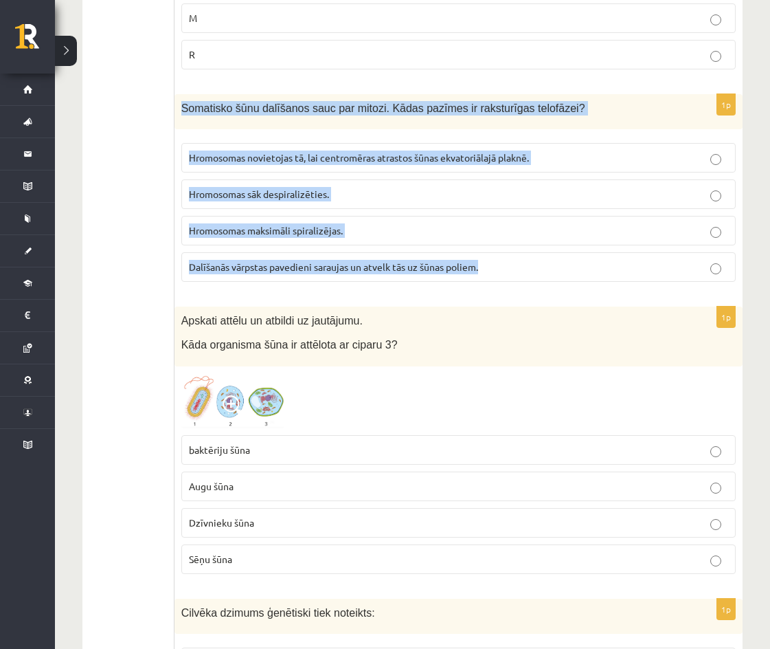
drag, startPoint x: 183, startPoint y: 109, endPoint x: 511, endPoint y: 260, distance: 361.3
click at [511, 260] on div "1p Somatisko šūnu dalīšanos sauc par mitozi. Kādas pazīmes ir raksturīgas telof…" at bounding box center [459, 193] width 568 height 199
click at [366, 197] on p "Hromosomas sāk despiralizēties." at bounding box center [458, 194] width 539 height 14
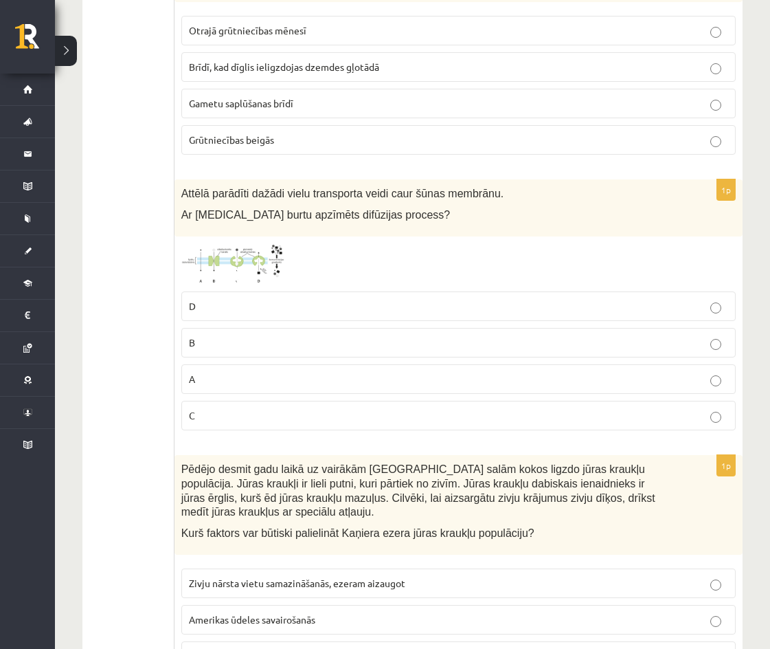
scroll to position [3399, 0]
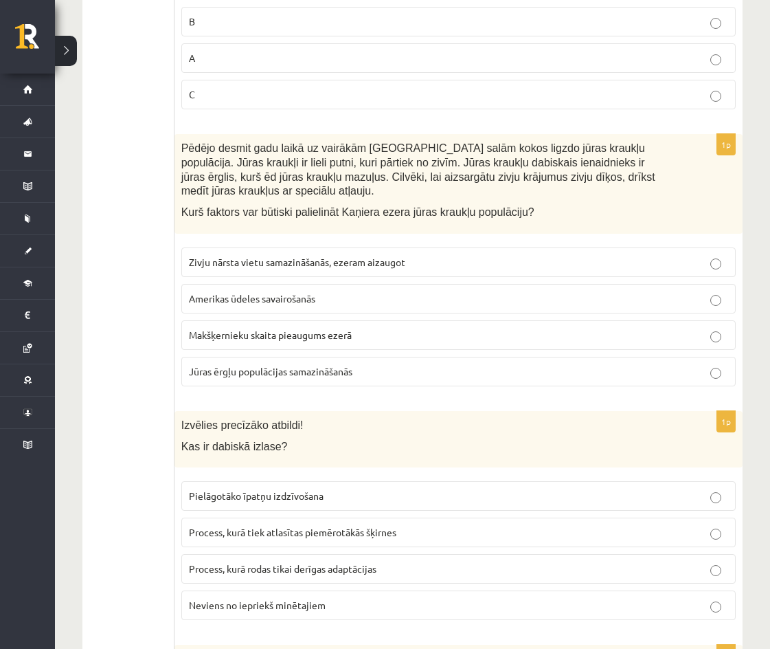
click at [312, 365] on span "Jūras ērgļu populācijas samazināšanās" at bounding box center [271, 371] width 164 height 12
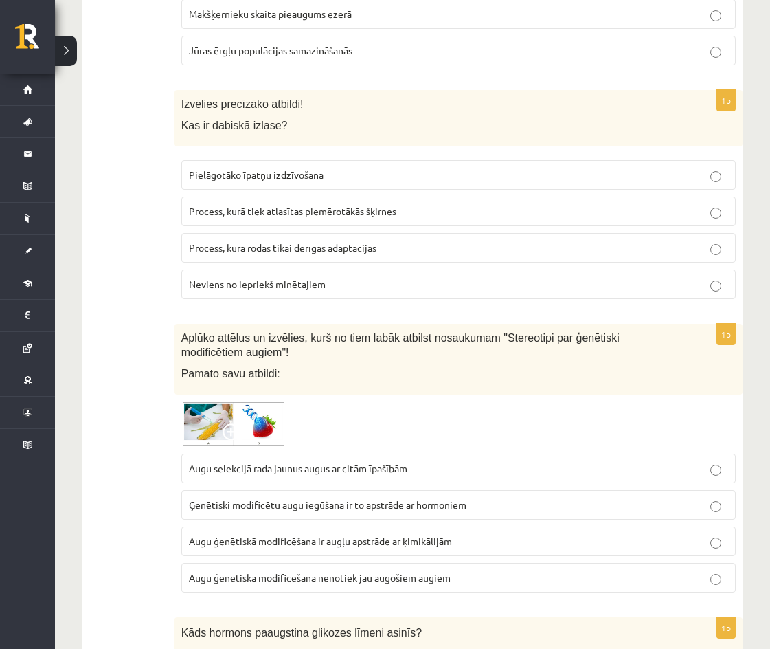
click at [346, 168] on p "Pielāgotāko īpatņu izdzīvošana" at bounding box center [458, 175] width 539 height 14
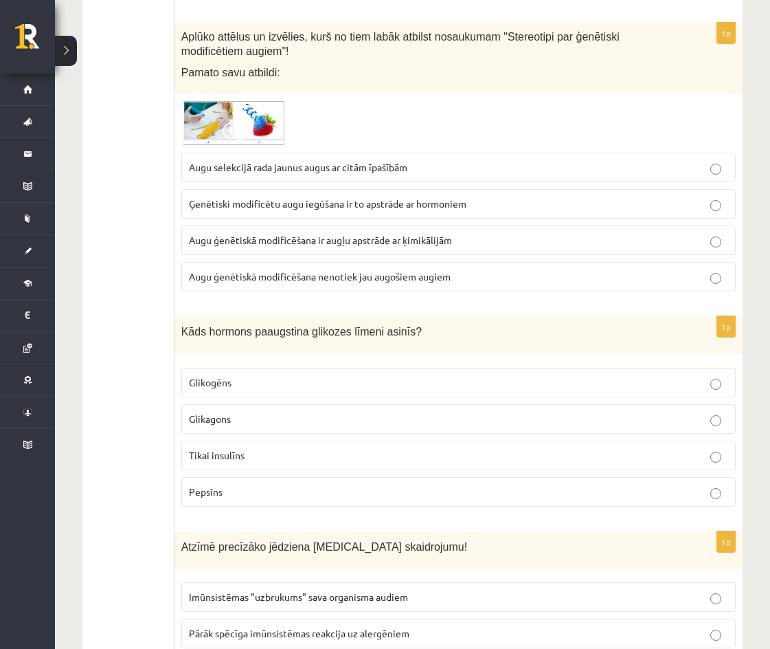
scroll to position [4046, 0]
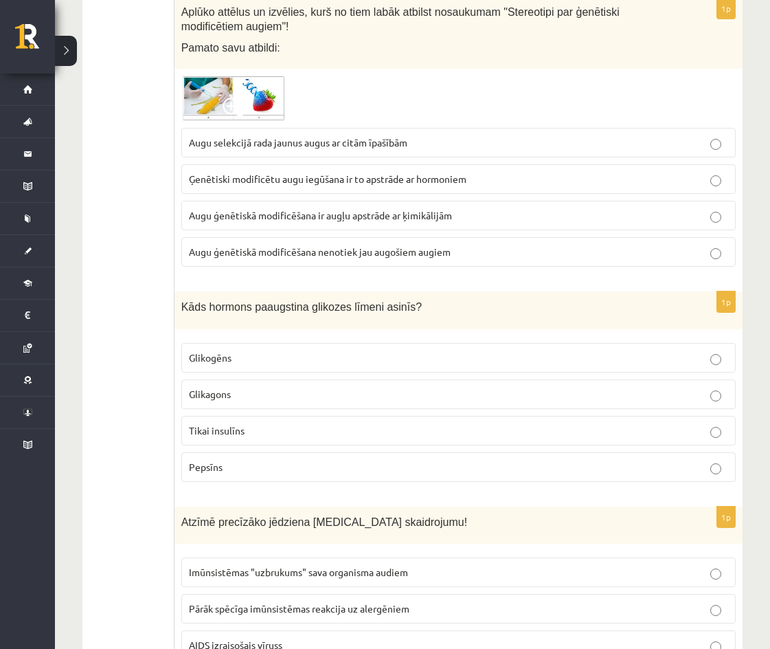
click at [345, 245] on p "Augu ģenētiskā modificēšana nenotiek jau augošiem augiem" at bounding box center [458, 252] width 539 height 14
click at [240, 387] on p "Glikagons" at bounding box center [458, 394] width 539 height 14
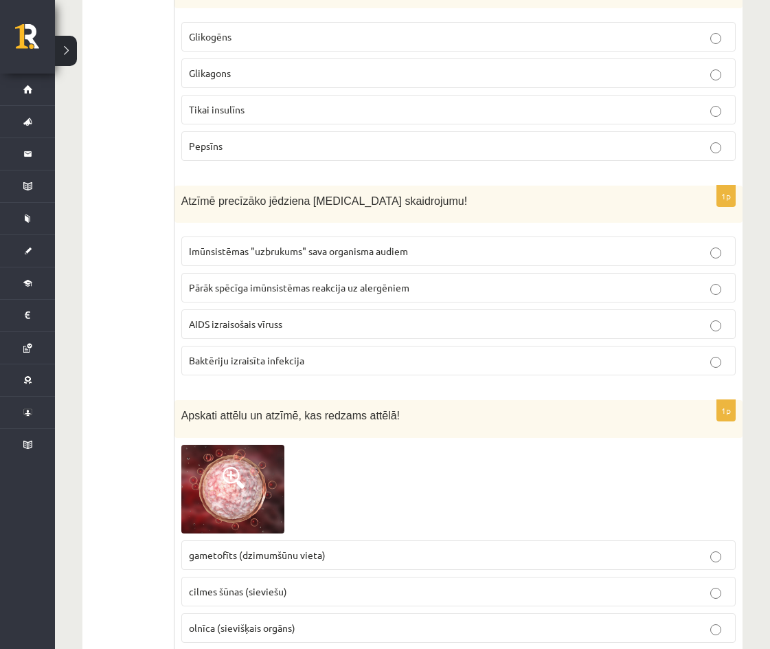
click at [289, 317] on p "AIDS izraisošais vīruss" at bounding box center [458, 324] width 539 height 14
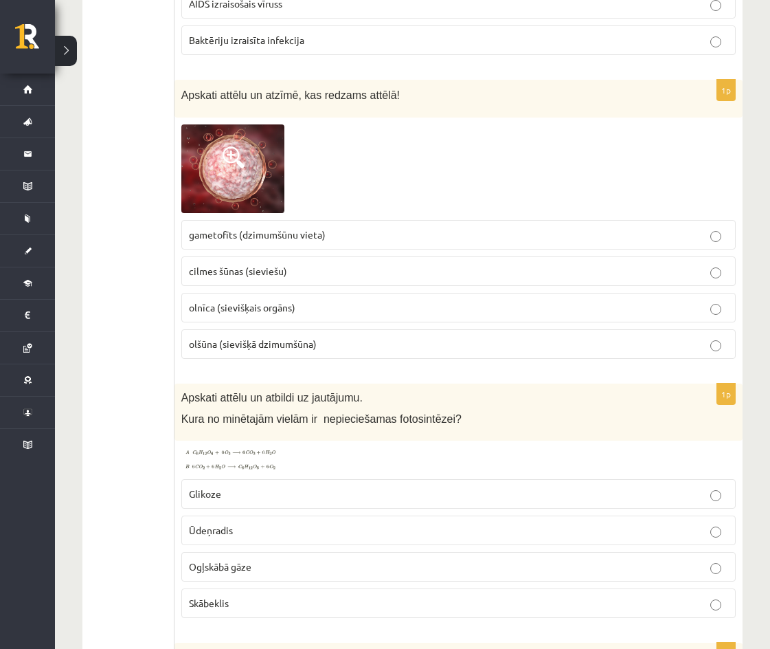
click at [309, 337] on span "olšūna (sievišķā dzimumšūna)" at bounding box center [253, 343] width 128 height 12
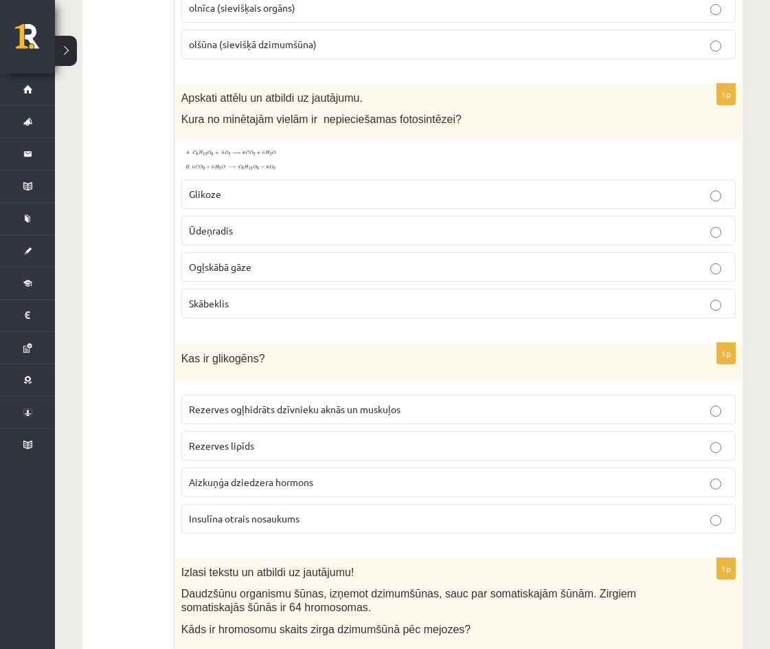
scroll to position [5008, 0]
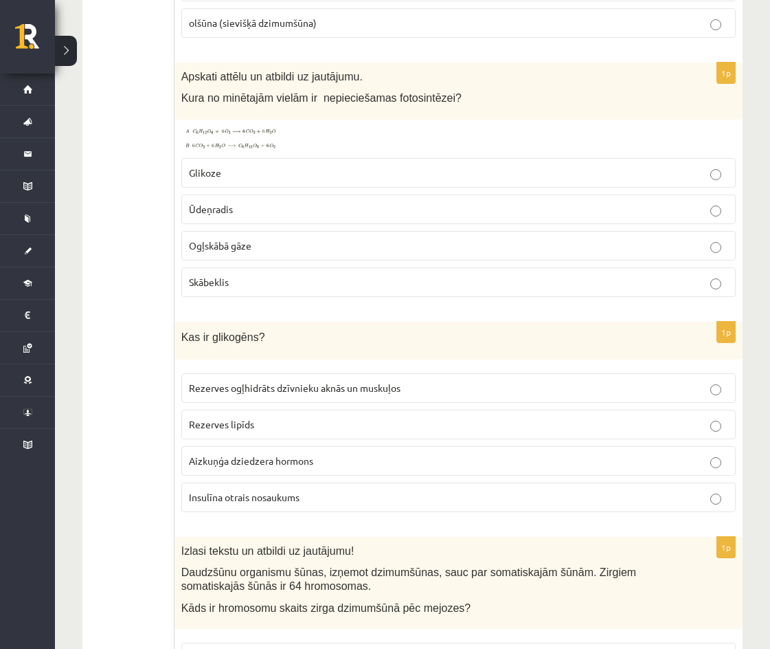
click at [238, 239] on span "Ogļskābā gāze" at bounding box center [220, 245] width 63 height 12
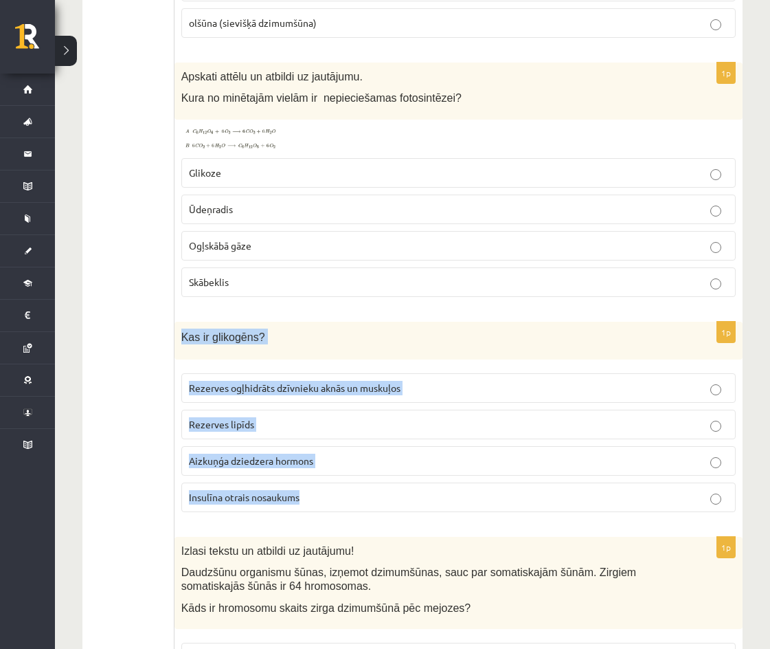
drag, startPoint x: 183, startPoint y: 322, endPoint x: 340, endPoint y: 477, distance: 221.1
click at [340, 477] on div "1p Kas ir glikogēns? Rezerves ogļhidrāts dzīvnieku aknās un muskuļos Rezerves l…" at bounding box center [459, 422] width 568 height 201
click at [475, 346] on div "1p Kas ir glikogēns? Rezerves ogļhidrāts dzīvnieku aknās un muskuļos Rezerves l…" at bounding box center [459, 422] width 568 height 201
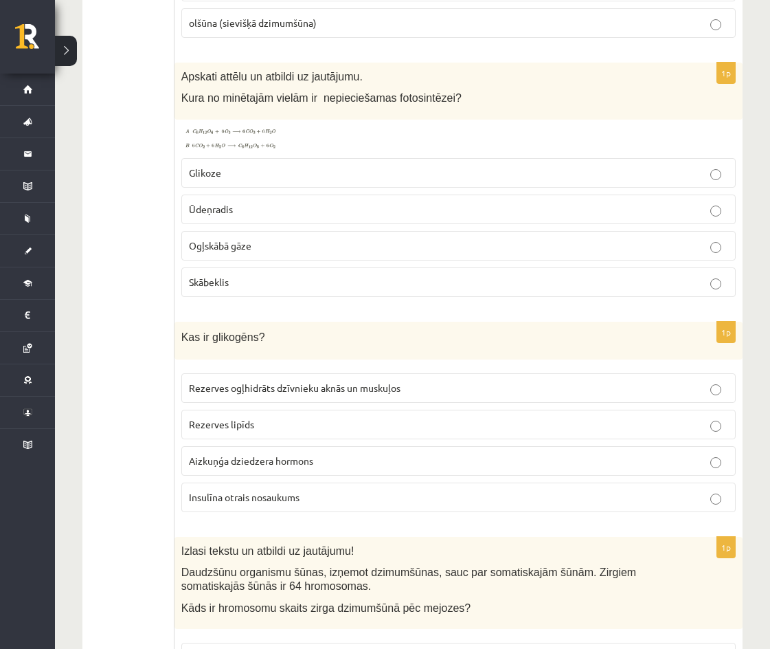
click at [288, 381] on span "Rezerves ogļhidrāts dzīvnieku aknās un muskuļos" at bounding box center [295, 387] width 212 height 12
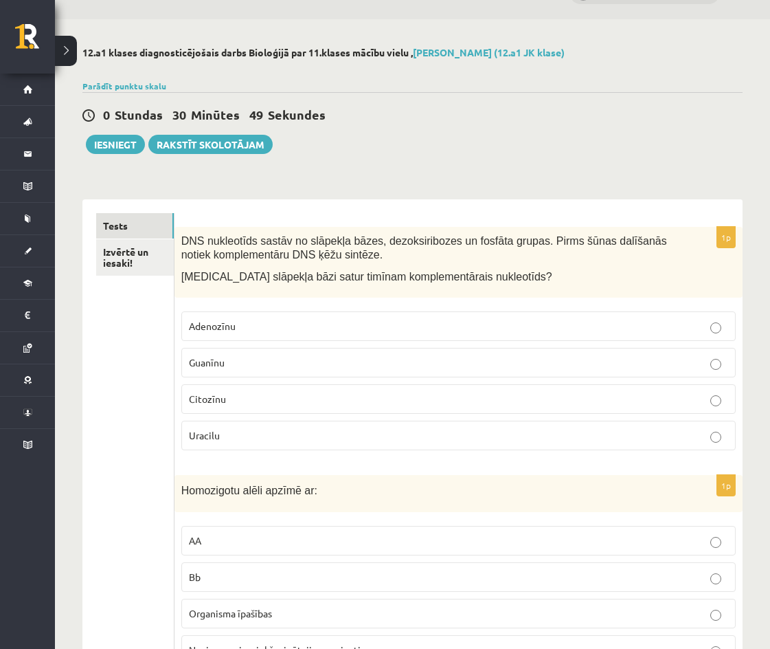
scroll to position [0, 0]
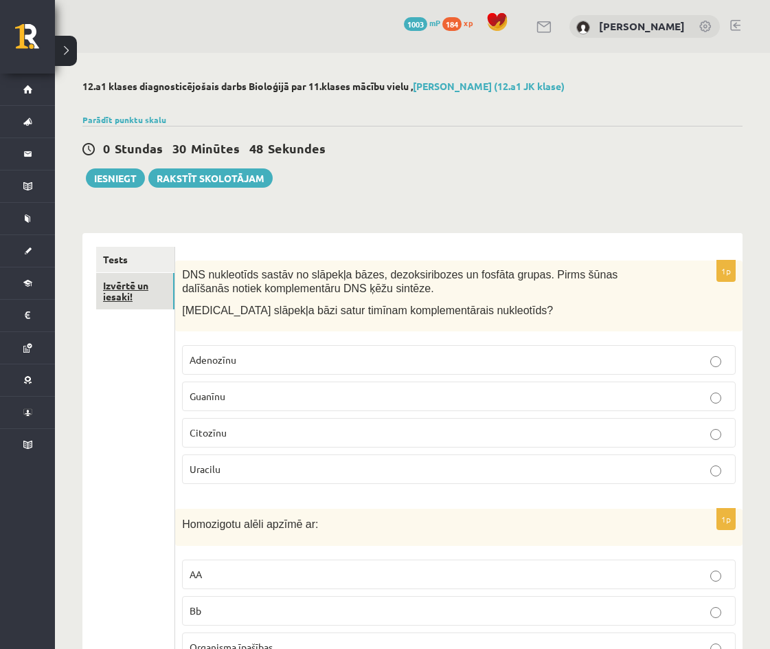
click at [166, 298] on link "Izvērtē un iesaki!" at bounding box center [135, 291] width 78 height 37
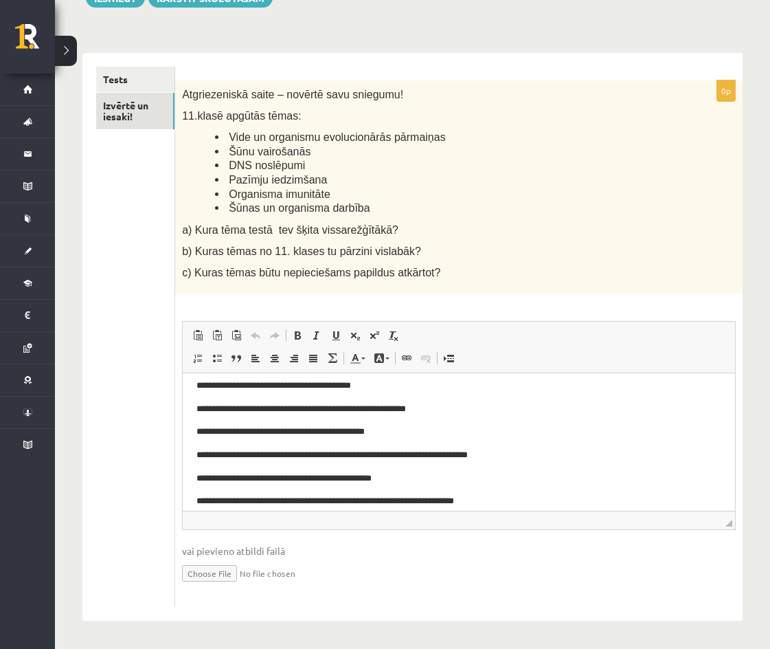
scroll to position [21, 0]
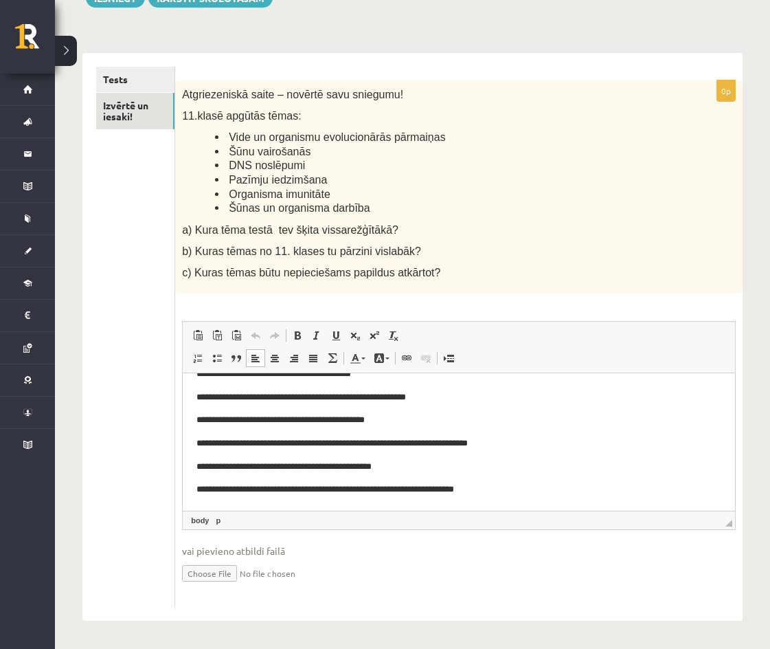
click at [505, 491] on p "**********" at bounding box center [453, 489] width 513 height 14
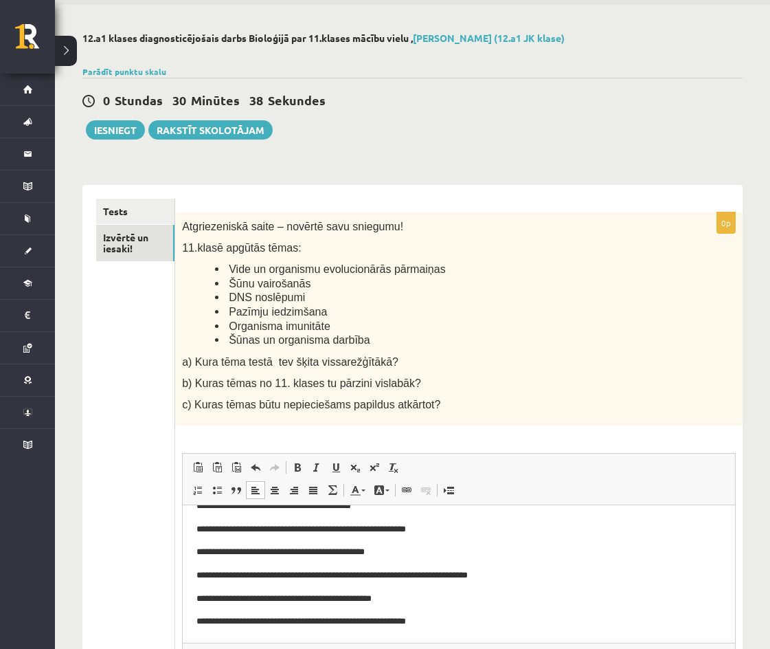
scroll to position [0, 0]
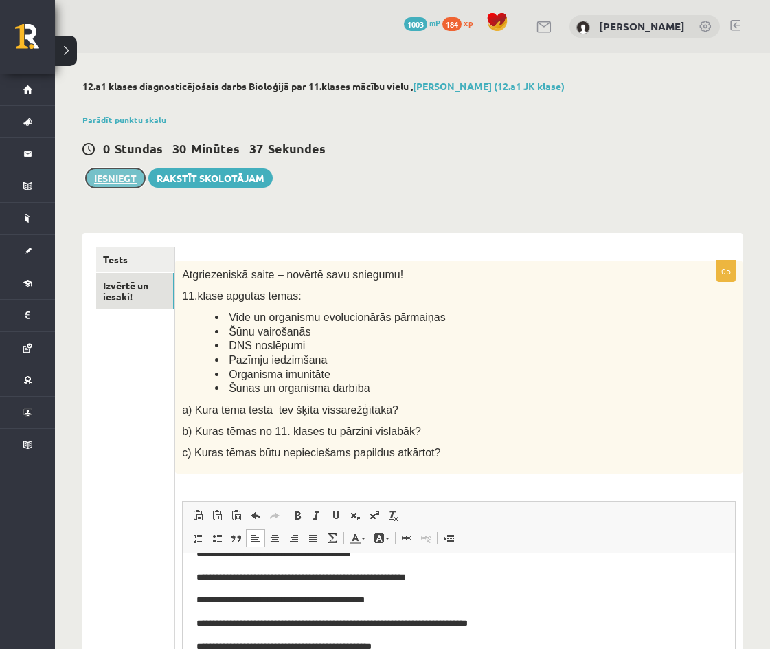
click at [120, 172] on button "Iesniegt" at bounding box center [115, 177] width 59 height 19
click at [157, 262] on link "Tests" at bounding box center [135, 259] width 78 height 25
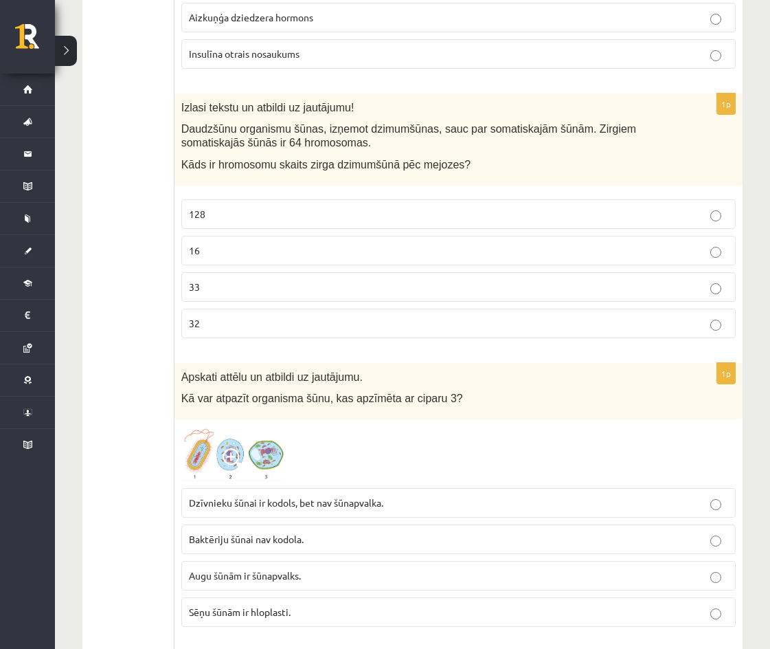
scroll to position [5772, 0]
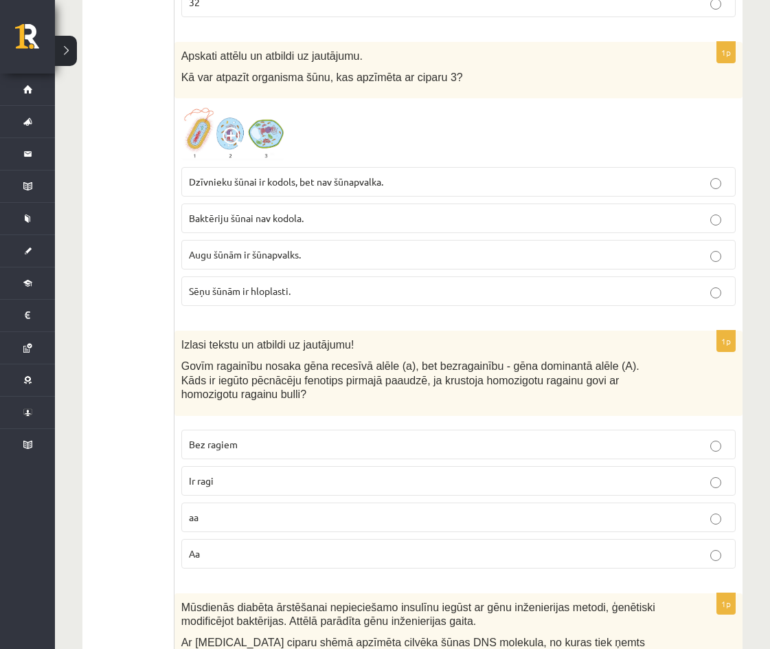
click at [280, 248] on span "Augu šūnām ir šūnapvalks." at bounding box center [245, 254] width 112 height 12
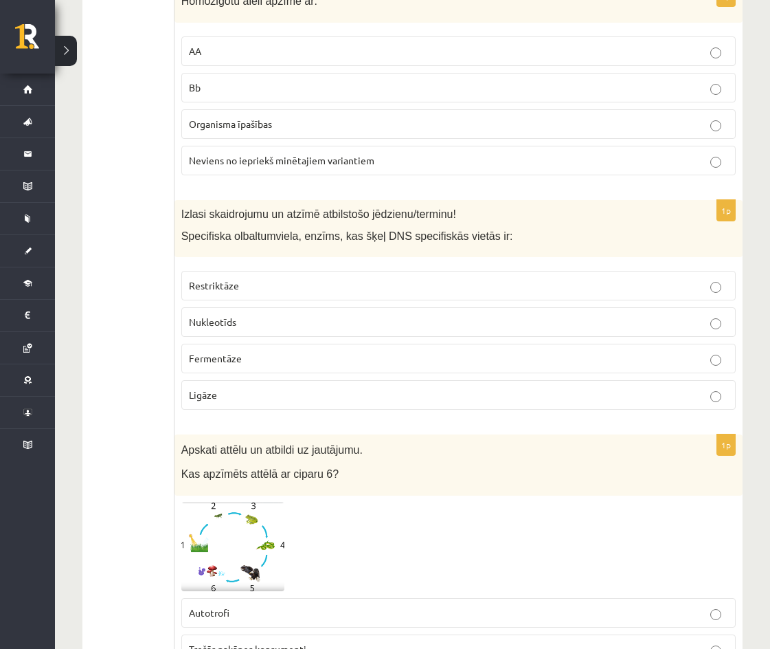
scroll to position [0, 0]
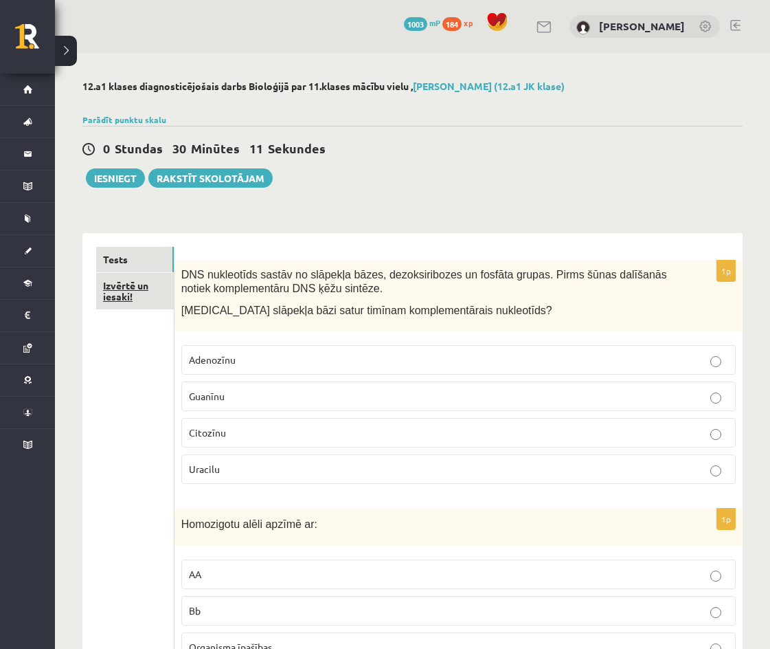
click at [150, 288] on link "Izvērtē un iesaki!" at bounding box center [135, 291] width 78 height 37
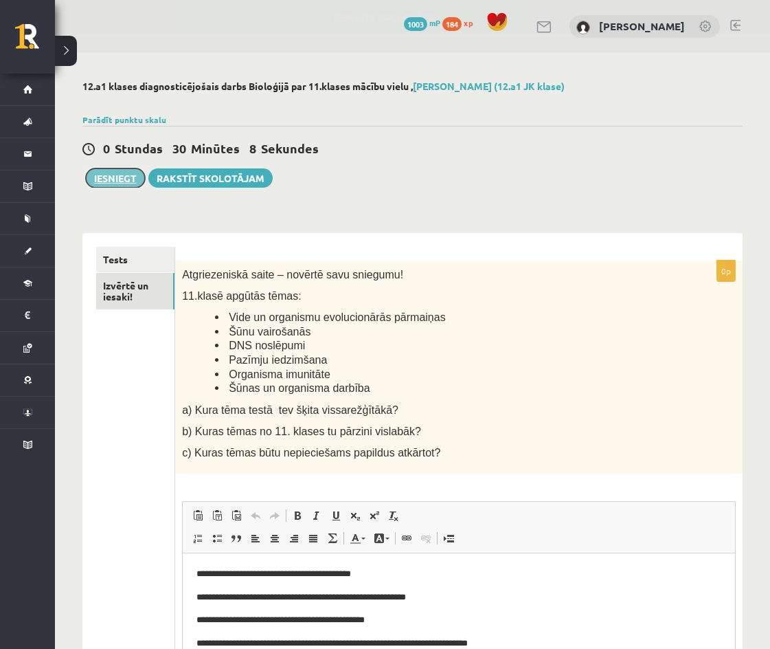
click at [130, 181] on button "Iesniegt" at bounding box center [115, 177] width 59 height 19
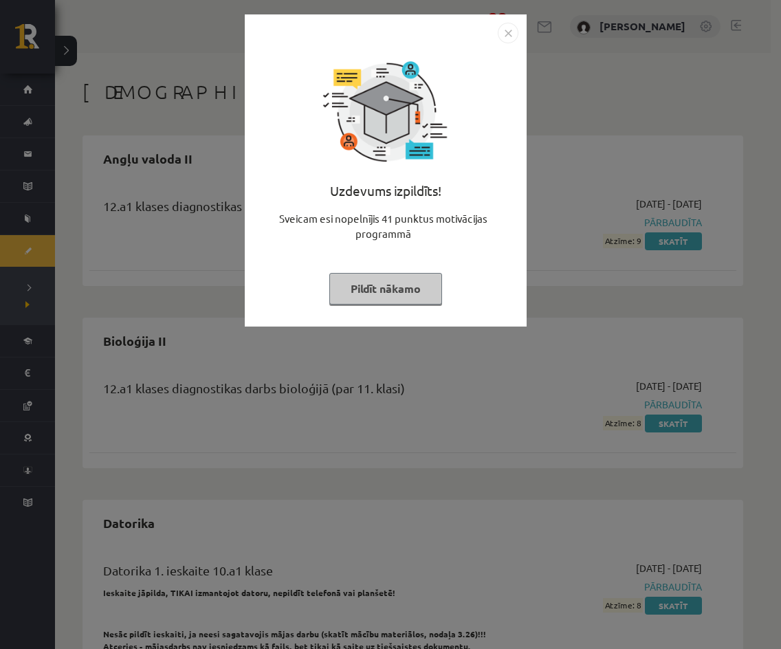
click at [431, 287] on button "Pildīt nākamo" at bounding box center [385, 289] width 113 height 32
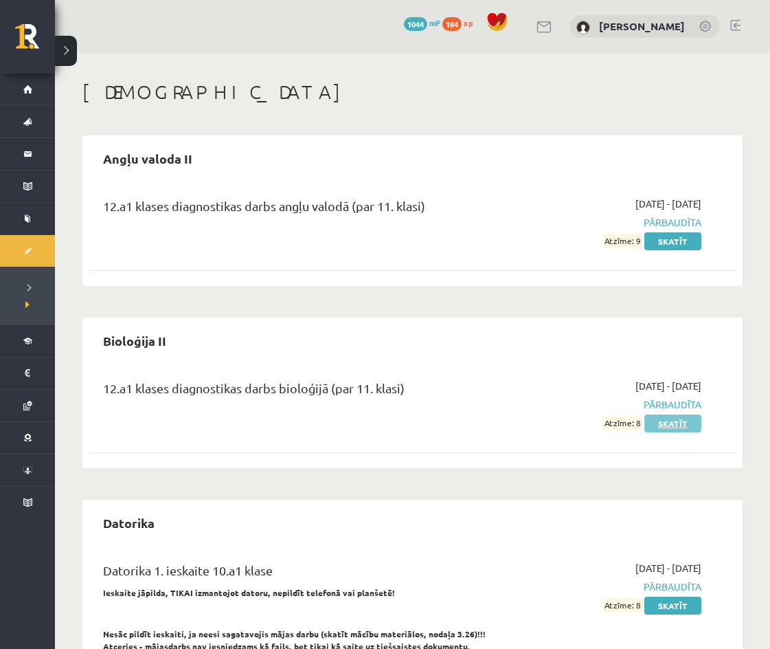
click at [690, 418] on link "Skatīt" at bounding box center [673, 423] width 57 height 18
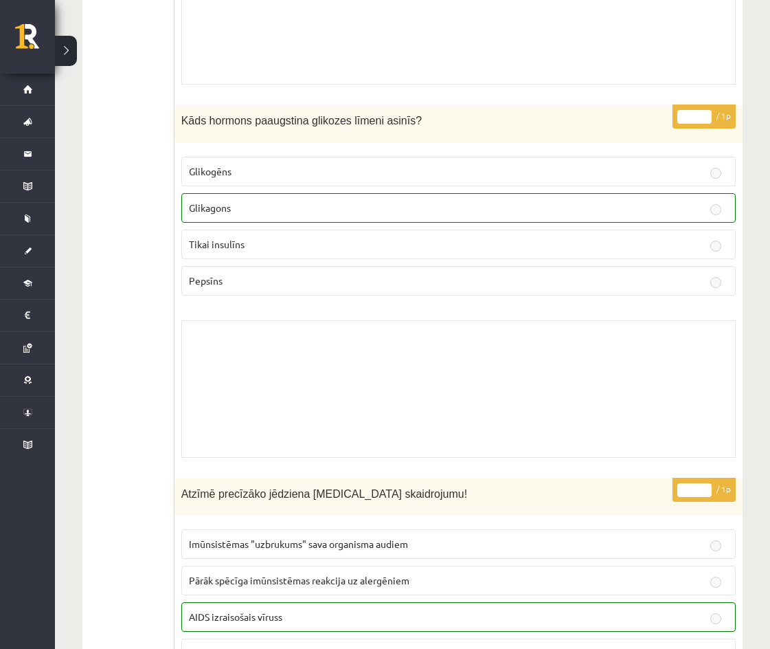
scroll to position [7696, 0]
